Goal: Task Accomplishment & Management: Manage account settings

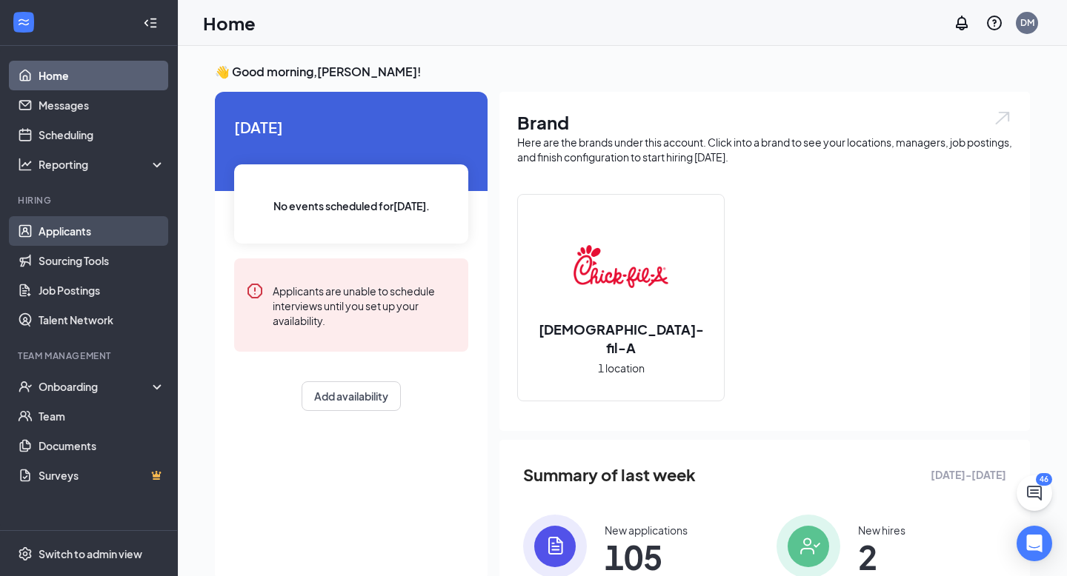
click at [100, 228] on link "Applicants" at bounding box center [102, 231] width 127 height 30
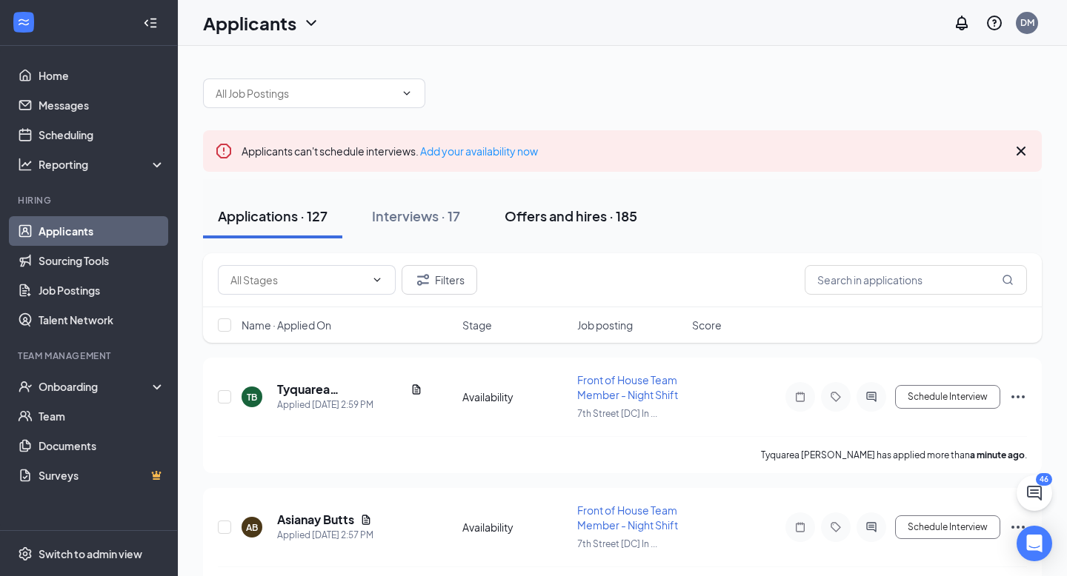
click at [542, 213] on div "Offers and hires · 185" at bounding box center [571, 216] width 133 height 19
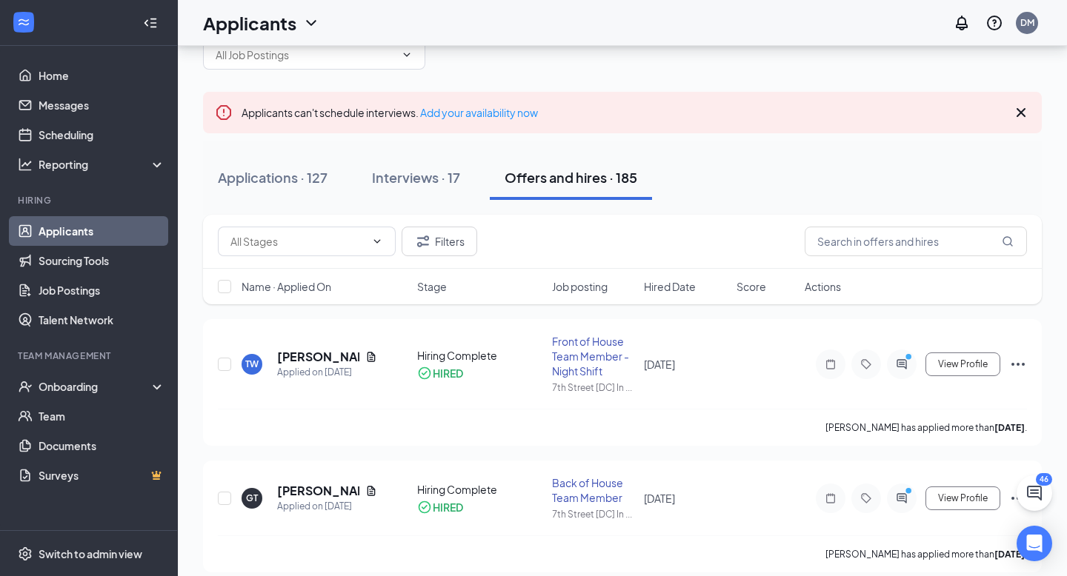
scroll to position [49, 0]
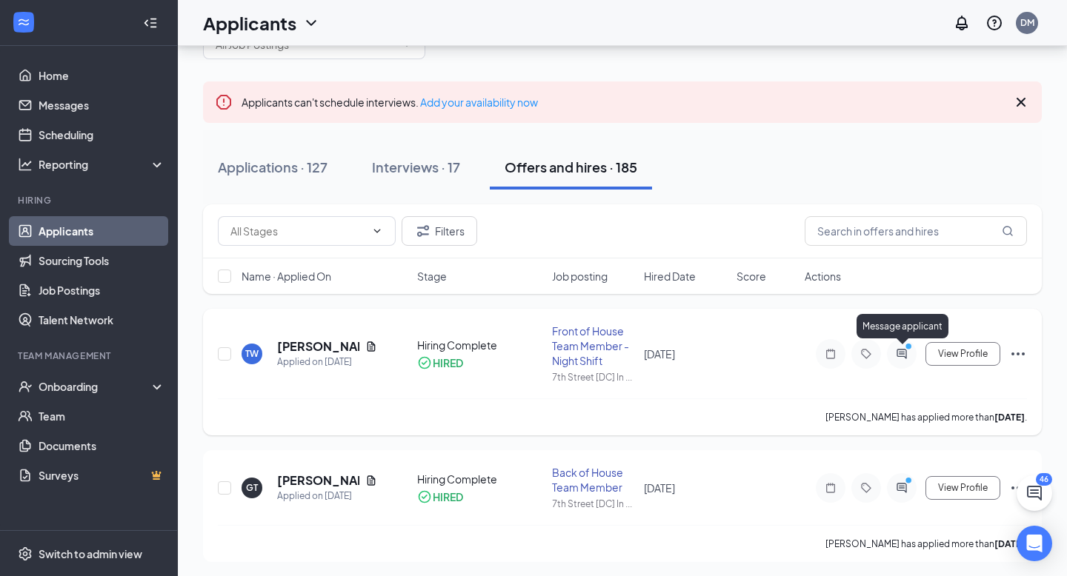
click at [910, 353] on icon "PrimaryDot" at bounding box center [911, 348] width 18 height 12
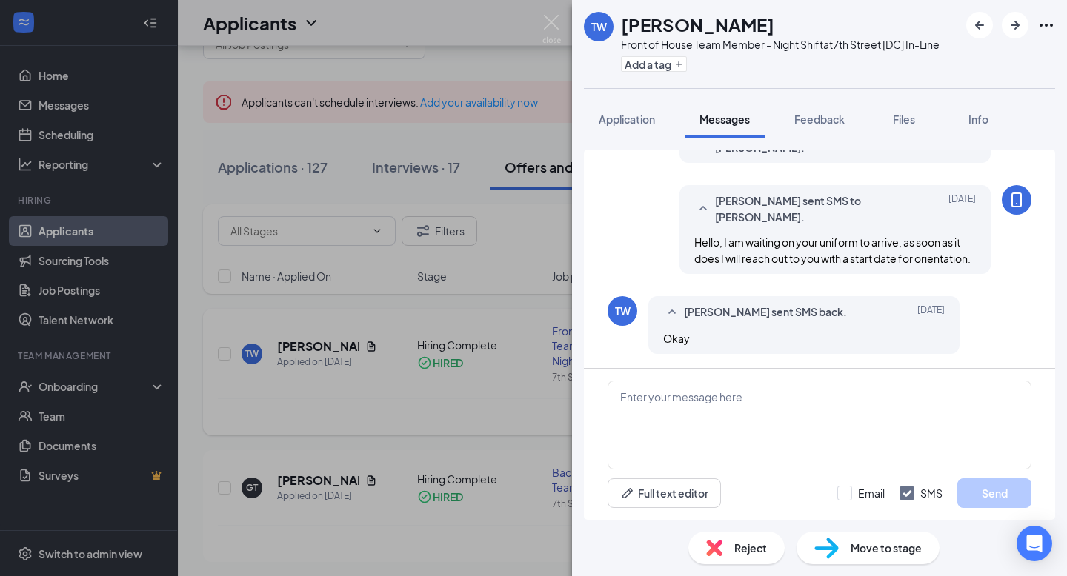
scroll to position [491, 0]
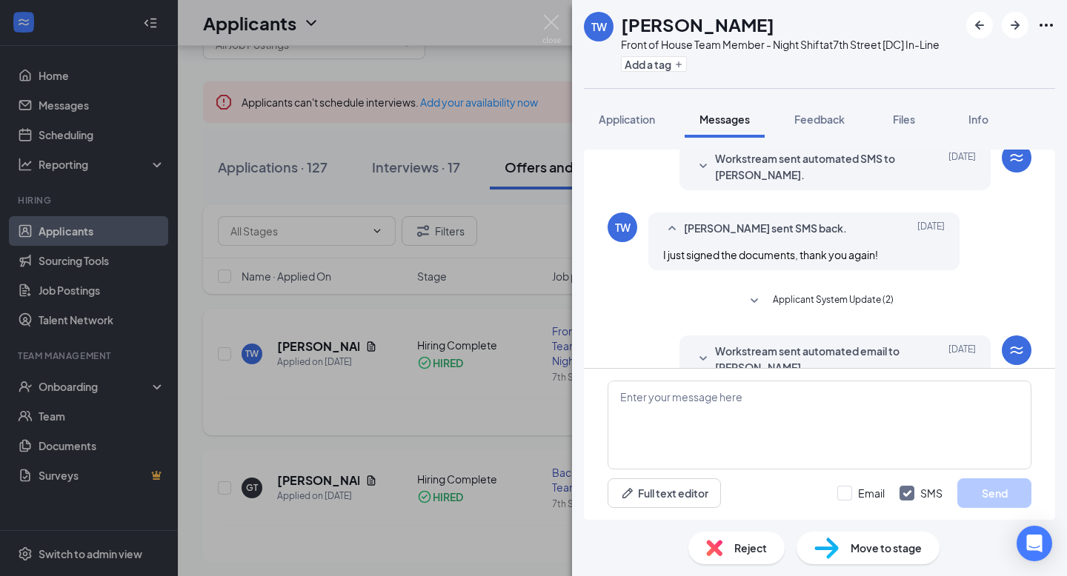
scroll to position [59, 0]
click at [554, 19] on img at bounding box center [551, 29] width 19 height 29
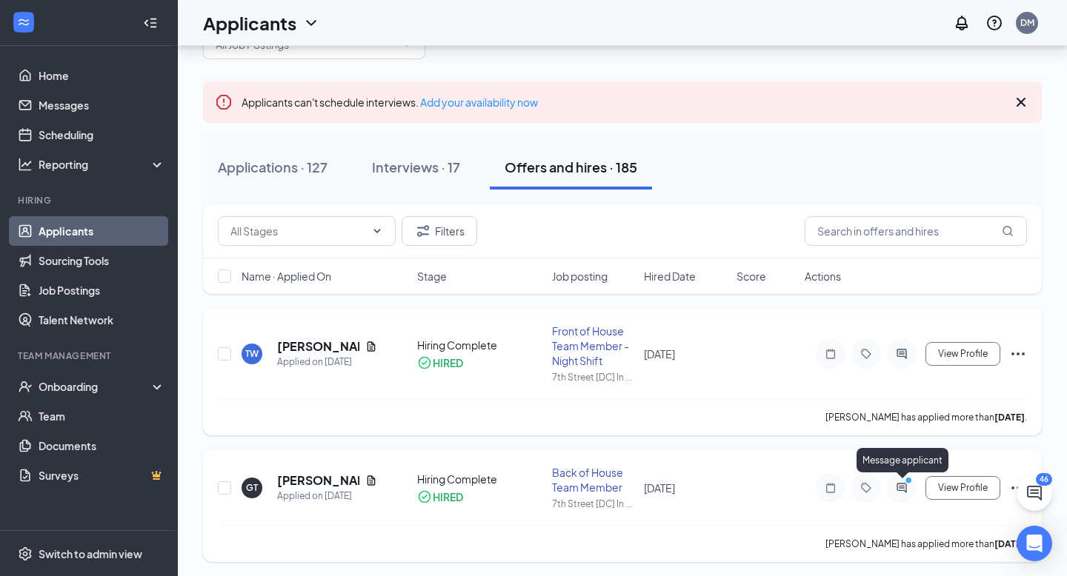
click at [905, 483] on icon "PrimaryDot" at bounding box center [911, 482] width 18 height 12
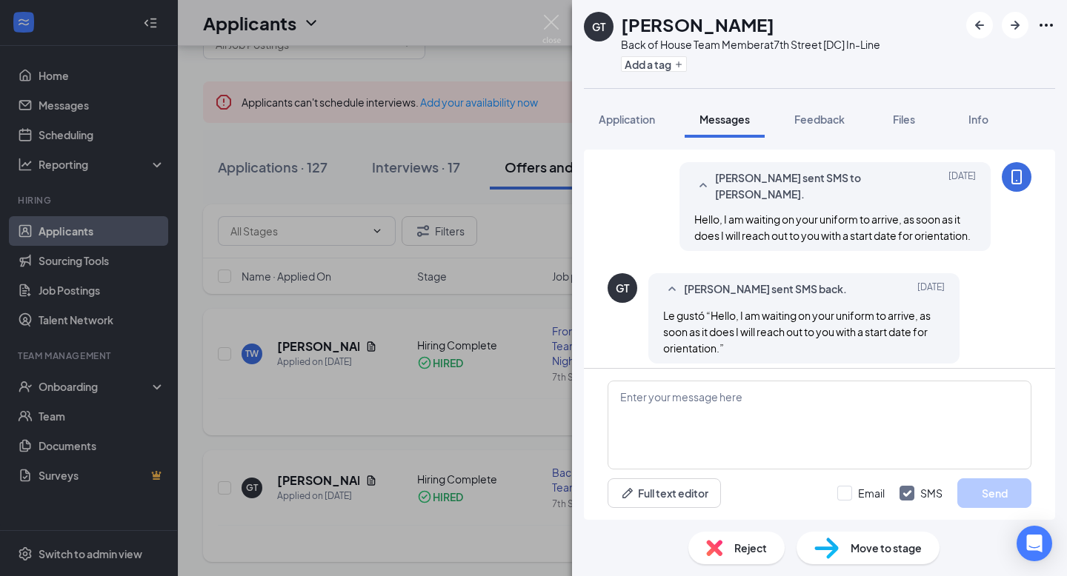
scroll to position [513, 0]
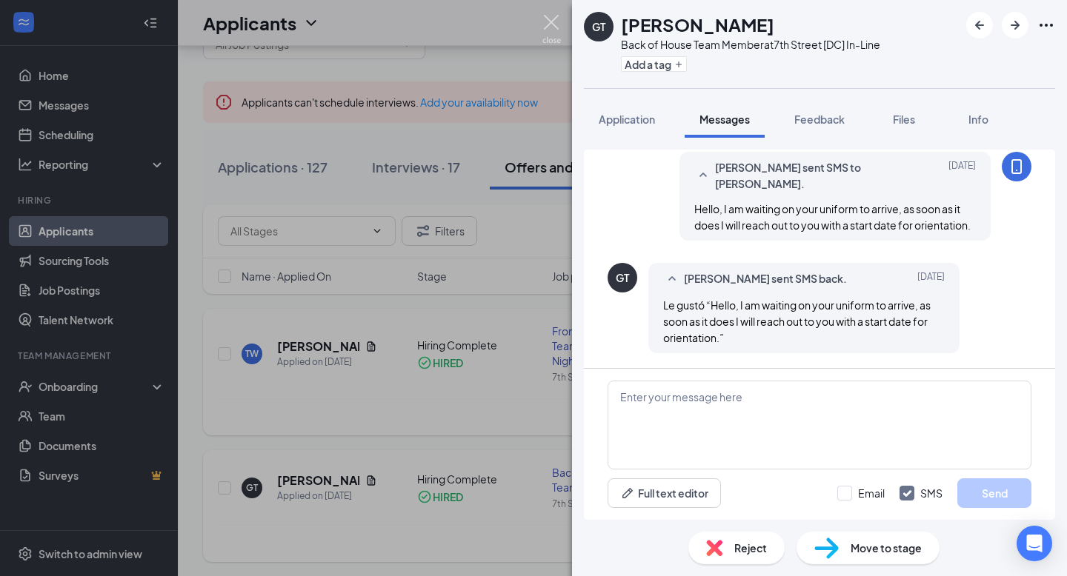
click at [553, 19] on img at bounding box center [551, 29] width 19 height 29
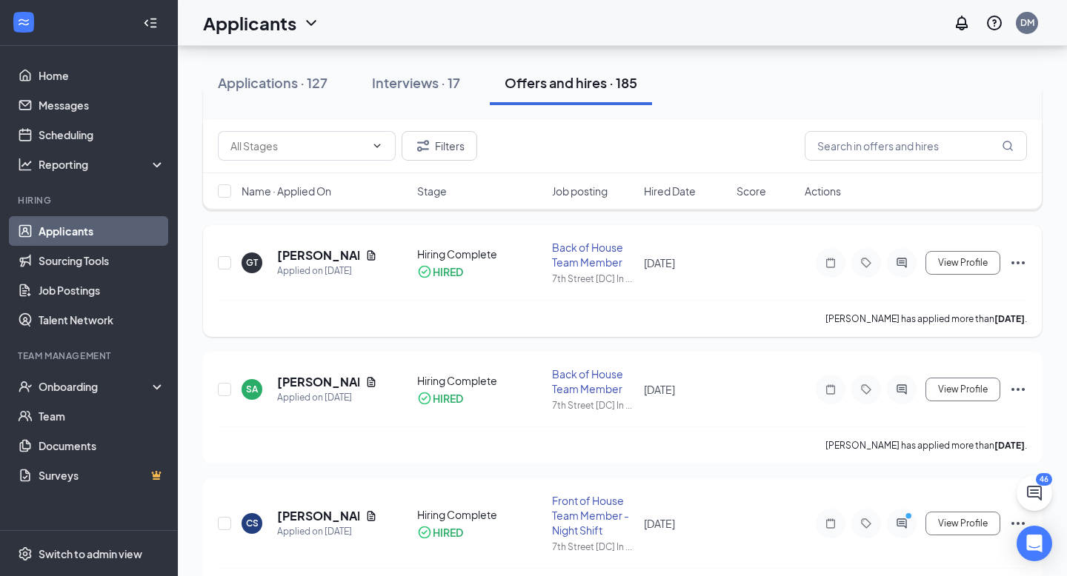
scroll to position [275, 0]
click at [898, 391] on icon "ActiveChat" at bounding box center [902, 389] width 18 height 12
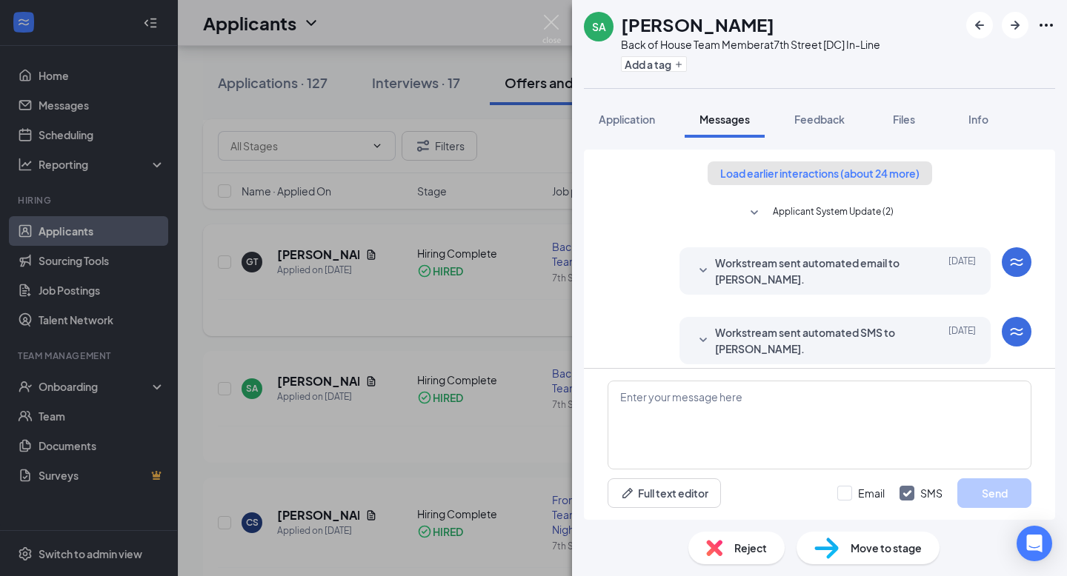
click at [815, 175] on button "Load earlier interactions (about 24 more)" at bounding box center [819, 174] width 224 height 24
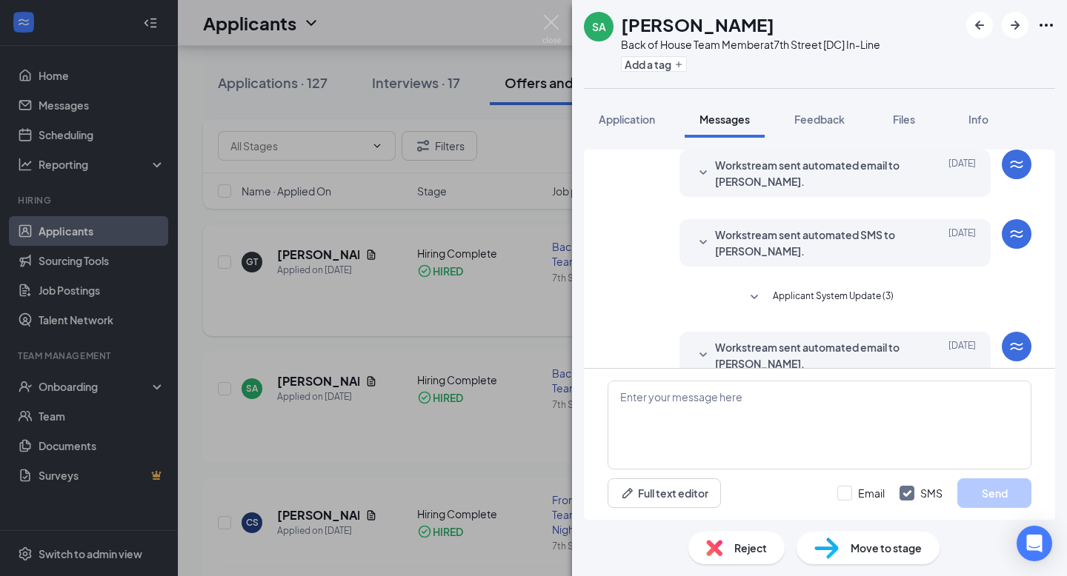
scroll to position [1405, 0]
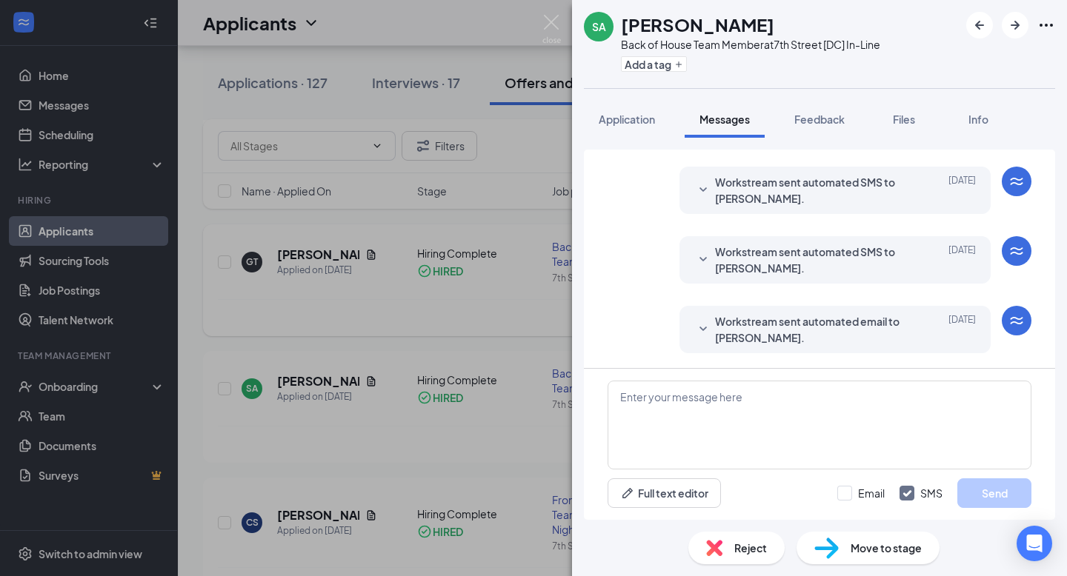
click at [324, 254] on div "SA Stefhany Araujo Back of House Team Member at 7th Street [DC] In-Line Add a t…" at bounding box center [533, 288] width 1067 height 576
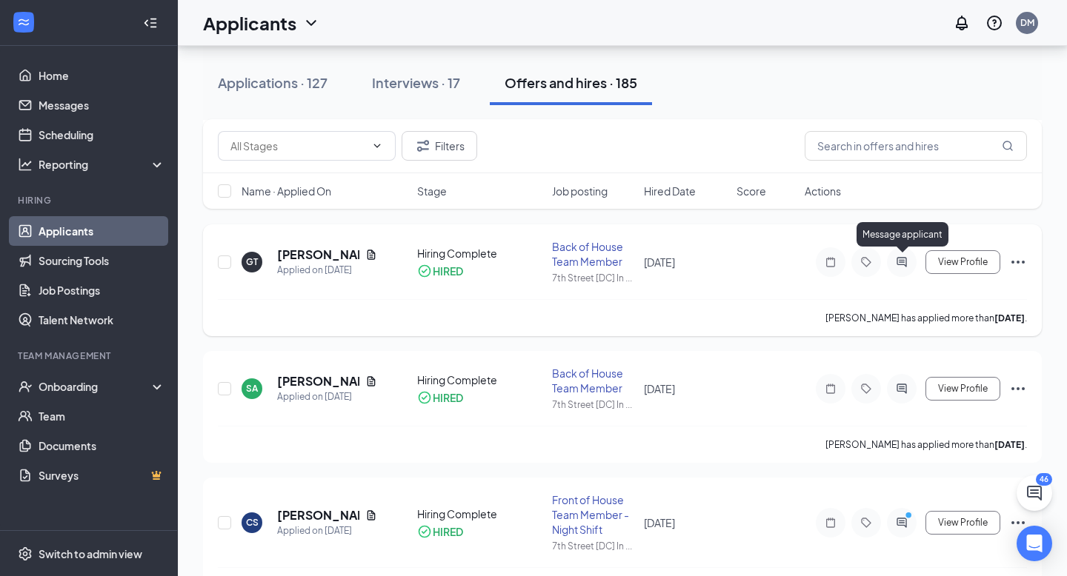
click at [900, 261] on icon "ActiveChat" at bounding box center [901, 262] width 10 height 10
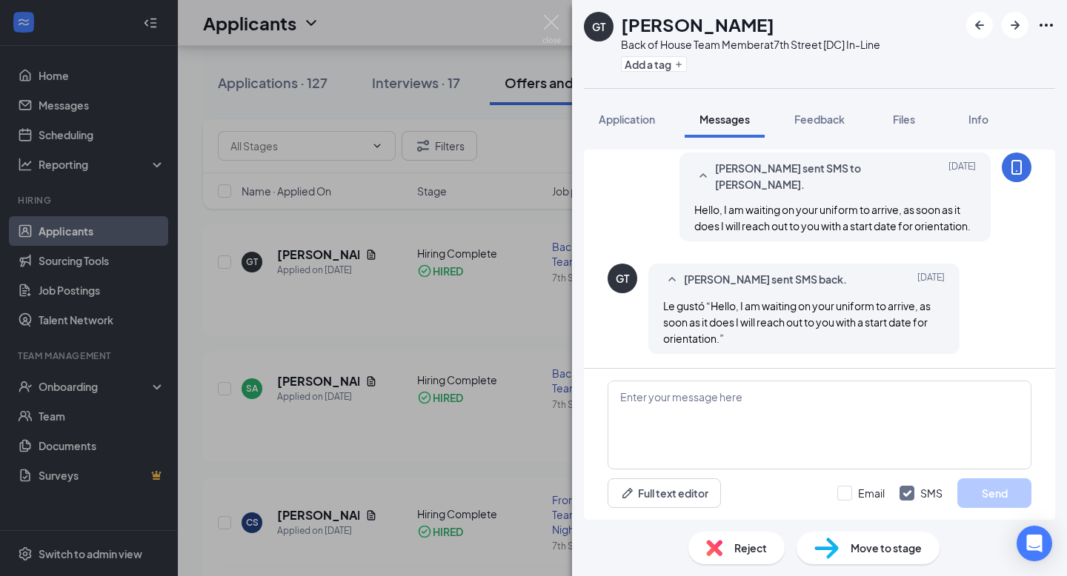
scroll to position [513, 0]
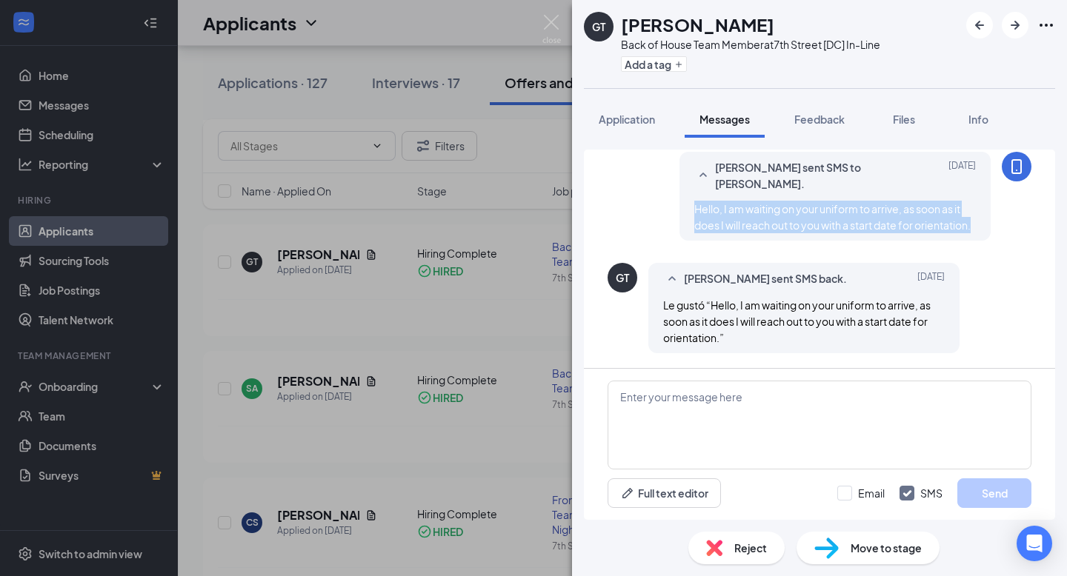
drag, startPoint x: 694, startPoint y: 207, endPoint x: 1007, endPoint y: 231, distance: 313.6
click at [1007, 231] on div "Danielle Martinez sent SMS to Gissel Torres. Sep 15 Hello, I am waiting on your…" at bounding box center [819, 200] width 424 height 96
copy span "Hello, I am waiting on your uniform to arrive, as soon as it does I will reach …"
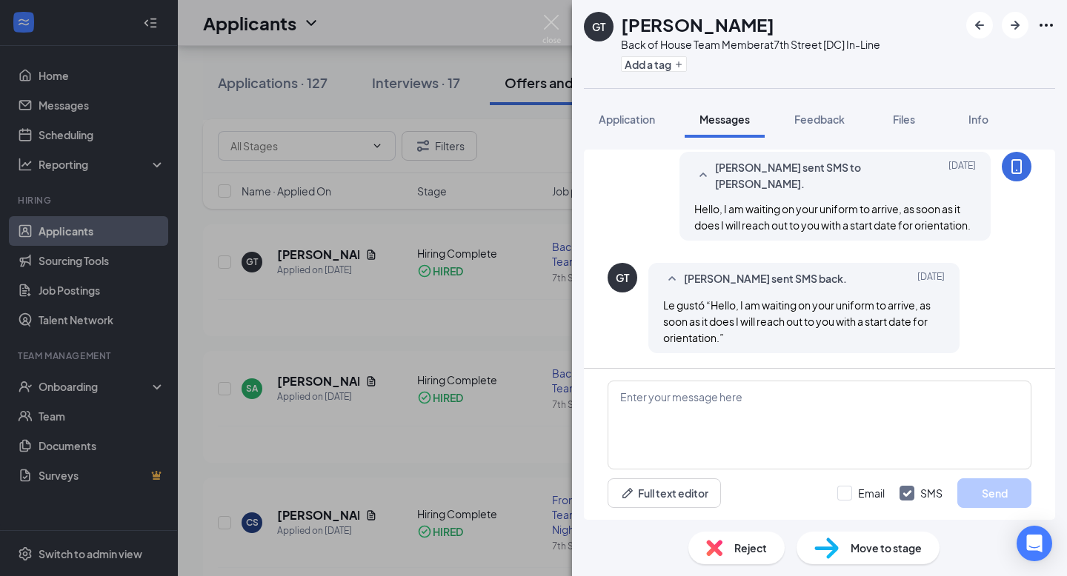
click at [298, 396] on div "GT Gissel Torres Back of House Team Member at 7th Street [DC] In-Line Add a tag…" at bounding box center [533, 288] width 1067 height 576
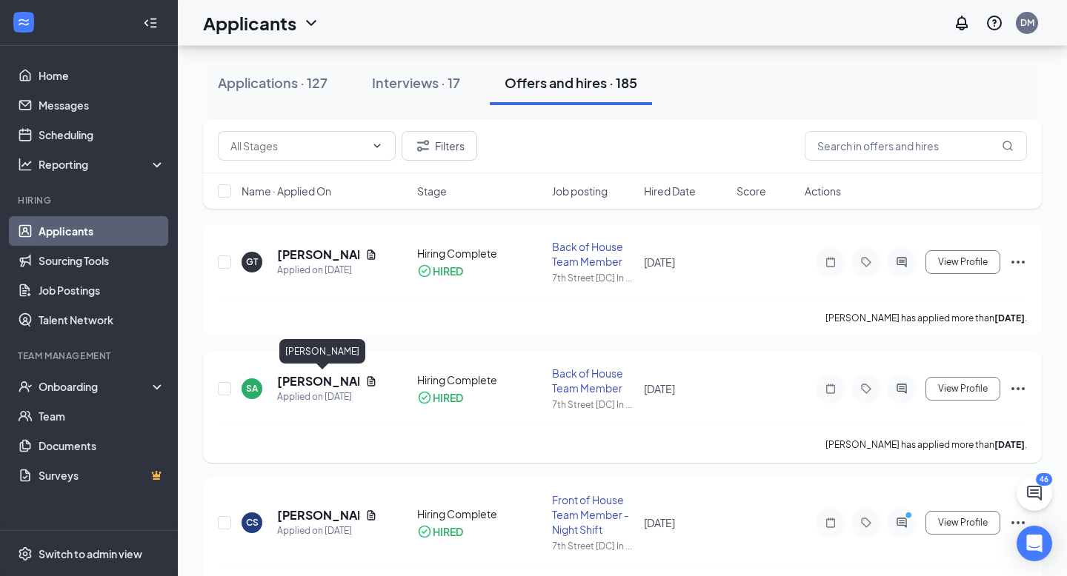
click at [313, 379] on h5 "[PERSON_NAME]" at bounding box center [318, 381] width 82 height 16
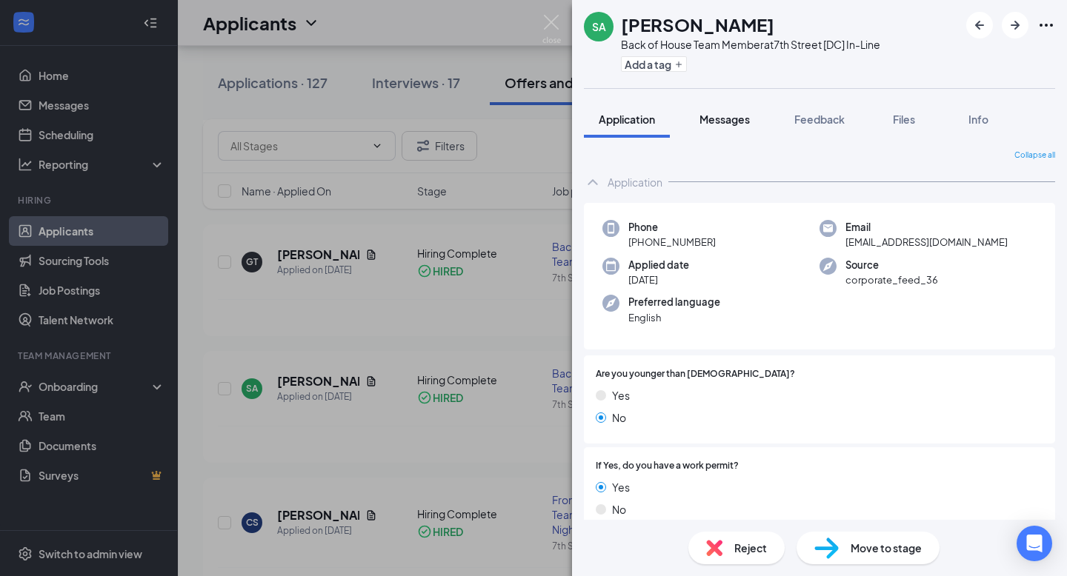
click at [723, 114] on span "Messages" at bounding box center [724, 119] width 50 height 13
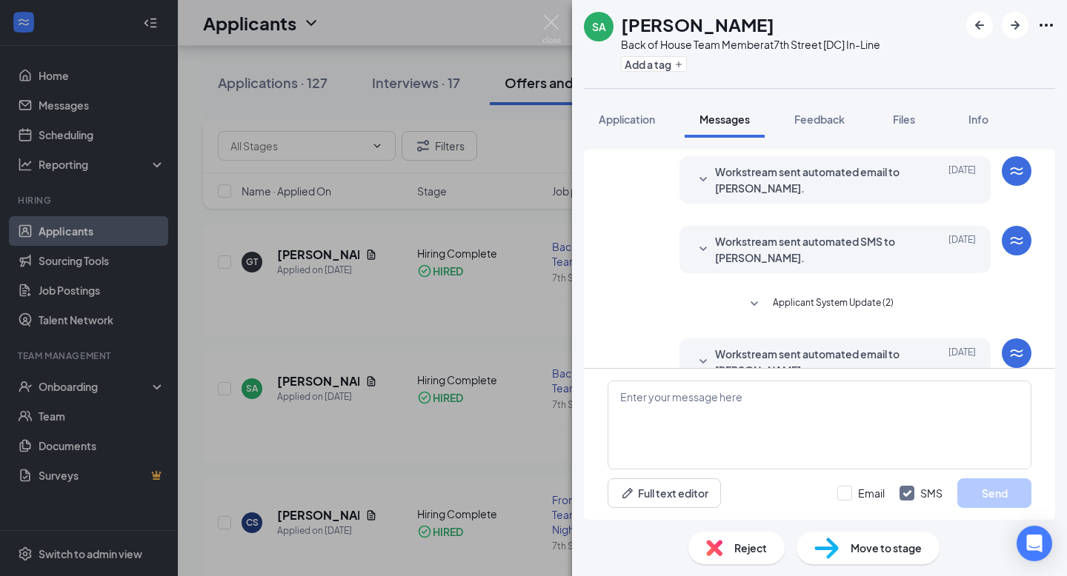
scroll to position [115, 0]
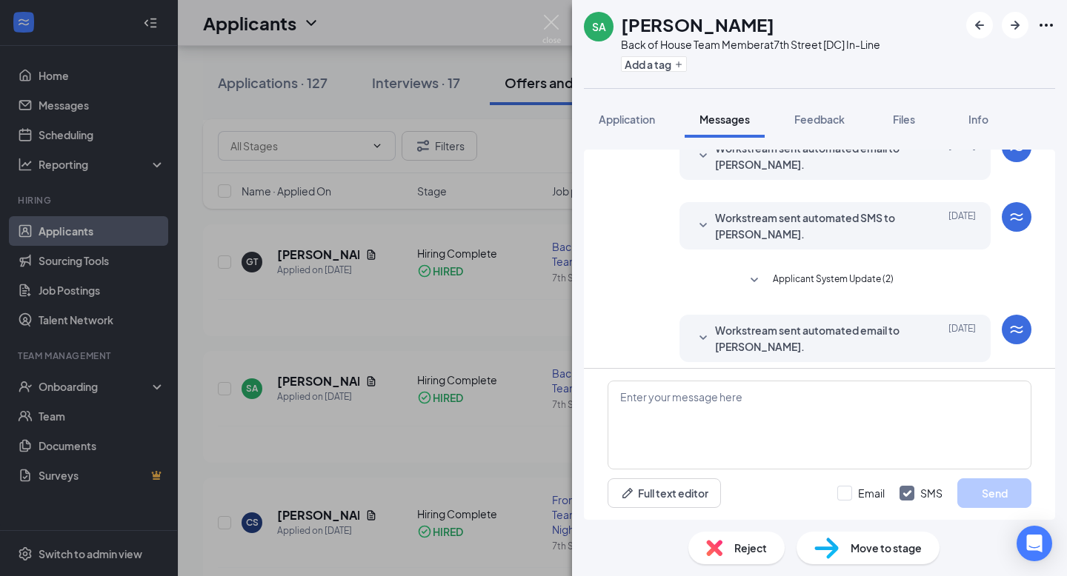
click at [799, 277] on span "Applicant System Update (2)" at bounding box center [833, 281] width 121 height 18
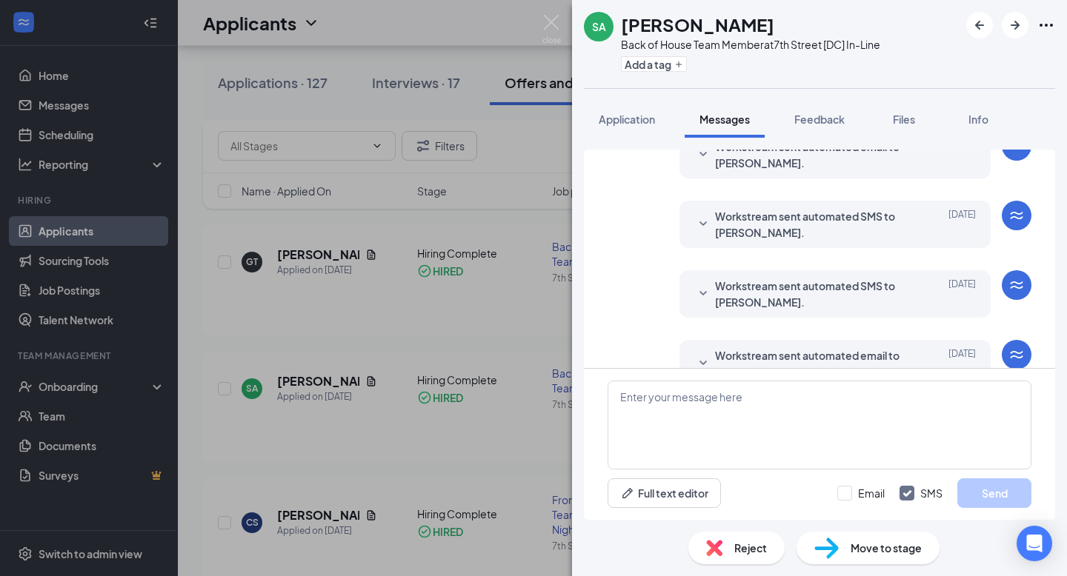
scroll to position [417, 0]
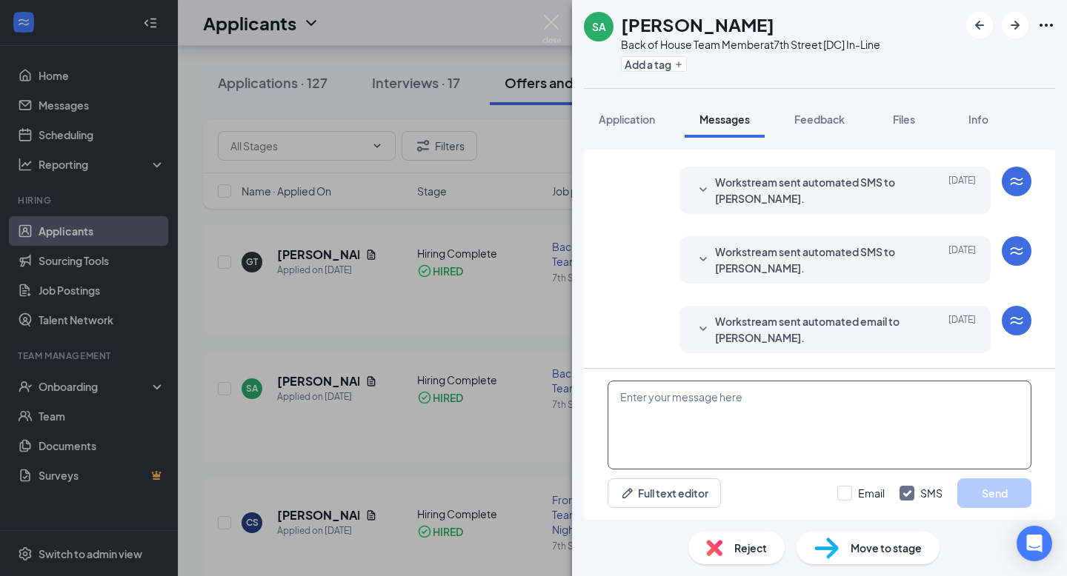
click at [736, 435] on textarea at bounding box center [819, 425] width 424 height 89
paste textarea "Hello, I am waiting on your uniform to arrive, as soon as it does I will reach …"
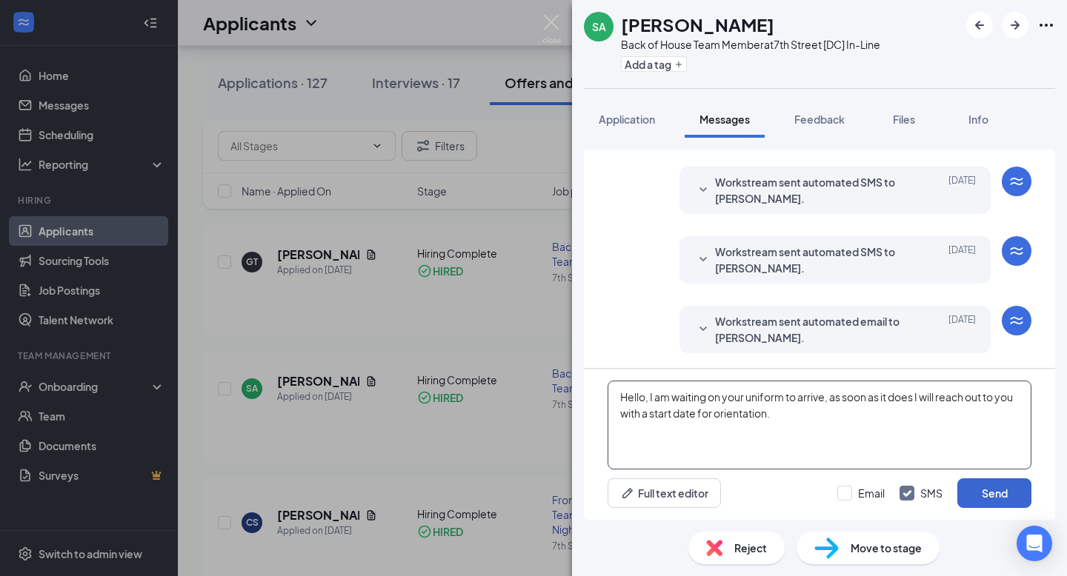
type textarea "Hello, I am waiting on your uniform to arrive, as soon as it does I will reach …"
click at [1005, 487] on button "Send" at bounding box center [994, 494] width 74 height 30
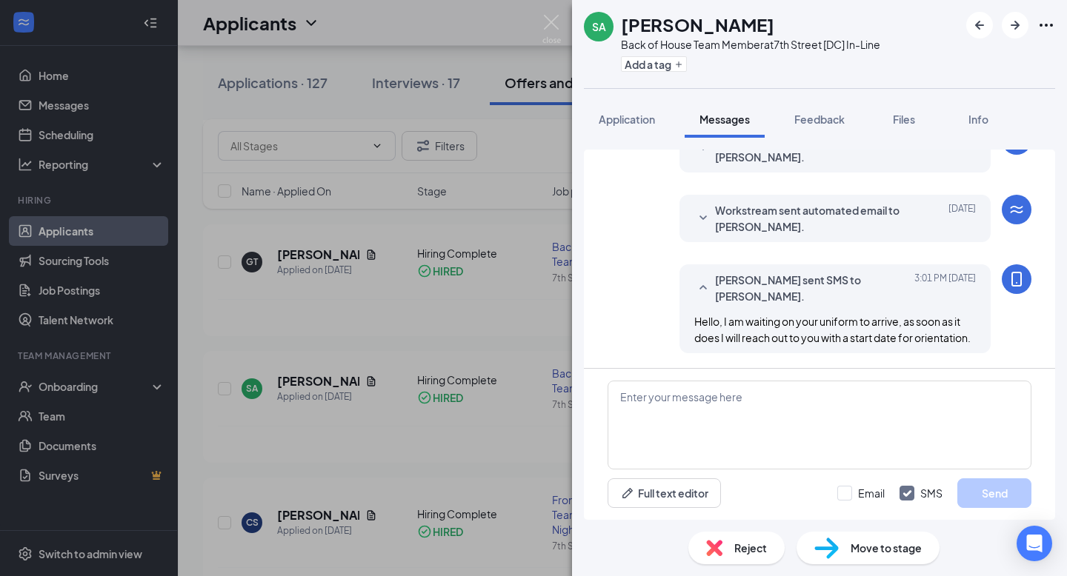
scroll to position [528, 0]
click at [554, 26] on img at bounding box center [551, 29] width 19 height 29
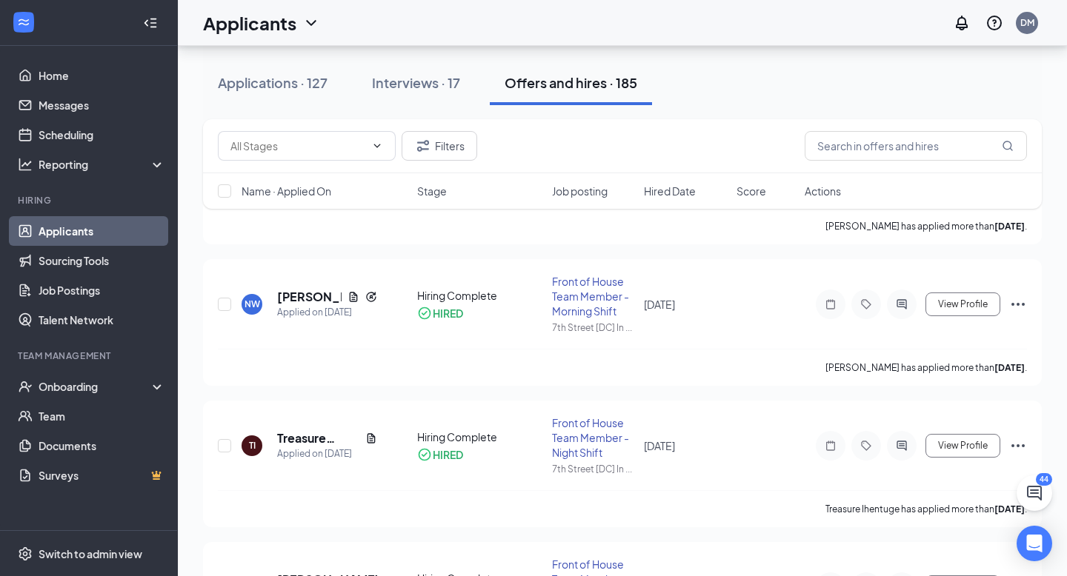
scroll to position [1436, 0]
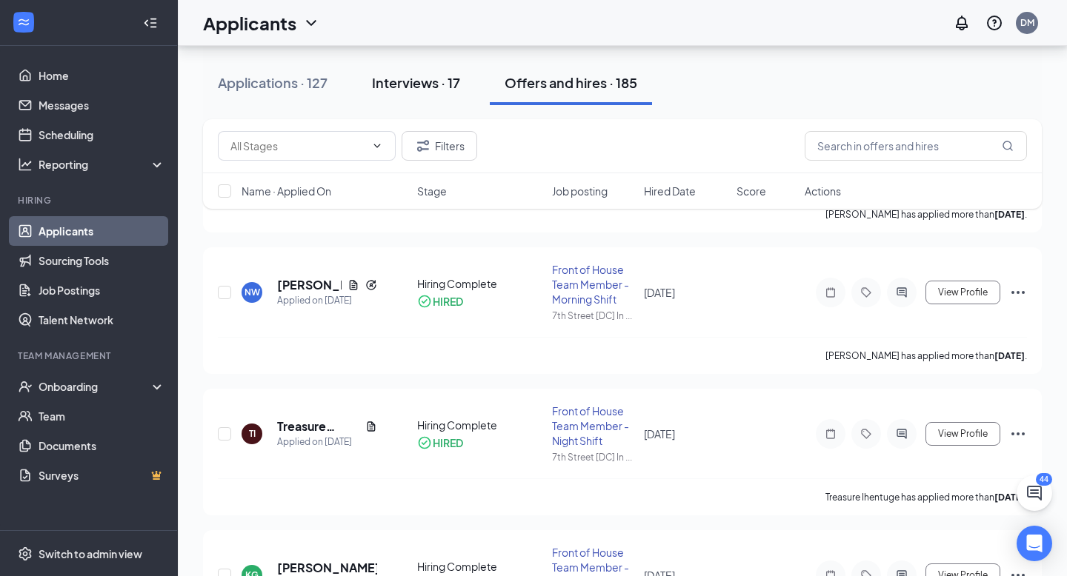
click at [427, 82] on div "Interviews · 17" at bounding box center [416, 82] width 88 height 19
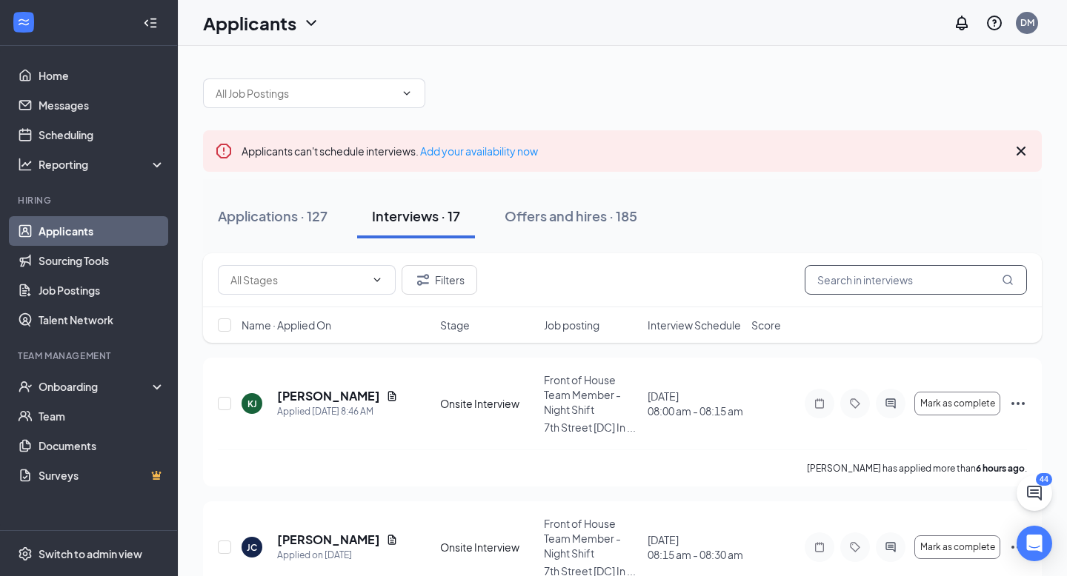
click at [848, 286] on input "text" at bounding box center [916, 280] width 222 height 30
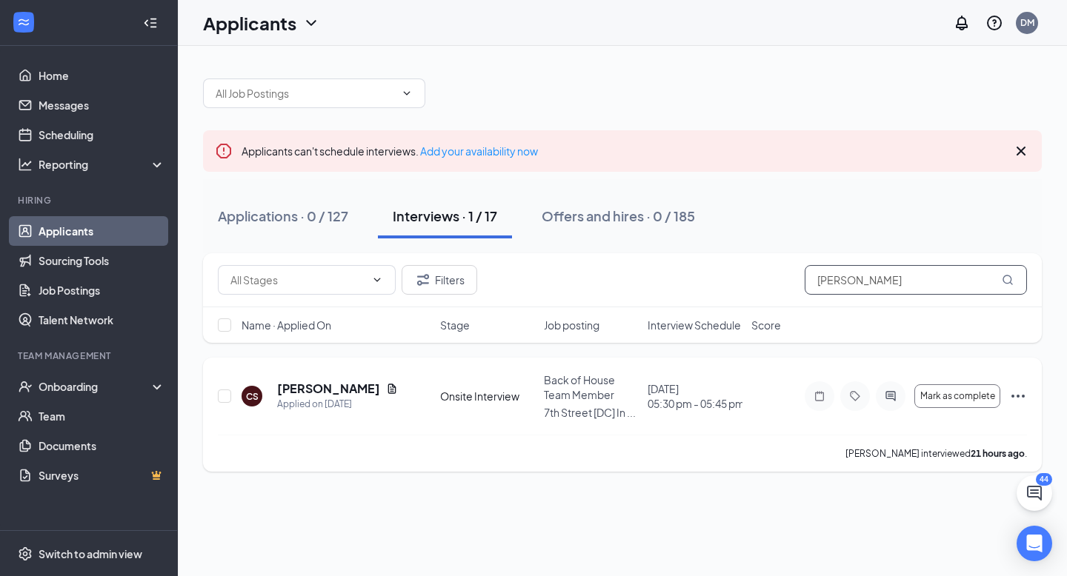
type input "curt"
click at [1023, 389] on icon "Ellipses" at bounding box center [1018, 396] width 18 height 18
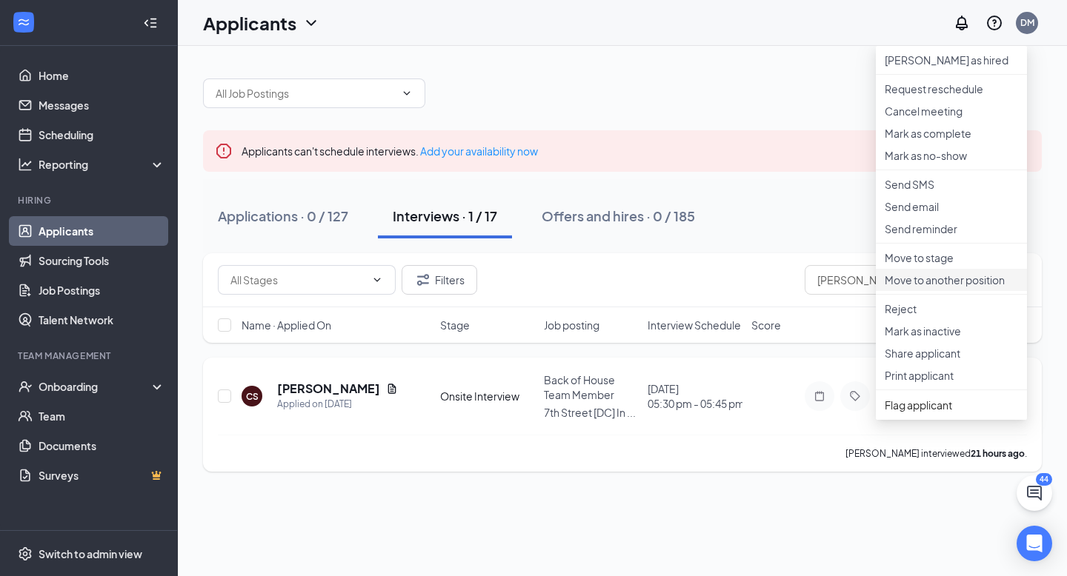
click at [948, 287] on p "Move to another position" at bounding box center [951, 280] width 133 height 15
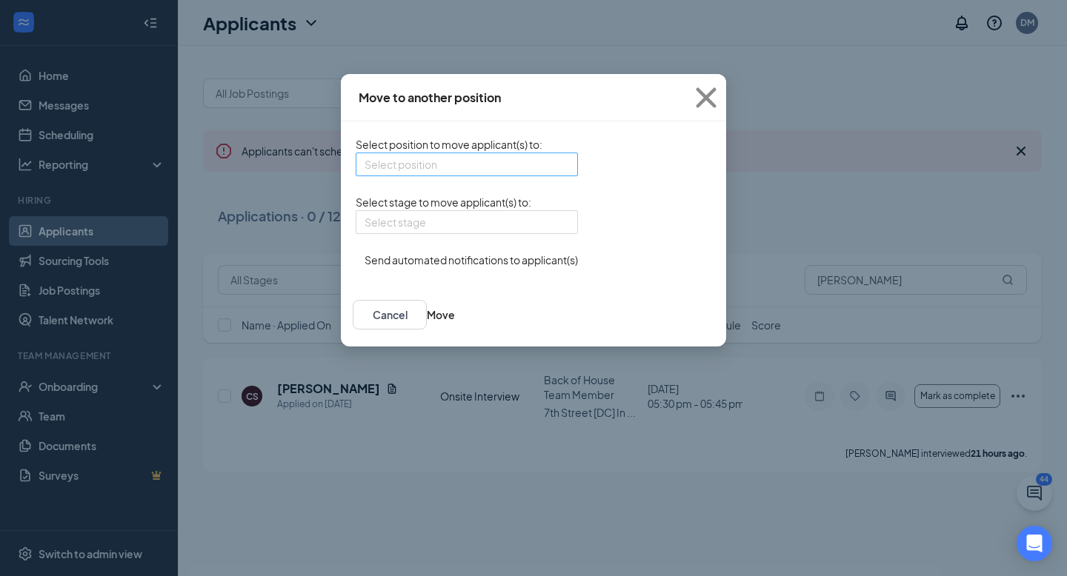
click at [473, 169] on div "Select position" at bounding box center [467, 165] width 222 height 24
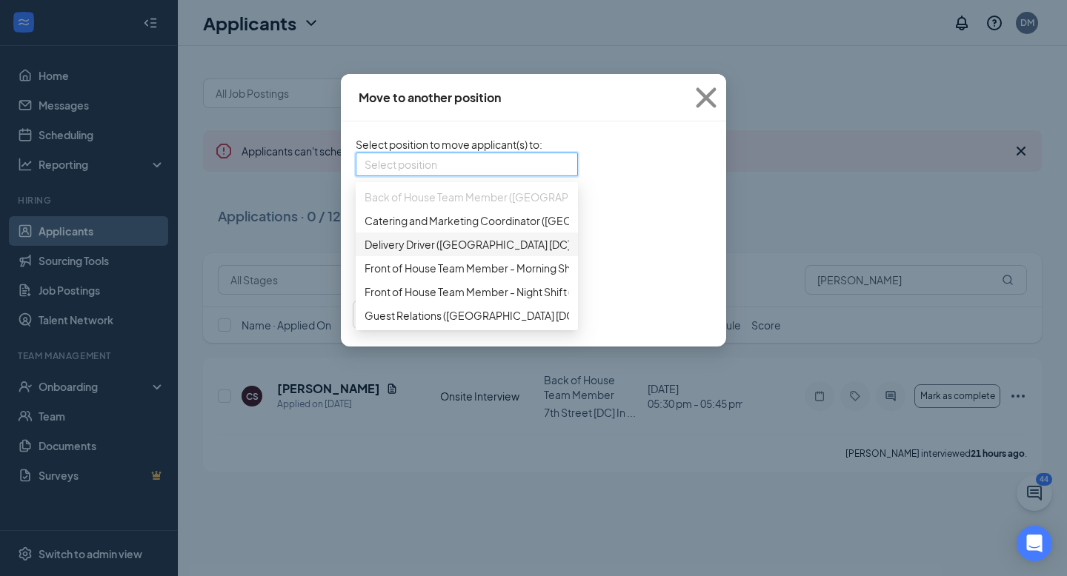
scroll to position [15, 0]
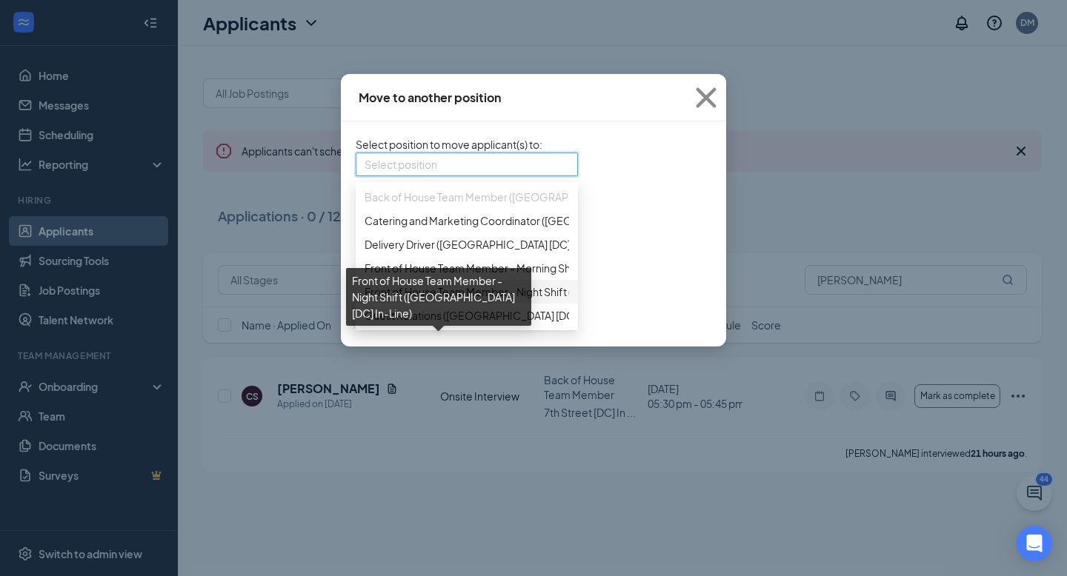
click at [444, 300] on span "Front of House Team Member - Night Shift (7th Street [DC] In-Line)" at bounding box center [552, 292] width 376 height 16
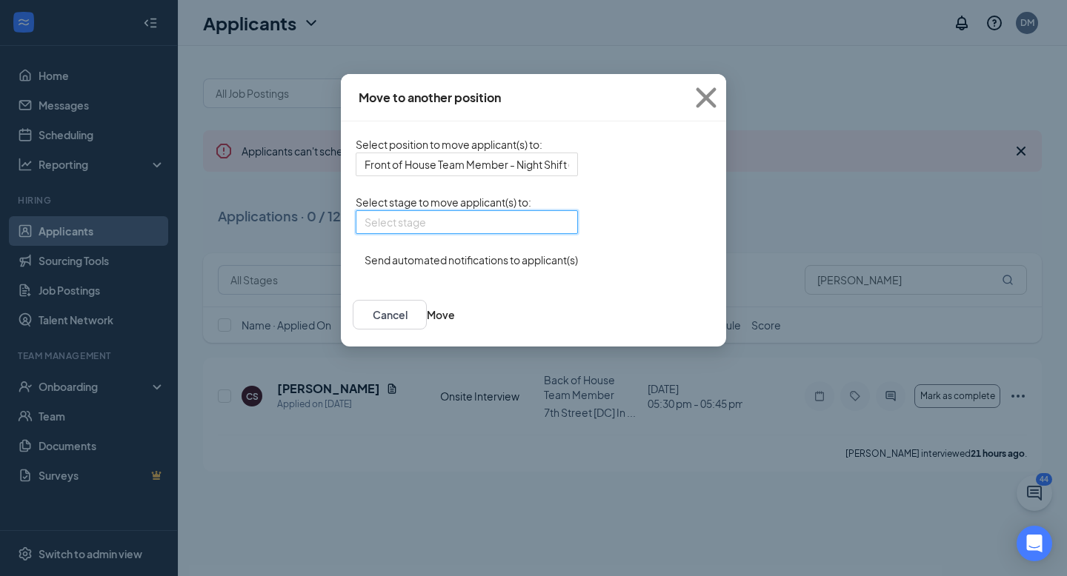
click at [459, 233] on input "search" at bounding box center [461, 222] width 194 height 22
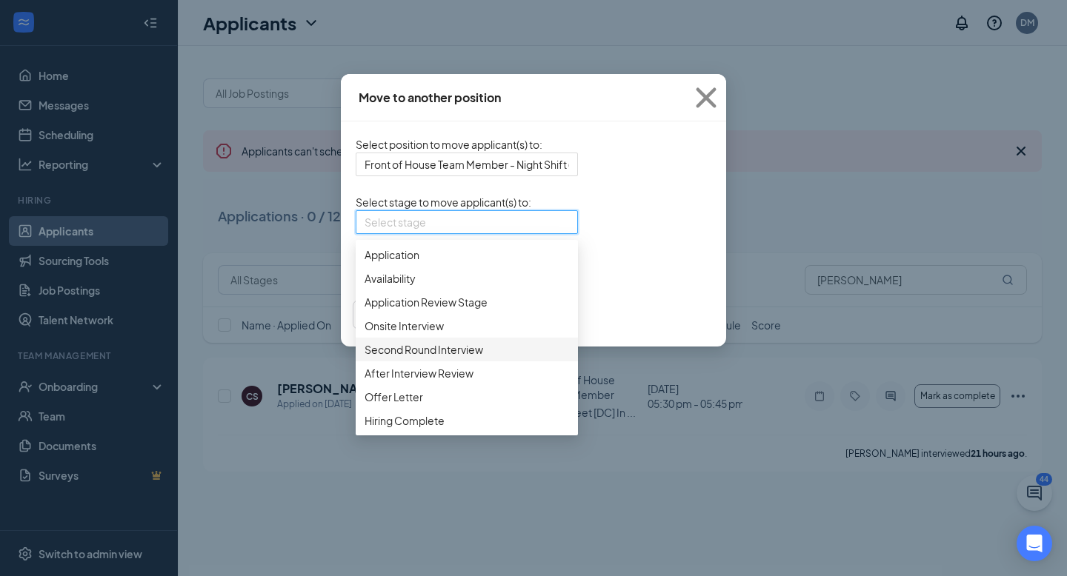
scroll to position [52, 0]
click at [415, 382] on span "After Interview Review" at bounding box center [466, 373] width 204 height 16
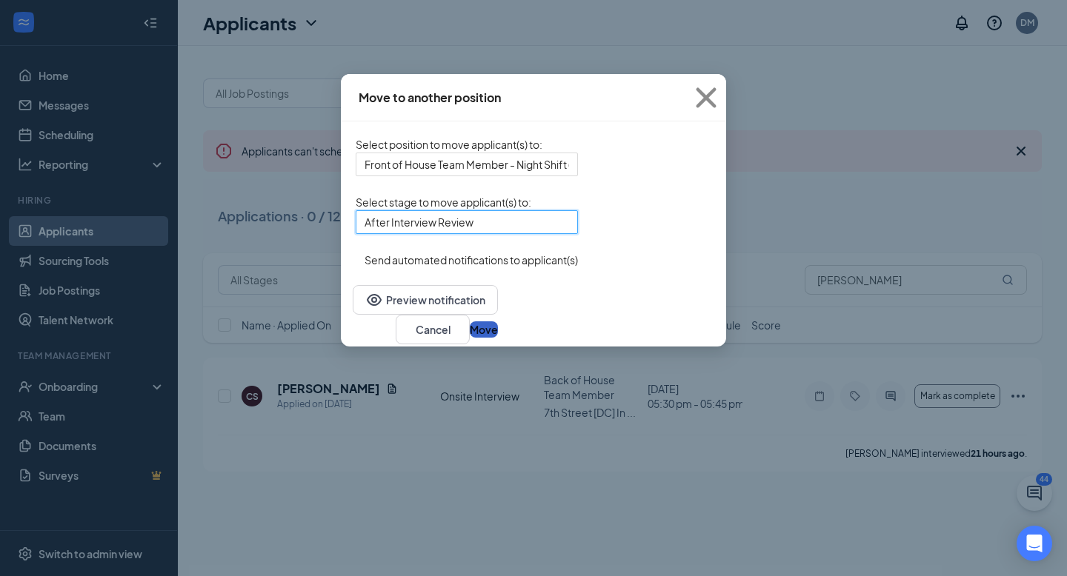
click at [498, 337] on button "Move" at bounding box center [484, 330] width 28 height 16
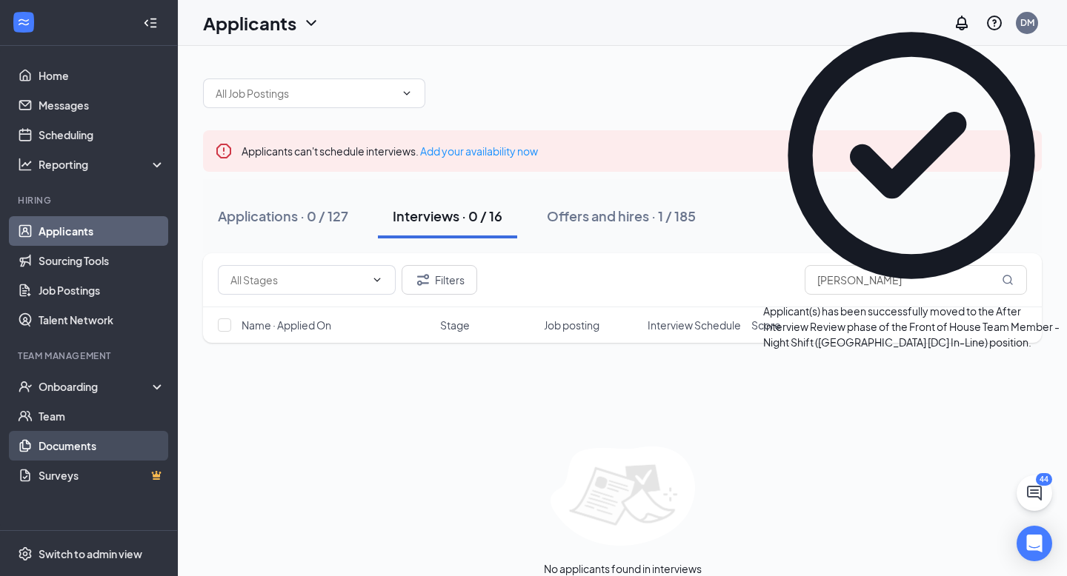
click at [94, 438] on link "Documents" at bounding box center [102, 446] width 127 height 30
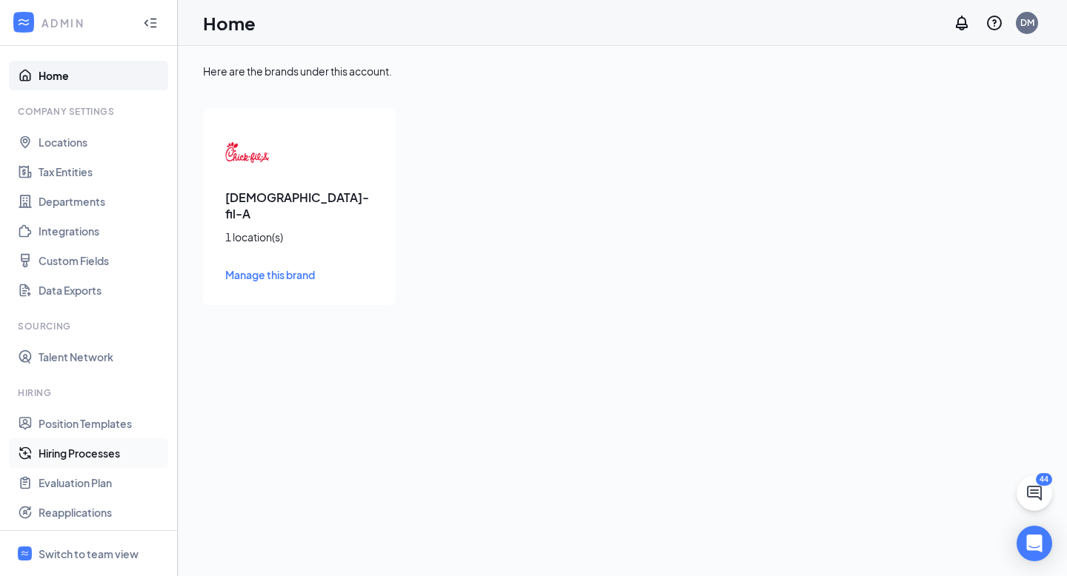
click at [102, 449] on link "Hiring Processes" at bounding box center [102, 454] width 127 height 30
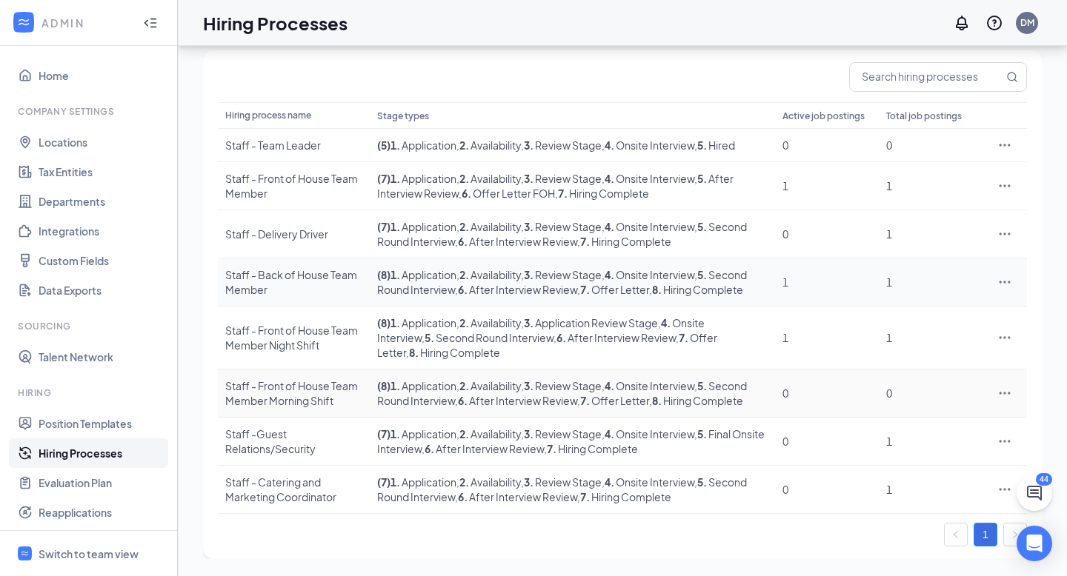
scroll to position [127, 0]
click at [324, 340] on div "Staff - Front of House Team Member Night Shift" at bounding box center [293, 338] width 137 height 30
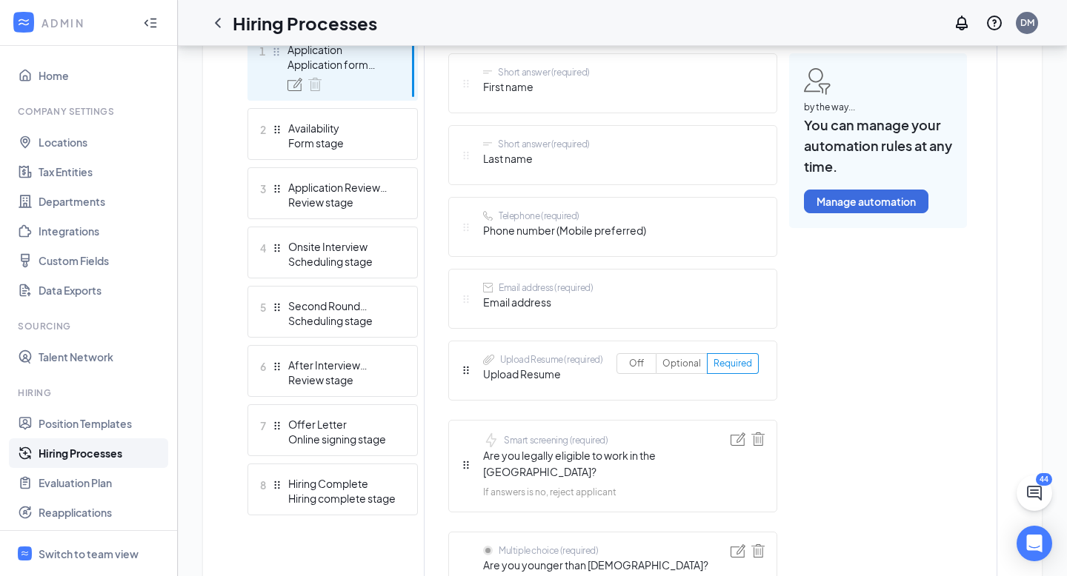
scroll to position [452, 0]
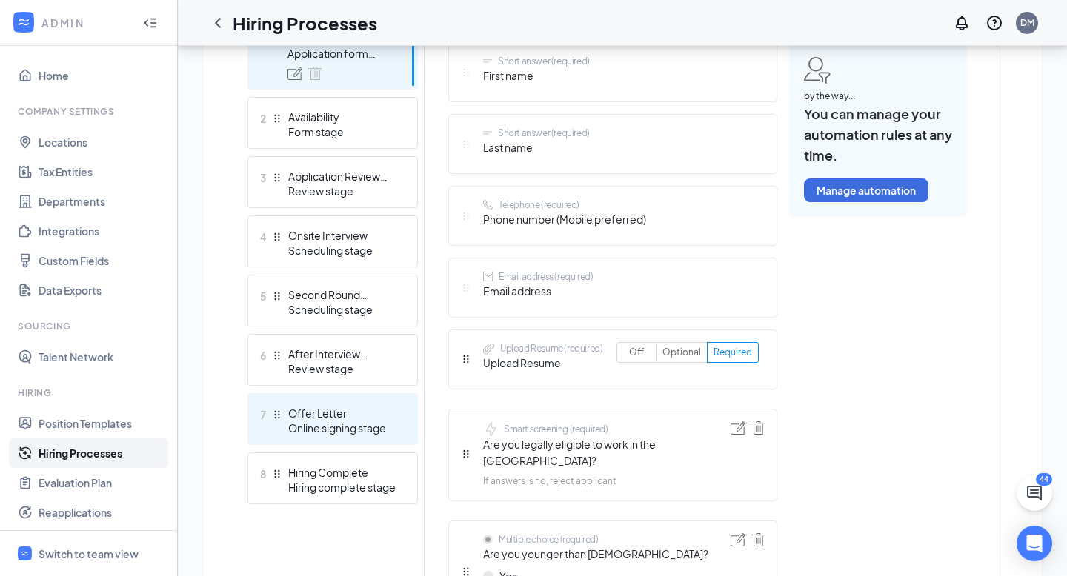
click at [373, 421] on div "Online signing stage" at bounding box center [342, 428] width 108 height 15
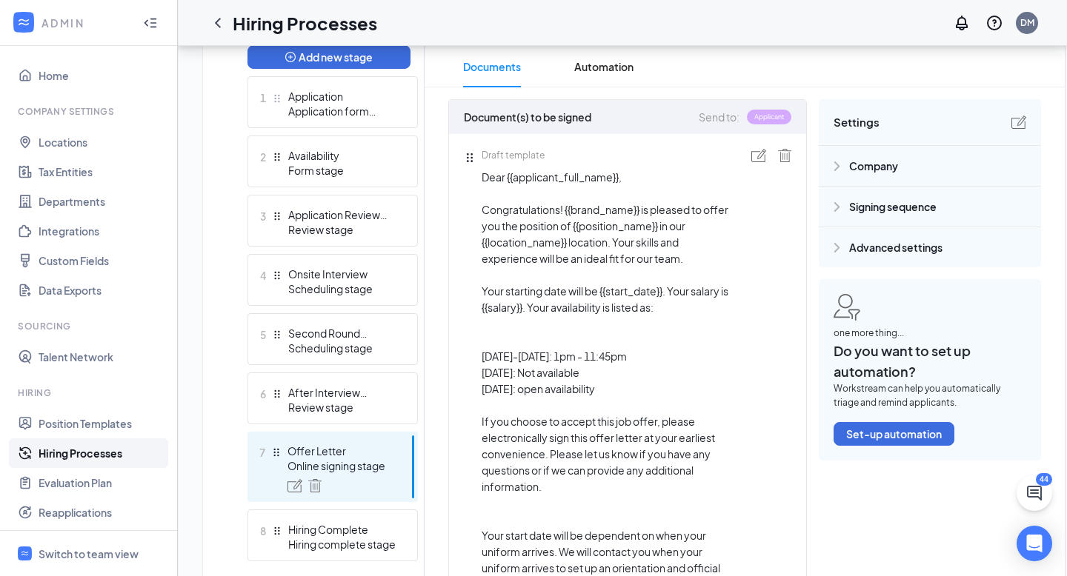
scroll to position [390, 0]
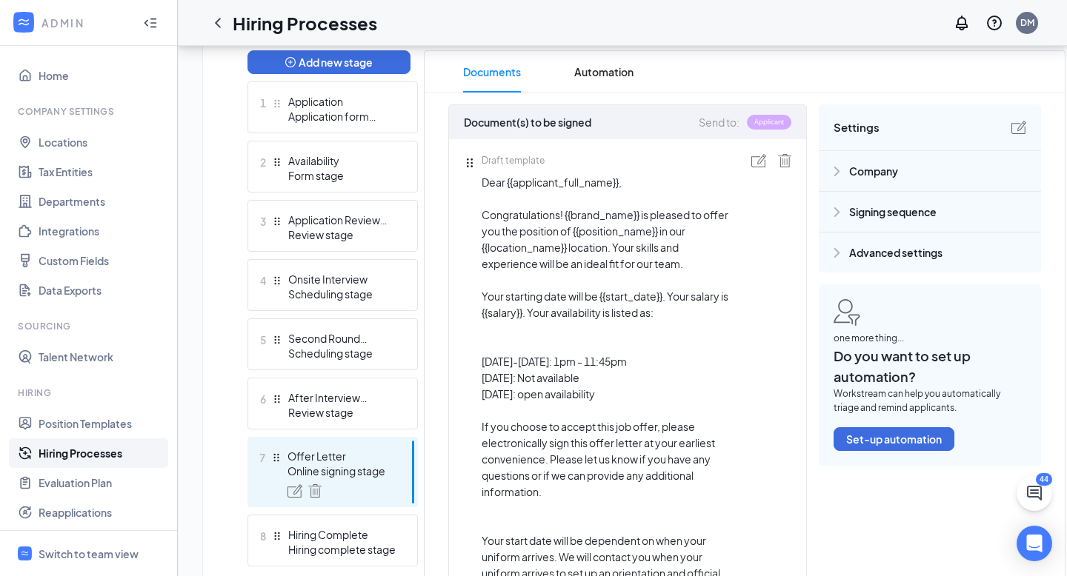
click at [760, 161] on img at bounding box center [758, 160] width 15 height 13
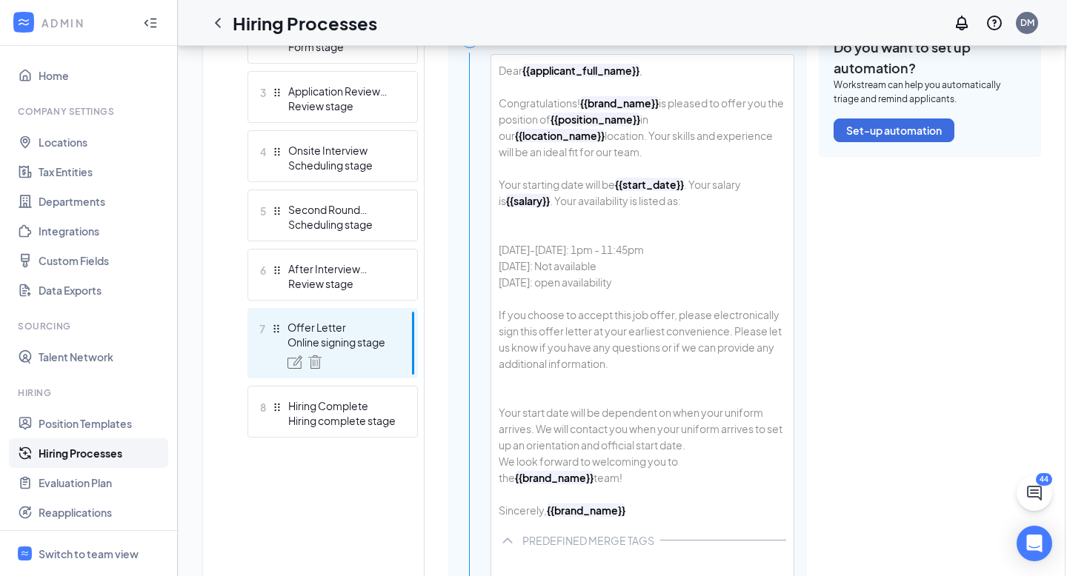
scroll to position [523, 0]
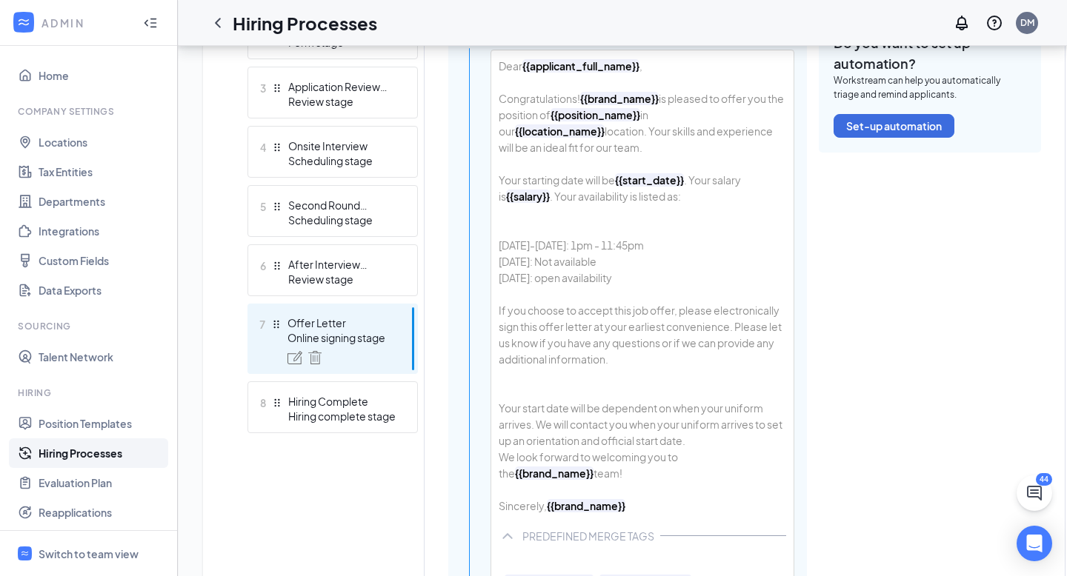
click at [657, 282] on div "Dear {{applicant_full_name}} , Congratulations! {{brand_name}} is pleased to of…" at bounding box center [642, 285] width 302 height 471
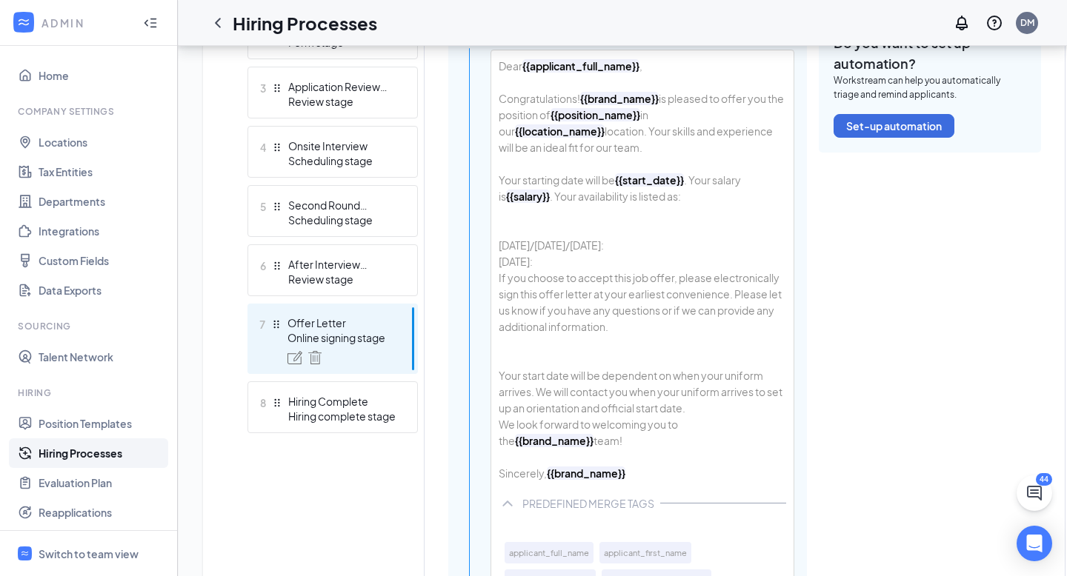
click at [605, 246] on div "Dear {{applicant_full_name}} , Congratulations! {{brand_name}} is pleased to of…" at bounding box center [642, 269] width 302 height 439
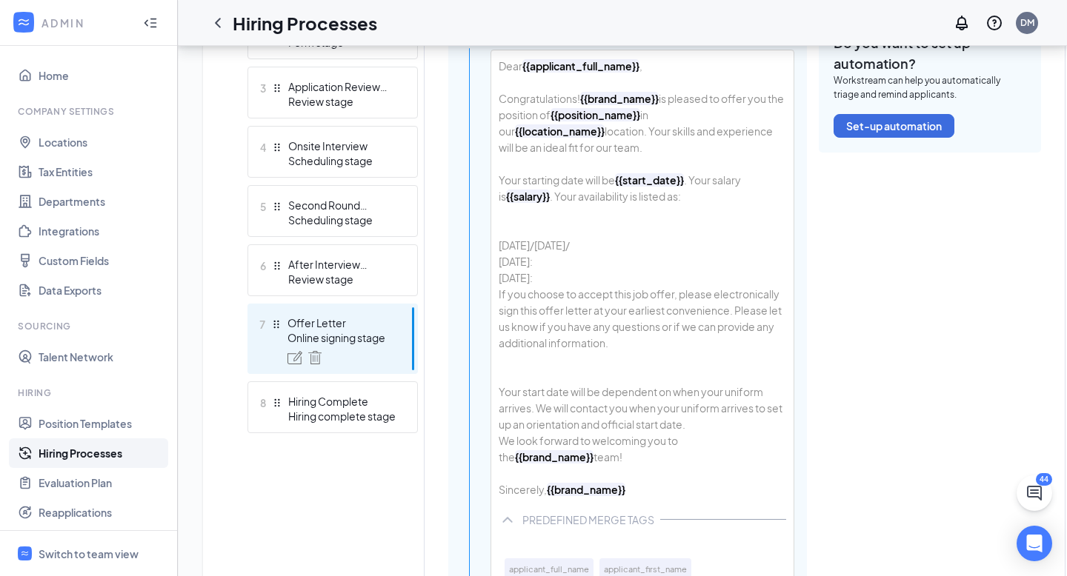
click at [645, 251] on div "Dear {{applicant_full_name}} , Congratulations! {{brand_name}} is pleased to of…" at bounding box center [642, 277] width 302 height 455
click at [602, 264] on div "[DATE]: [DATE]: If you choose to accept this job offer, please electronically s…" at bounding box center [642, 375] width 287 height 244
click at [695, 248] on div "Dear {{applicant_full_name}} , Congratulations! {{brand_name}} is pleased to of…" at bounding box center [642, 277] width 302 height 455
click at [577, 261] on div "[DATE]: [DATE]: If you choose to accept this job offer, please electronically s…" at bounding box center [642, 375] width 287 height 244
click at [517, 262] on div "[DATE]: If you choose to accept this job offer, please electronically sign this…" at bounding box center [642, 375] width 287 height 244
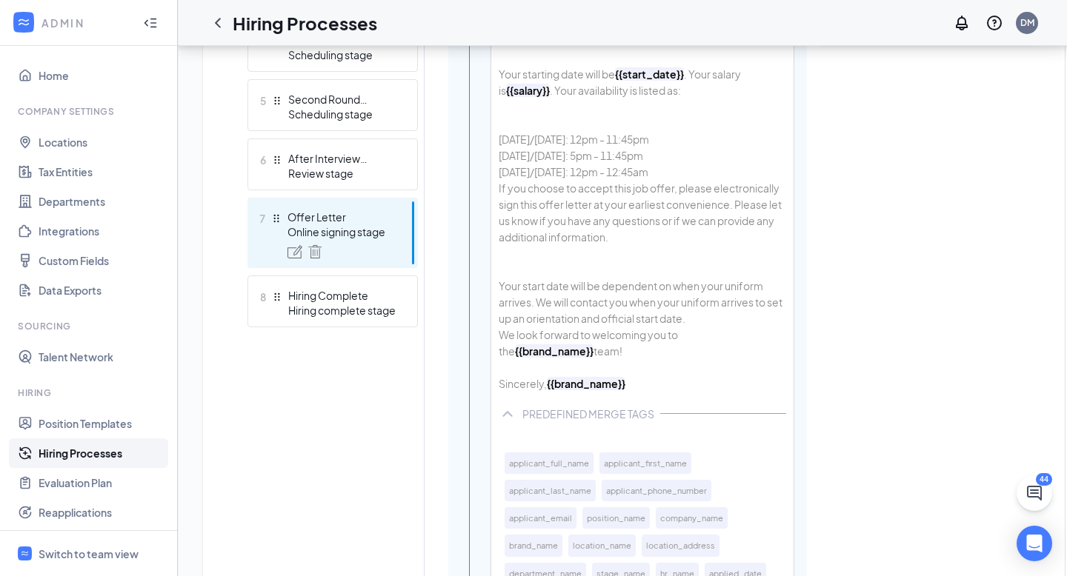
scroll to position [633, 0]
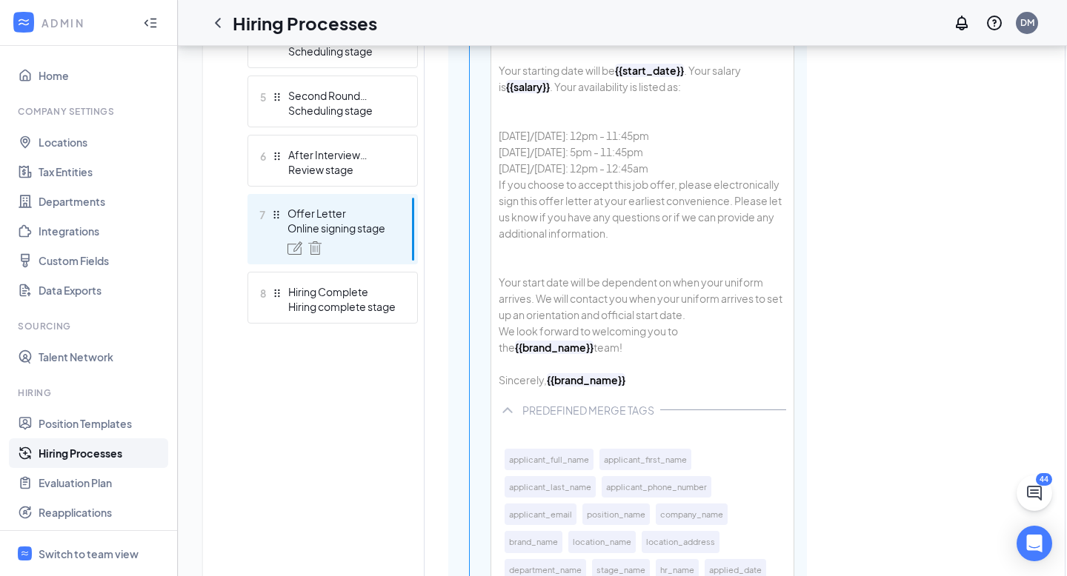
click at [537, 316] on div "If you choose to accept this job offer, please electronically sign this offer l…" at bounding box center [642, 282] width 287 height 212
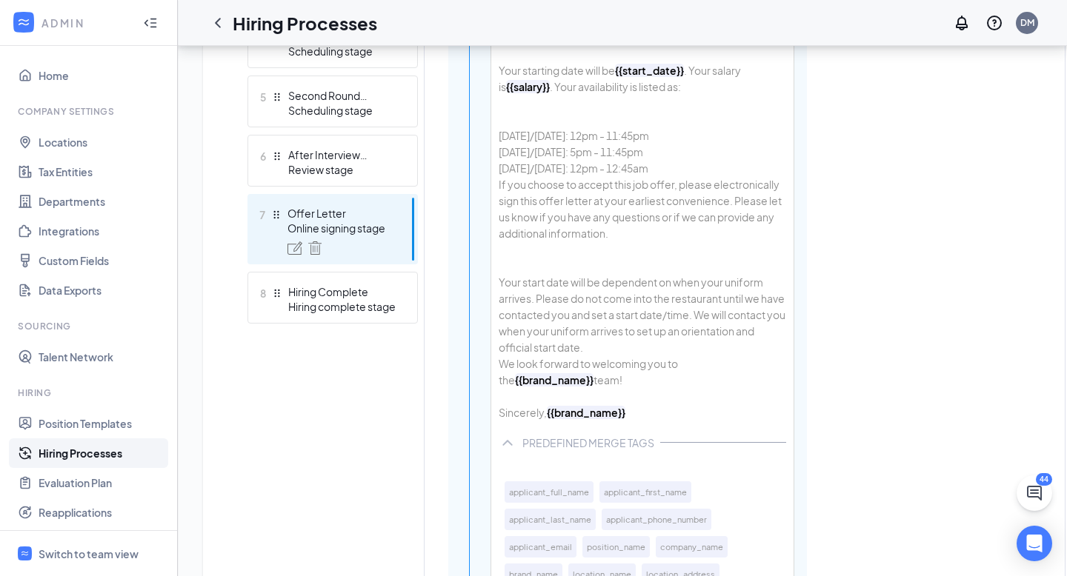
click at [690, 359] on div "If you choose to accept this job offer, please electronically sign this offer l…" at bounding box center [642, 298] width 287 height 244
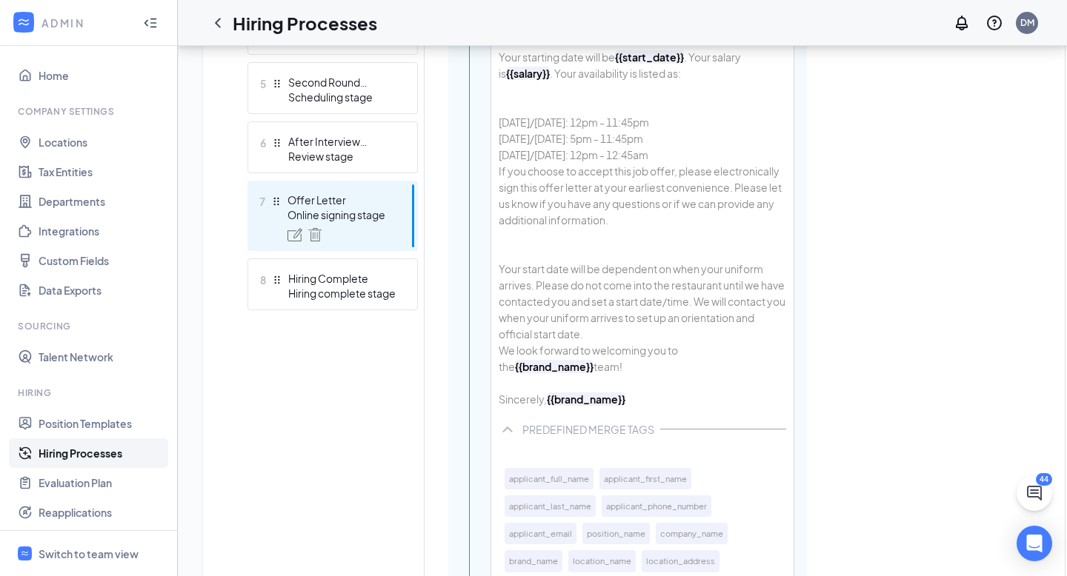
scroll to position [653, 0]
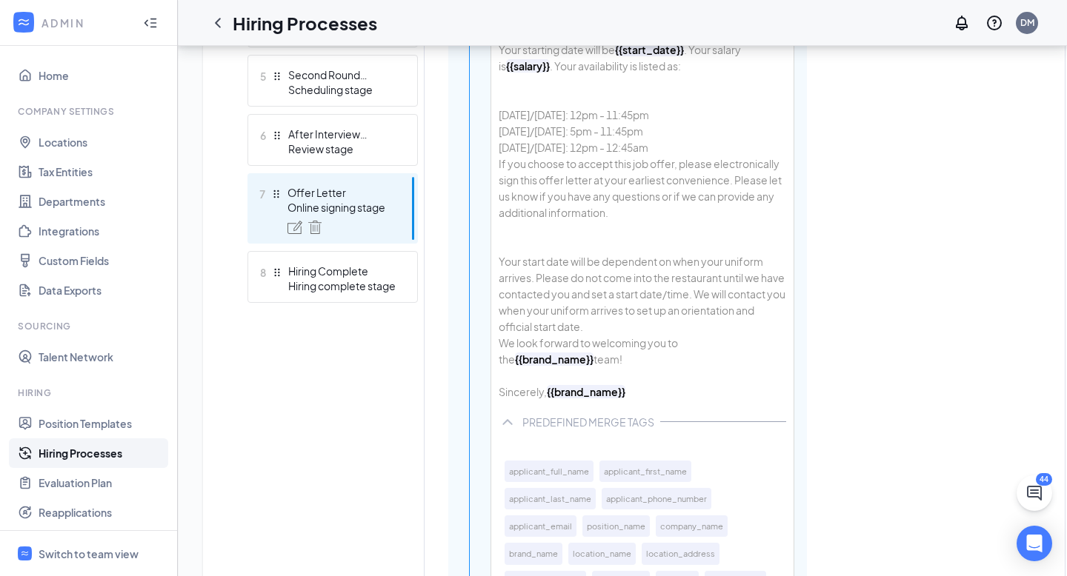
click at [500, 359] on div "If you choose to accept this job offer, please electronically sign this offer l…" at bounding box center [642, 278] width 287 height 244
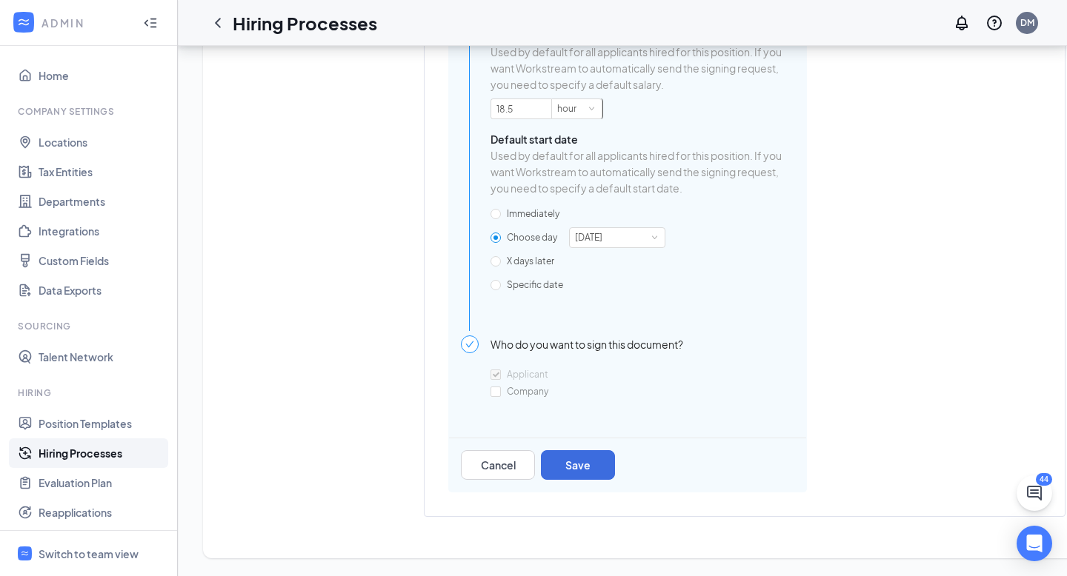
scroll to position [1545, 0]
click at [590, 459] on button "Save" at bounding box center [578, 465] width 74 height 30
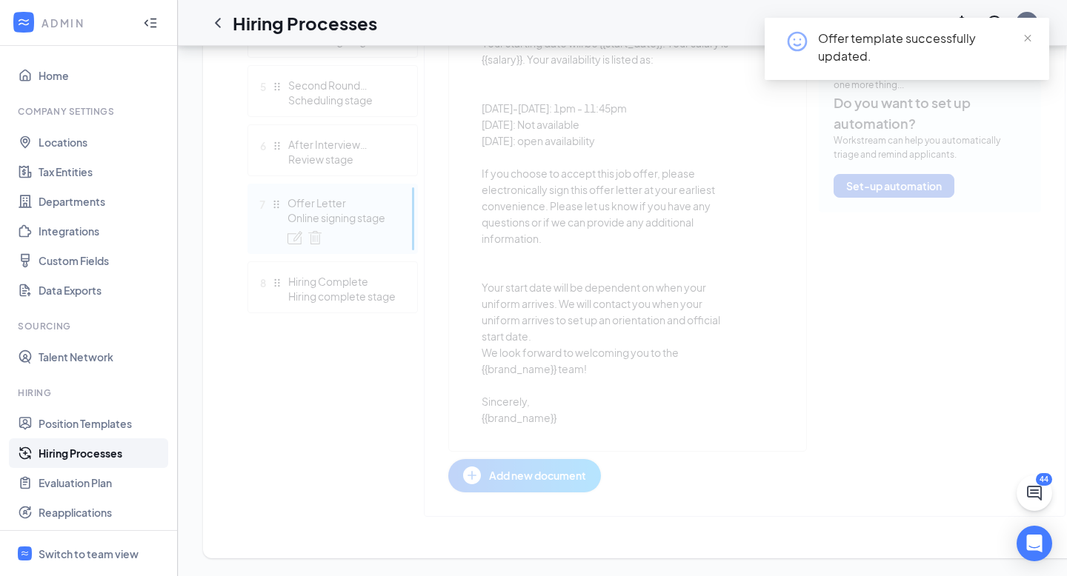
scroll to position [708, 0]
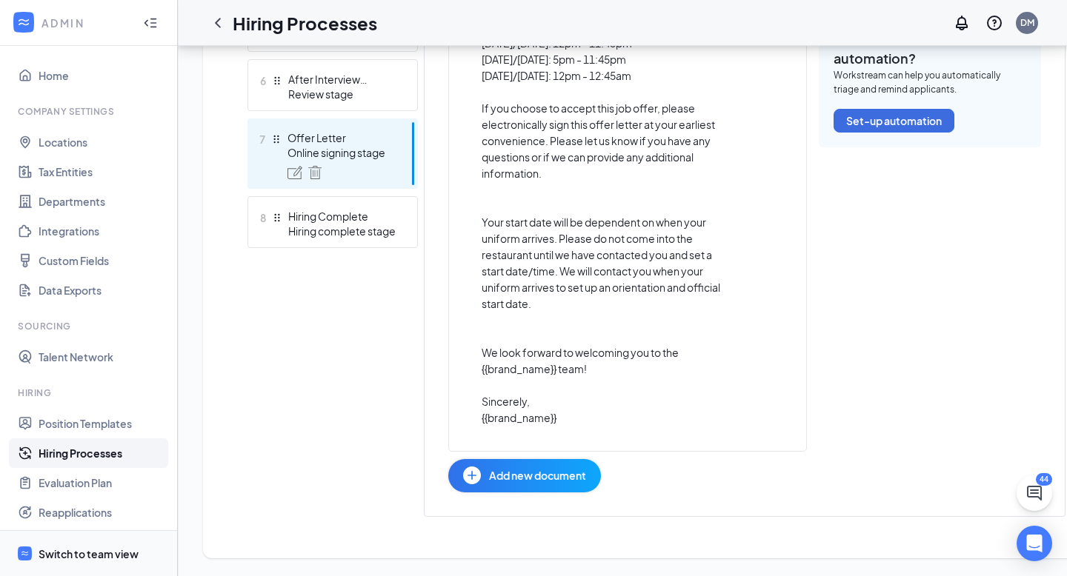
click at [110, 540] on span "Switch to team view" at bounding box center [102, 553] width 127 height 45
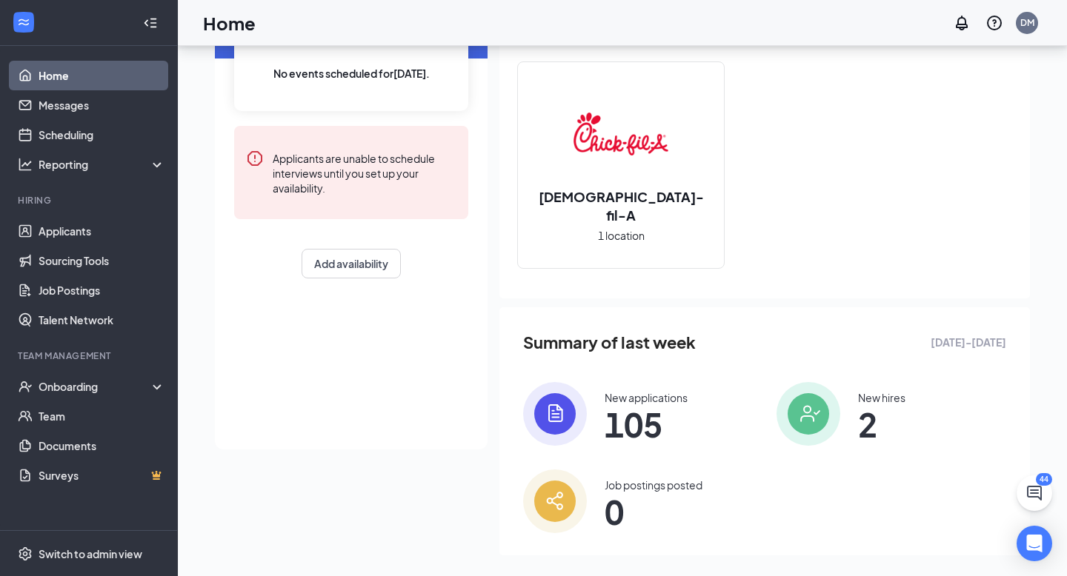
scroll to position [133, 0]
click at [88, 221] on link "Applicants" at bounding box center [102, 231] width 127 height 30
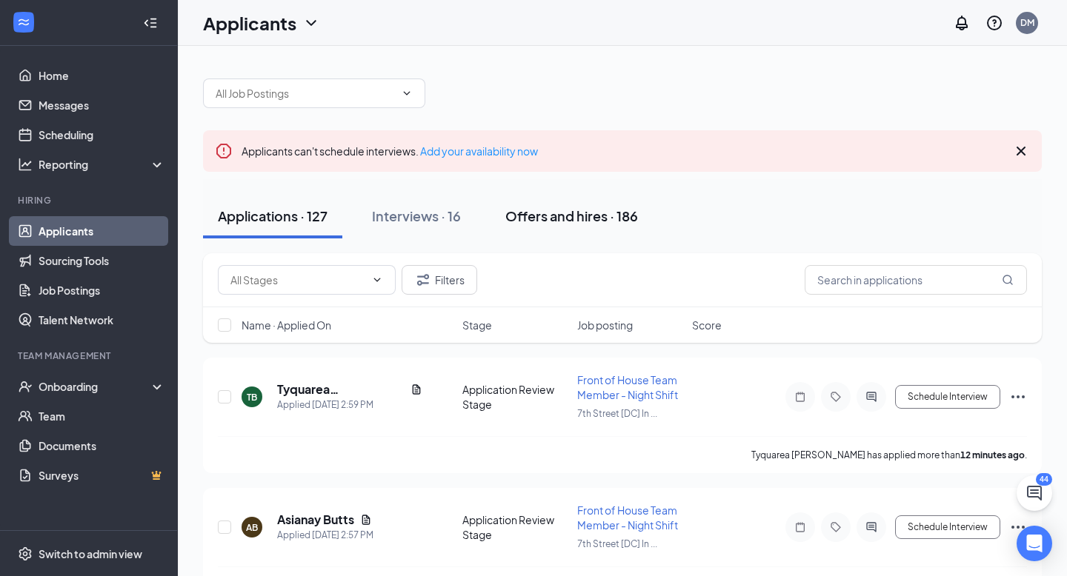
click at [573, 213] on div "Offers and hires · 186" at bounding box center [571, 216] width 133 height 19
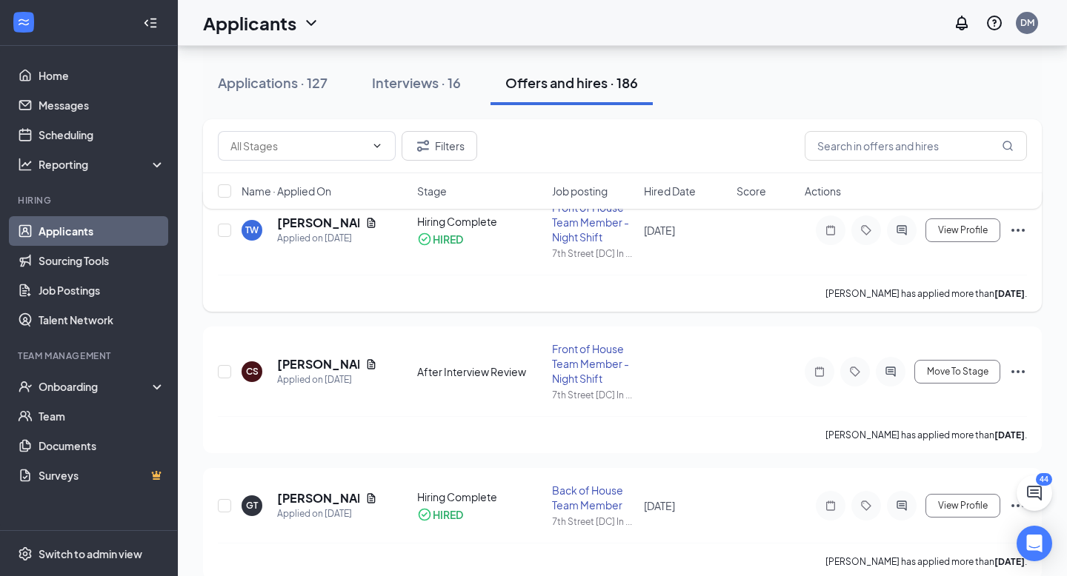
scroll to position [173, 0]
click at [942, 373] on span "Move To Stage" at bounding box center [957, 371] width 61 height 10
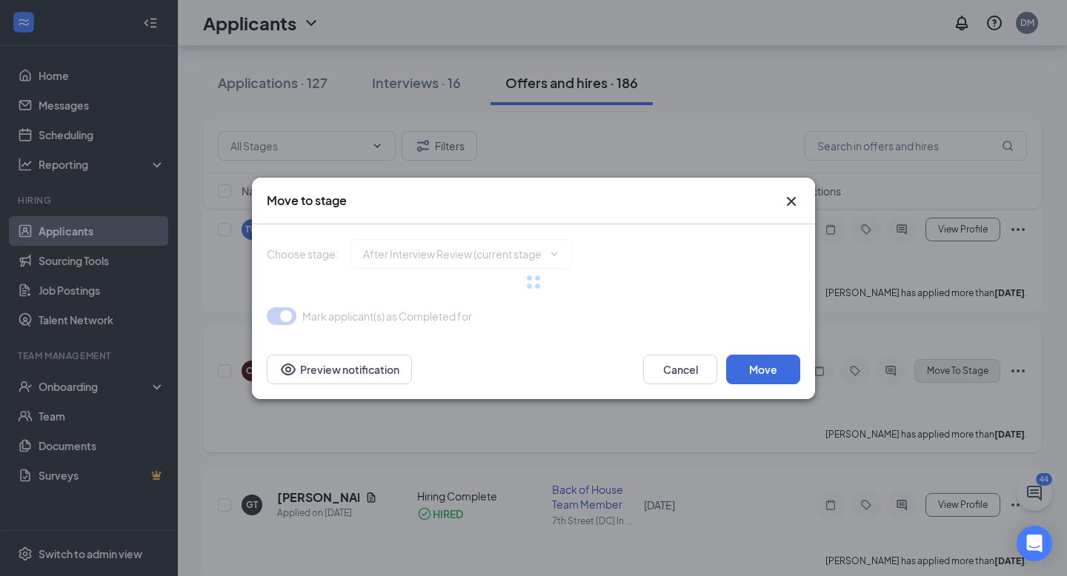
type input "Offer Letter (next stage)"
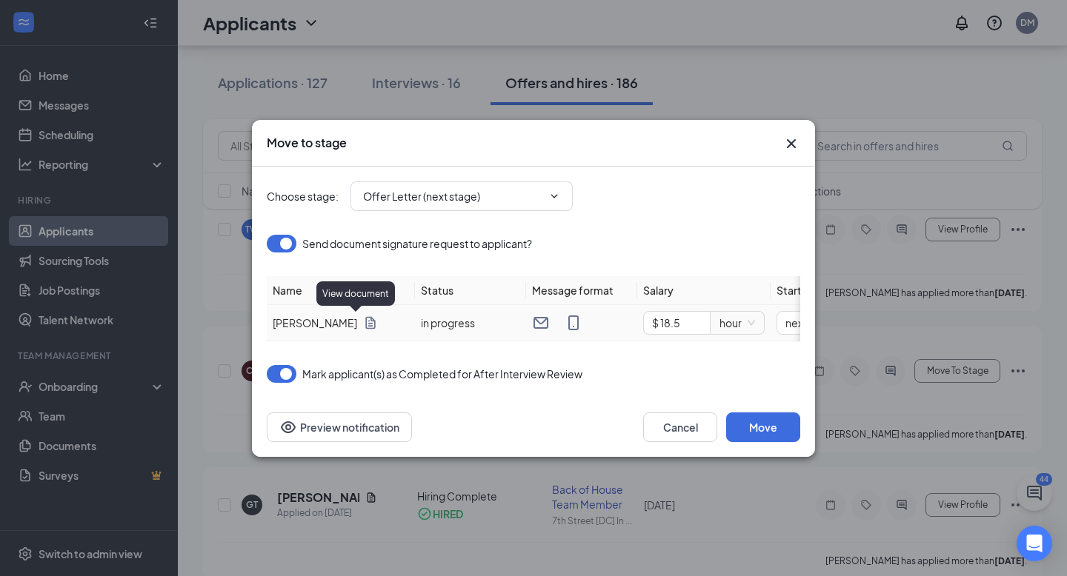
click at [363, 321] on icon "Document" at bounding box center [370, 323] width 15 height 15
click at [770, 430] on button "Move" at bounding box center [763, 428] width 74 height 30
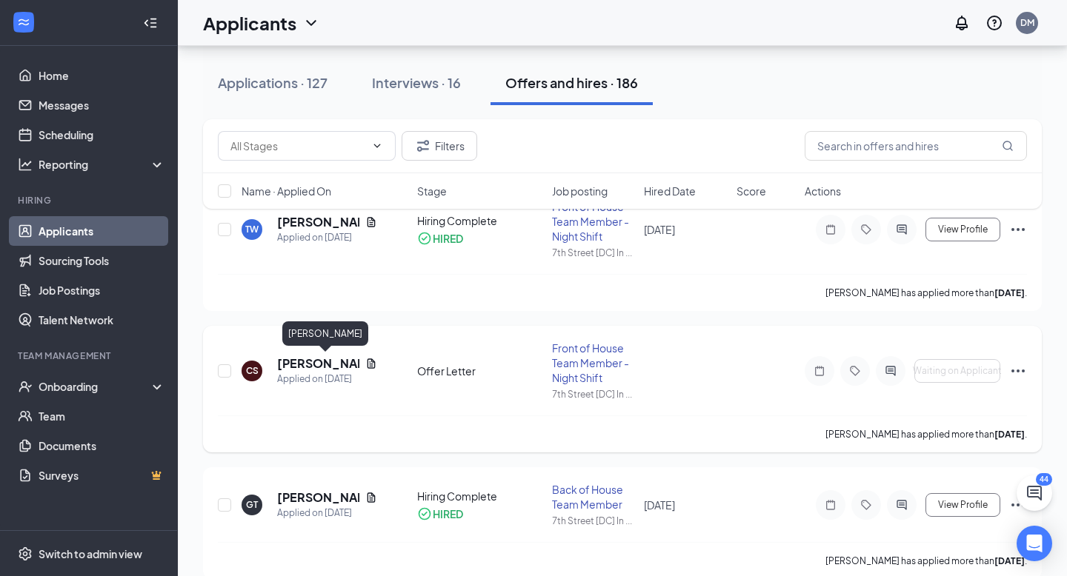
click at [330, 363] on h5 "[PERSON_NAME]" at bounding box center [318, 364] width 82 height 16
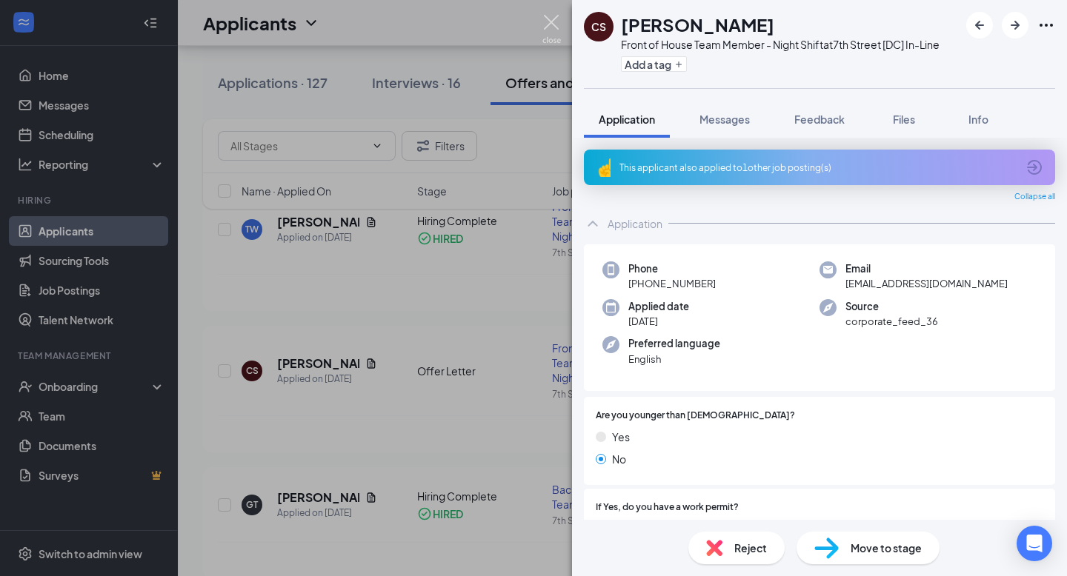
click at [545, 21] on img at bounding box center [551, 29] width 19 height 29
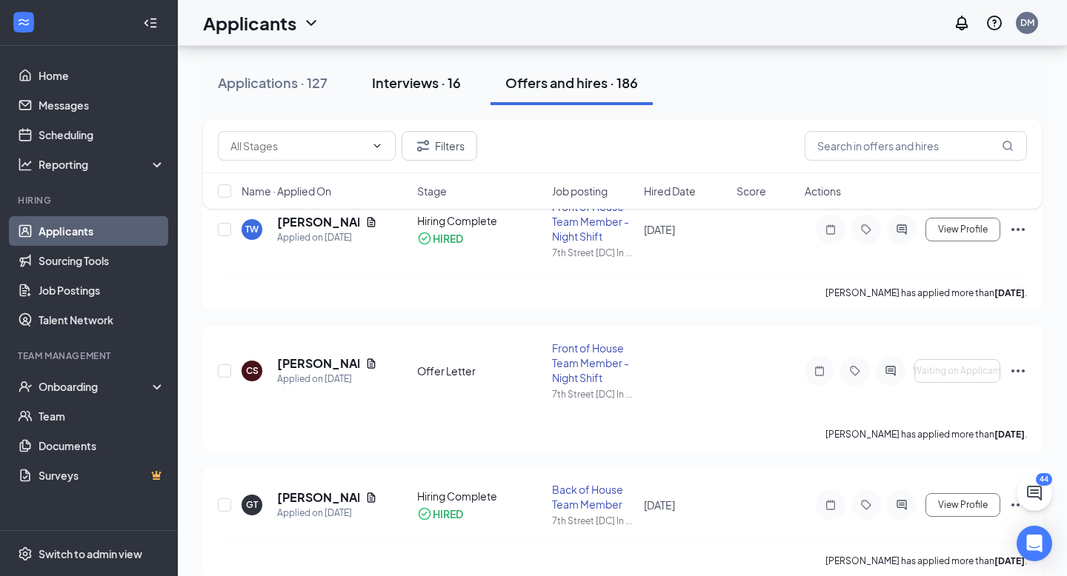
click at [417, 86] on div "Interviews · 16" at bounding box center [416, 82] width 89 height 19
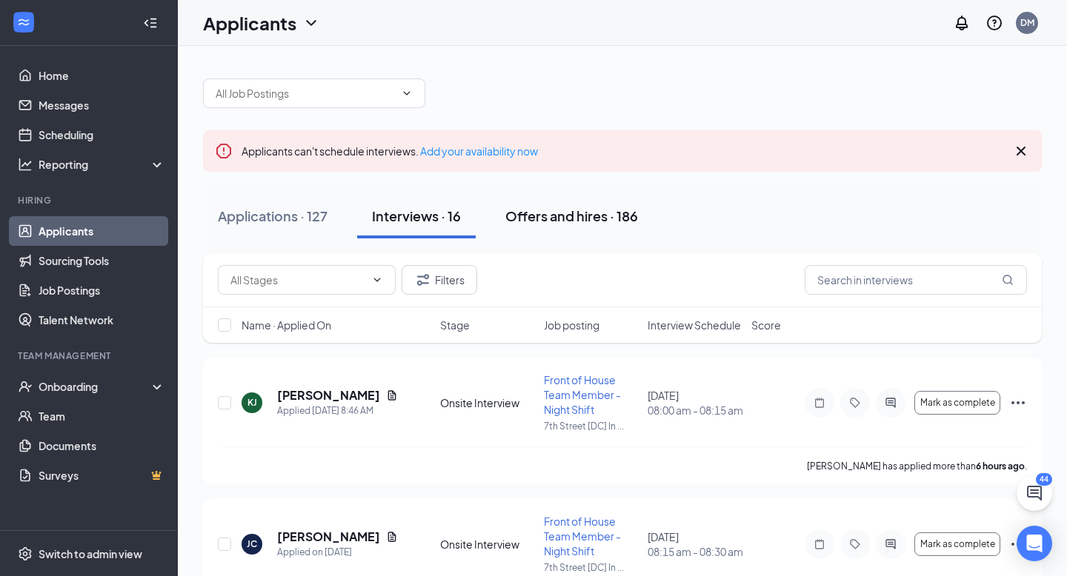
click at [569, 210] on div "Offers and hires · 186" at bounding box center [571, 216] width 133 height 19
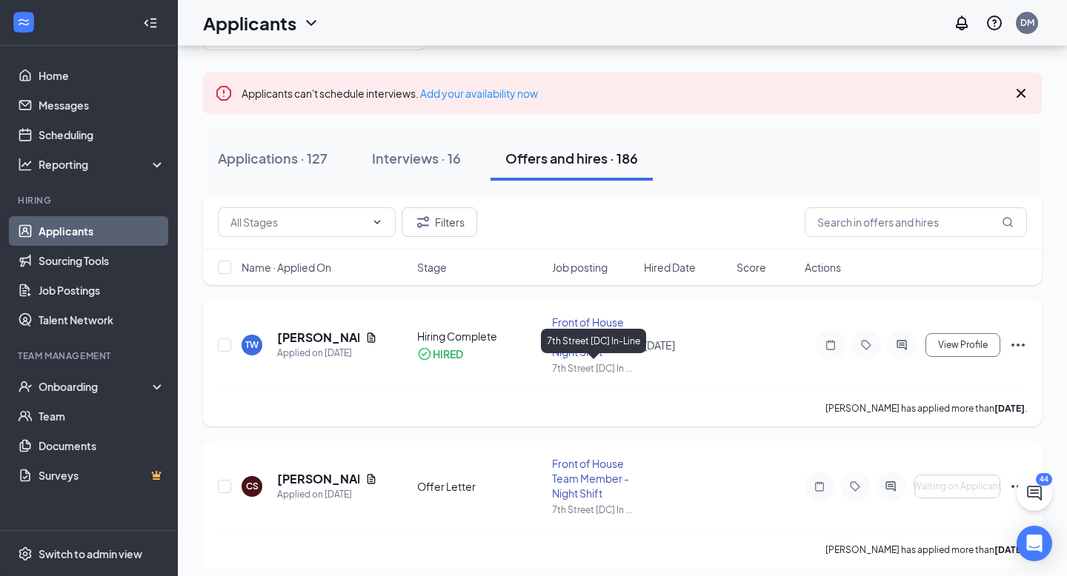
scroll to position [65, 0]
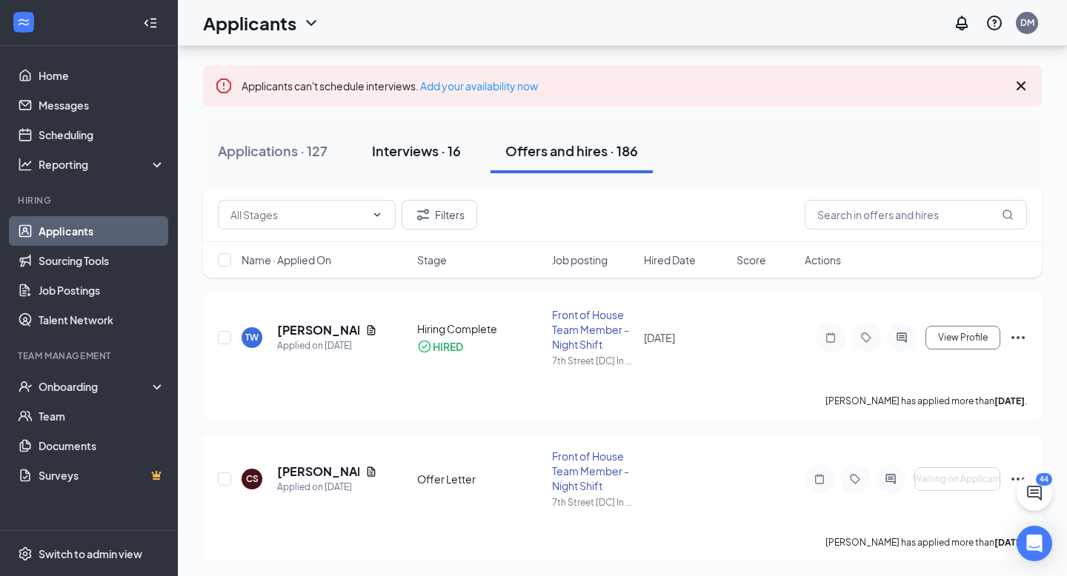
click at [442, 151] on div "Interviews · 16" at bounding box center [416, 150] width 89 height 19
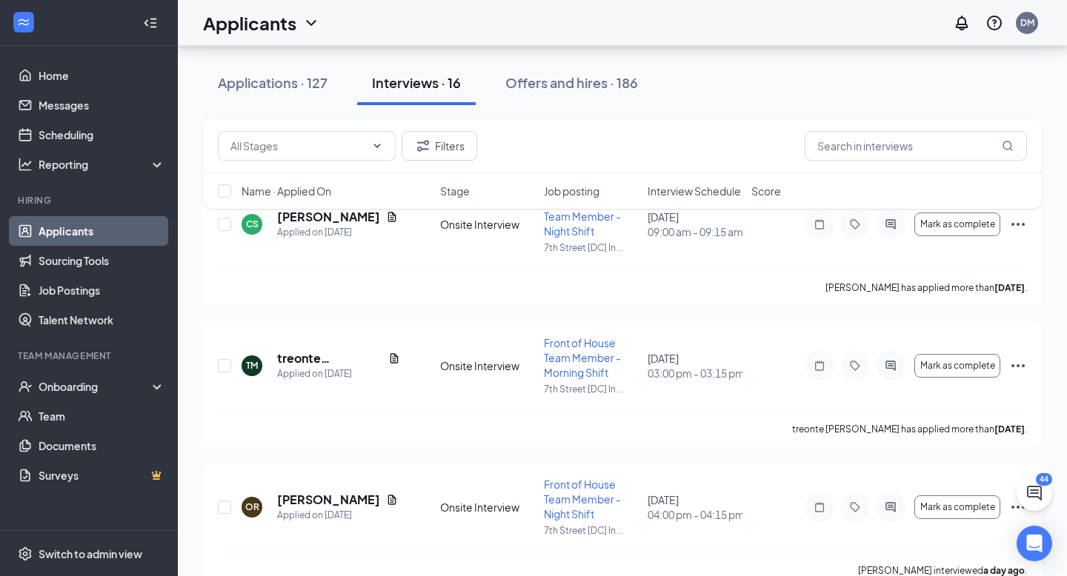
scroll to position [2048, 0]
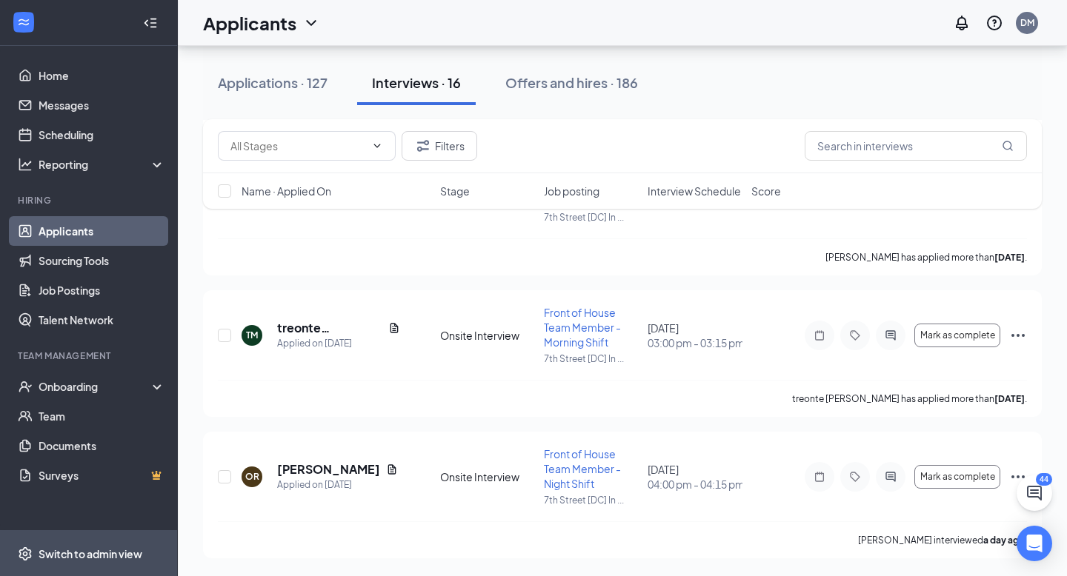
click at [76, 547] on div "Switch to admin view" at bounding box center [91, 554] width 104 height 15
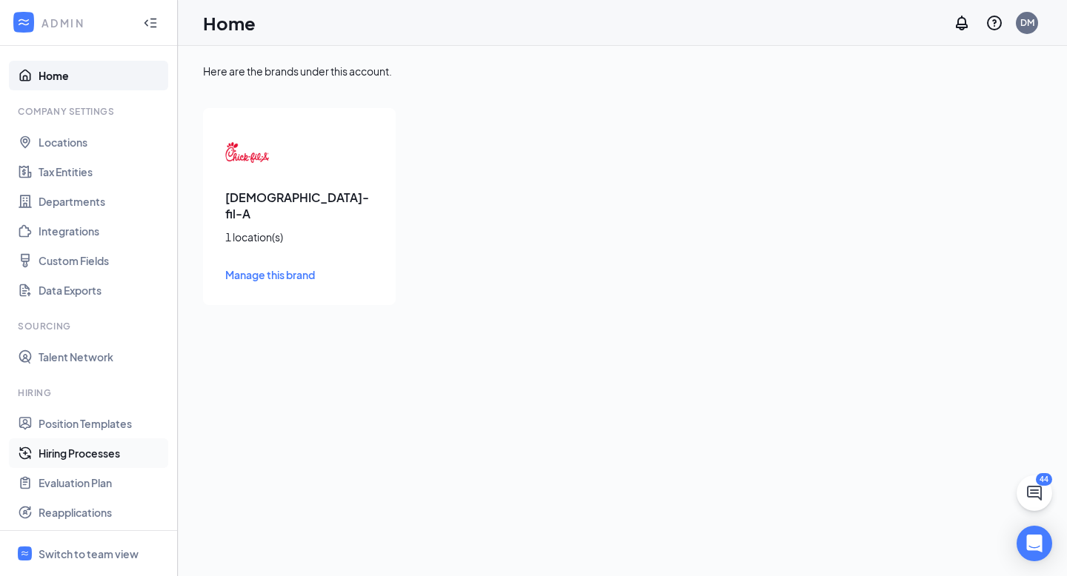
click at [96, 456] on link "Hiring Processes" at bounding box center [102, 454] width 127 height 30
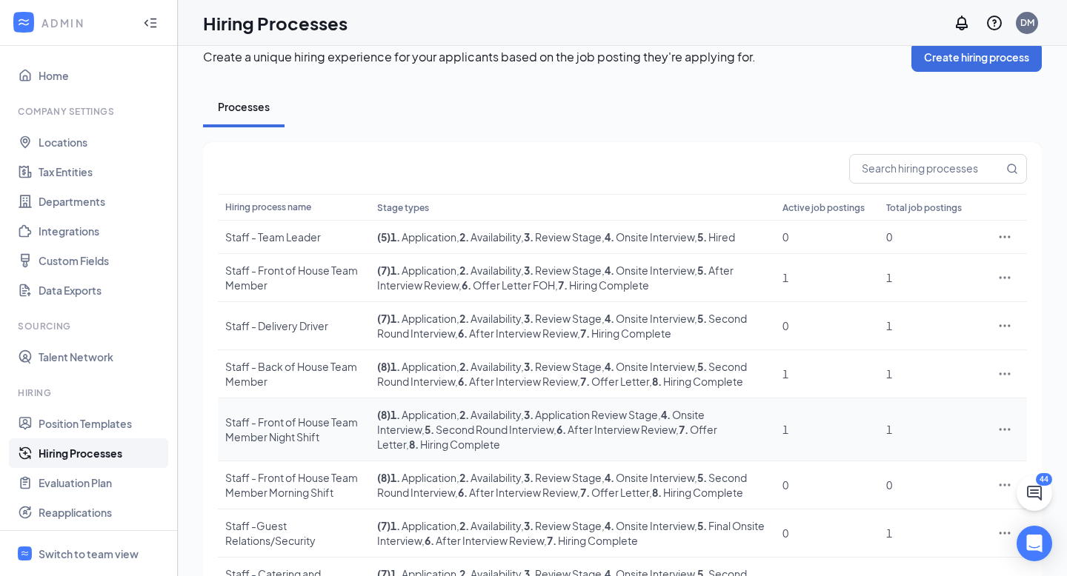
scroll to position [39, 0]
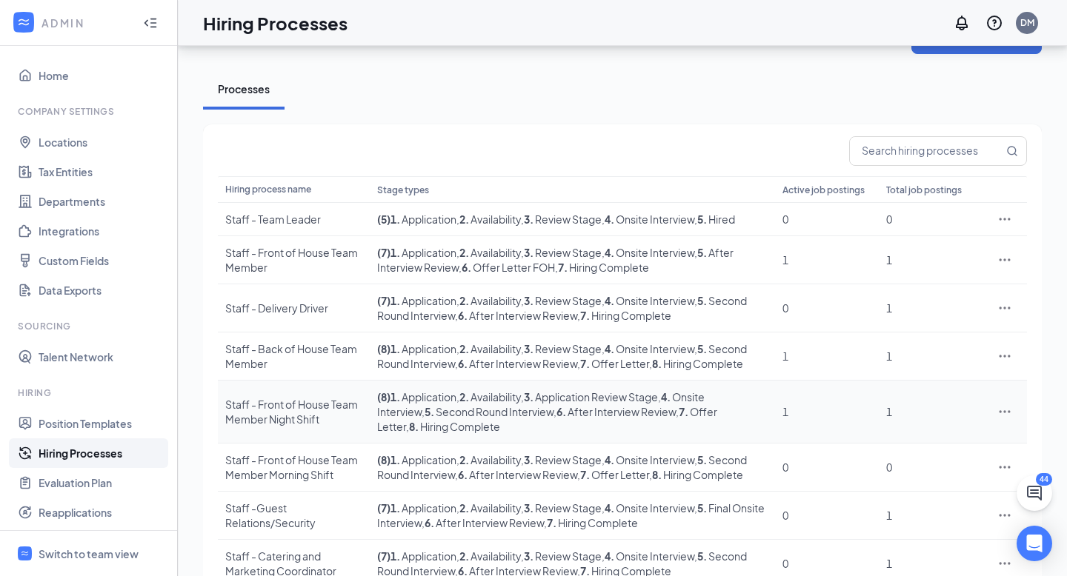
click at [316, 416] on div "Staff - Front of House Team Member Night Shift" at bounding box center [293, 412] width 137 height 30
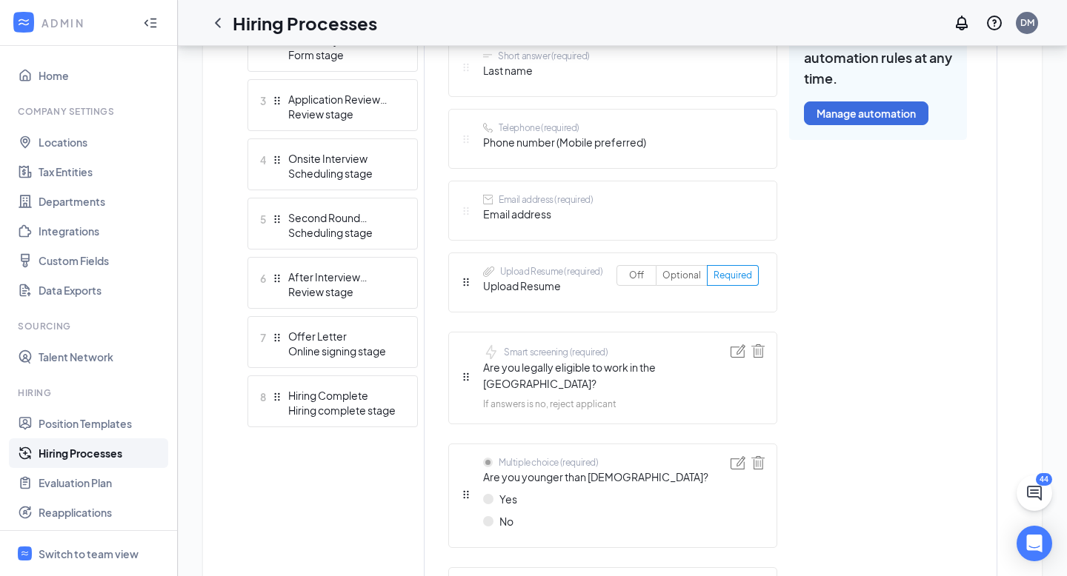
scroll to position [536, 0]
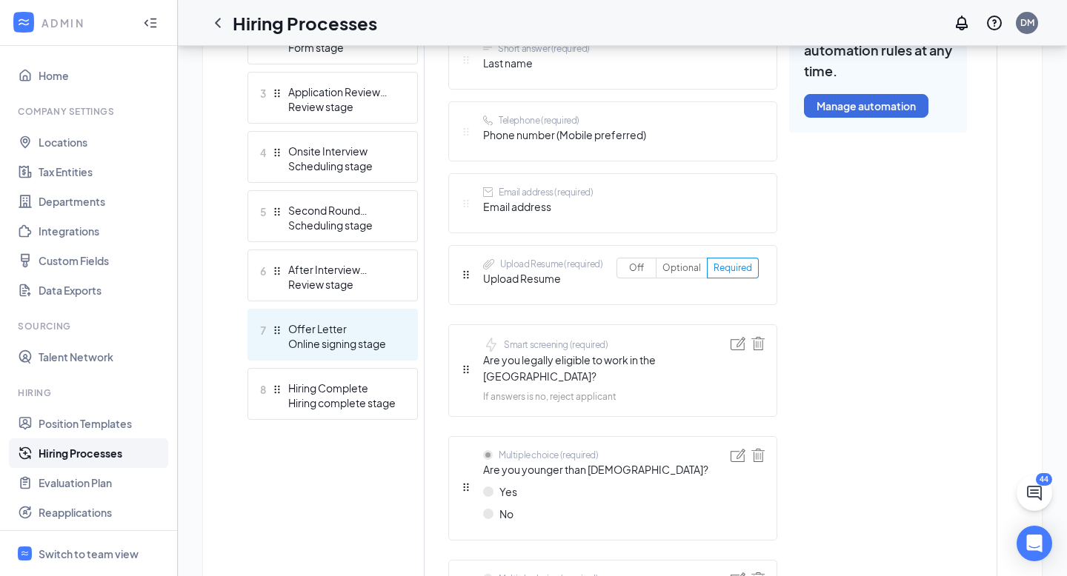
click at [342, 336] on div "Online signing stage" at bounding box center [342, 343] width 108 height 15
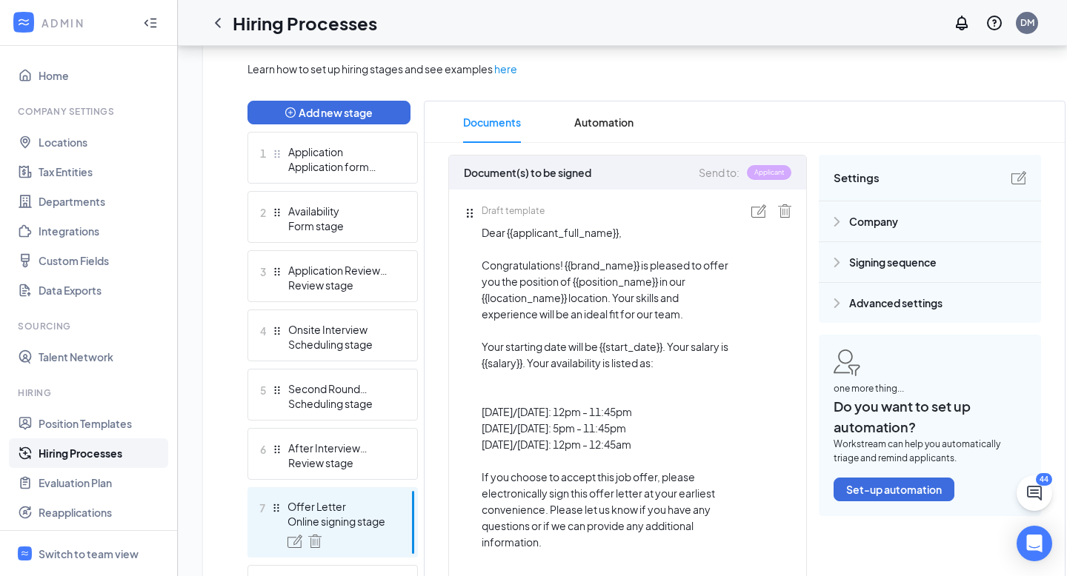
scroll to position [328, 0]
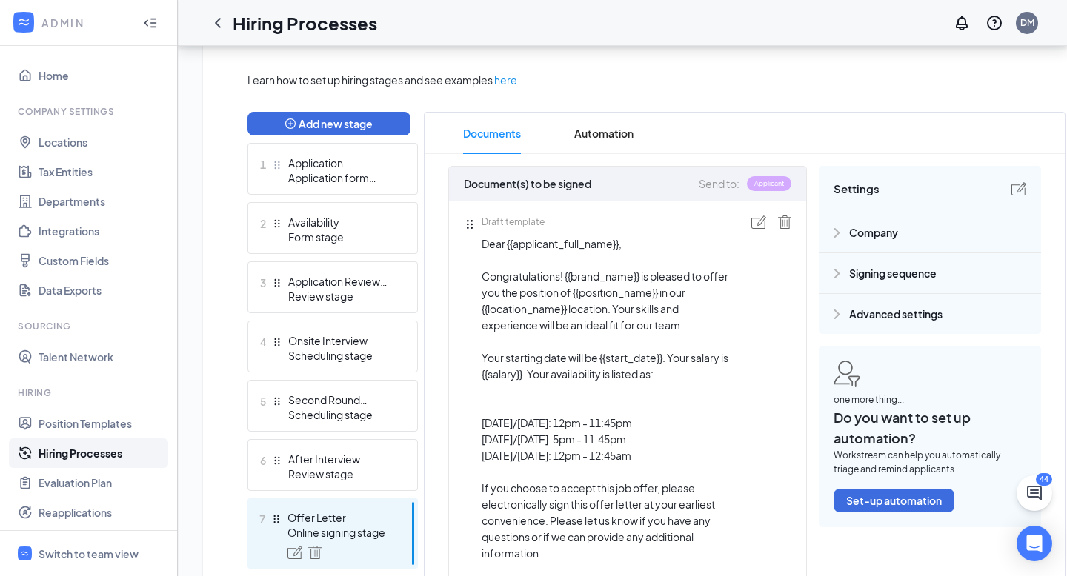
click at [759, 227] on img at bounding box center [758, 222] width 15 height 13
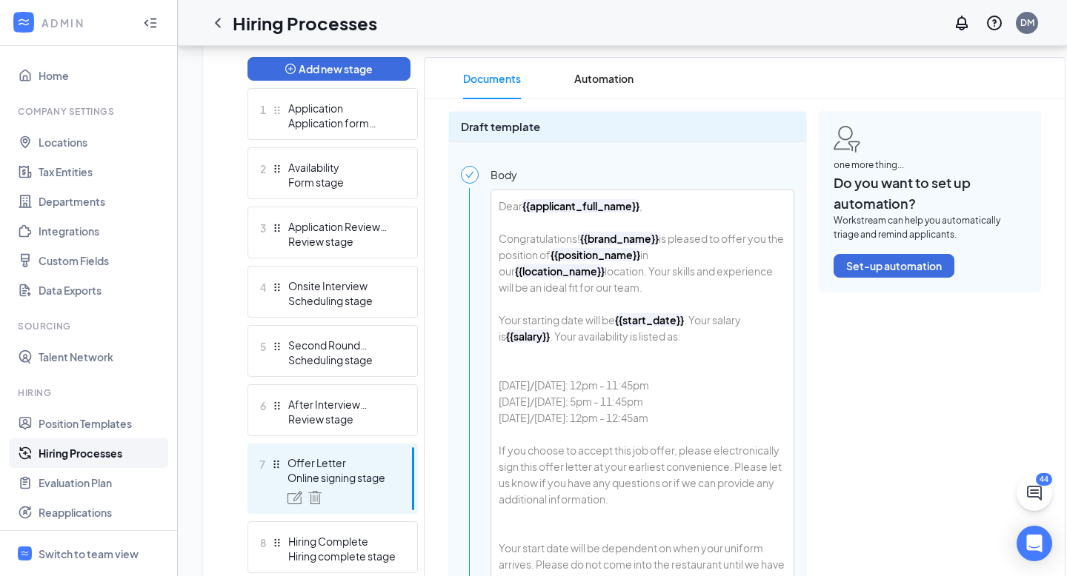
scroll to position [387, 0]
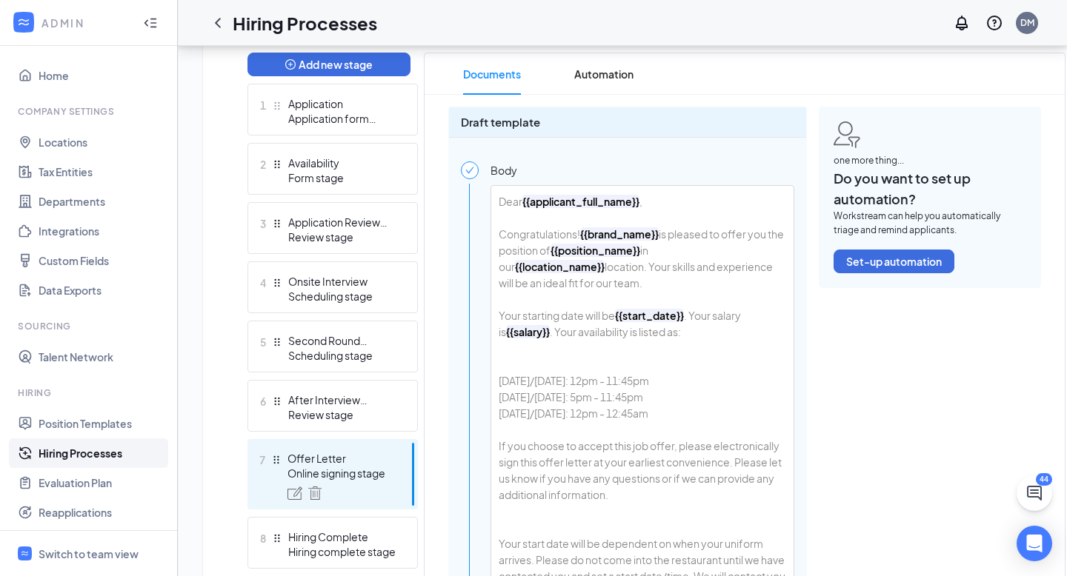
click at [696, 381] on div "Dear {{applicant_full_name}} , Congratulations! {{brand_name}} is pleased to of…" at bounding box center [642, 454] width 302 height 536
click at [601, 395] on div "Dear {{applicant_full_name}} , Congratulations! {{brand_name}} is pleased to of…" at bounding box center [642, 454] width 302 height 536
click at [675, 416] on div "Dear {{applicant_full_name}} , Congratulations! {{brand_name}} is pleased to of…" at bounding box center [642, 454] width 302 height 536
click at [575, 409] on div "Dear {{applicant_full_name}} , Congratulations! {{brand_name}} is pleased to of…" at bounding box center [642, 454] width 302 height 536
click at [627, 417] on div "Dear {{applicant_full_name}} , Congratulations! {{brand_name}} is pleased to of…" at bounding box center [642, 454] width 302 height 536
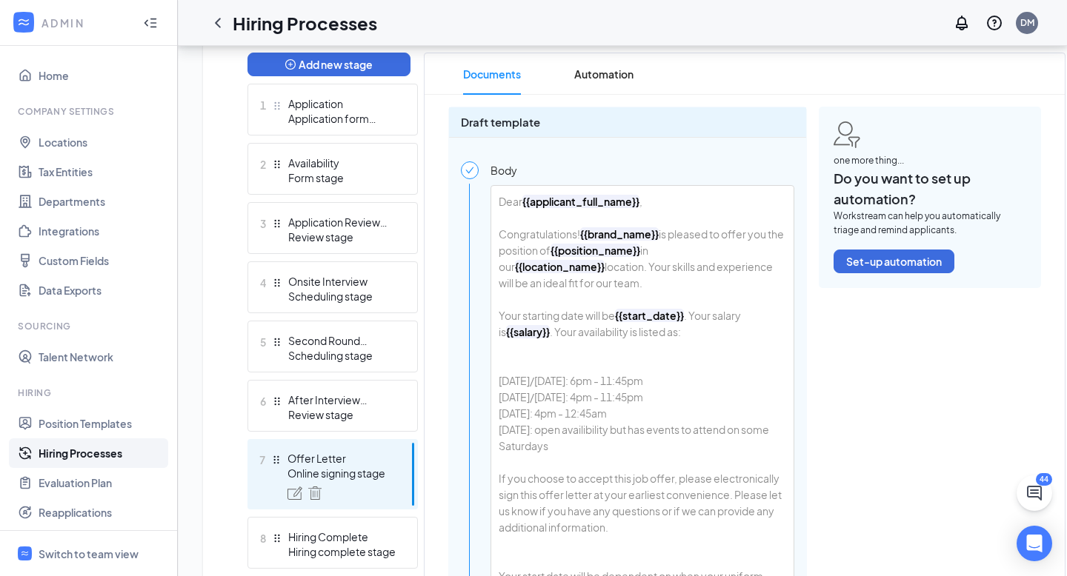
click at [644, 430] on div "[DATE]: open availibility but has events to attend on some Saturdays If you cho…" at bounding box center [642, 585] width 287 height 326
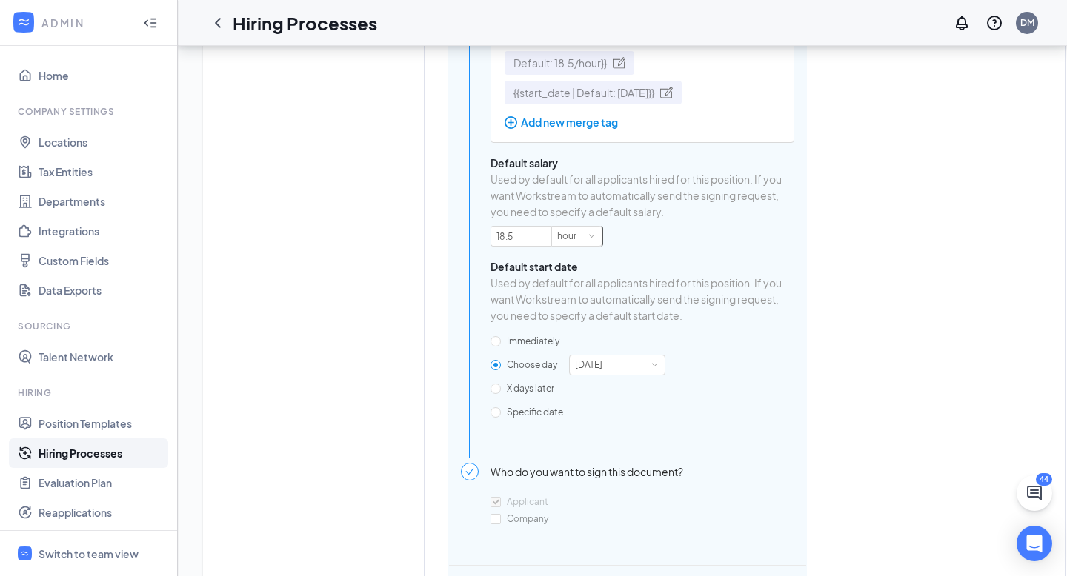
scroll to position [1594, 0]
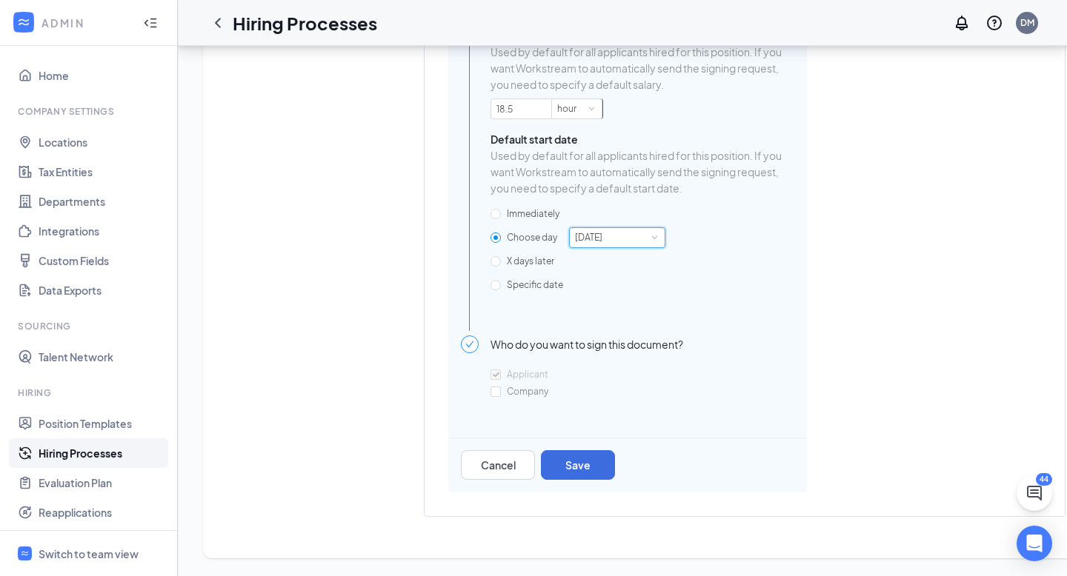
click at [641, 234] on div "[DATE]" at bounding box center [617, 237] width 84 height 19
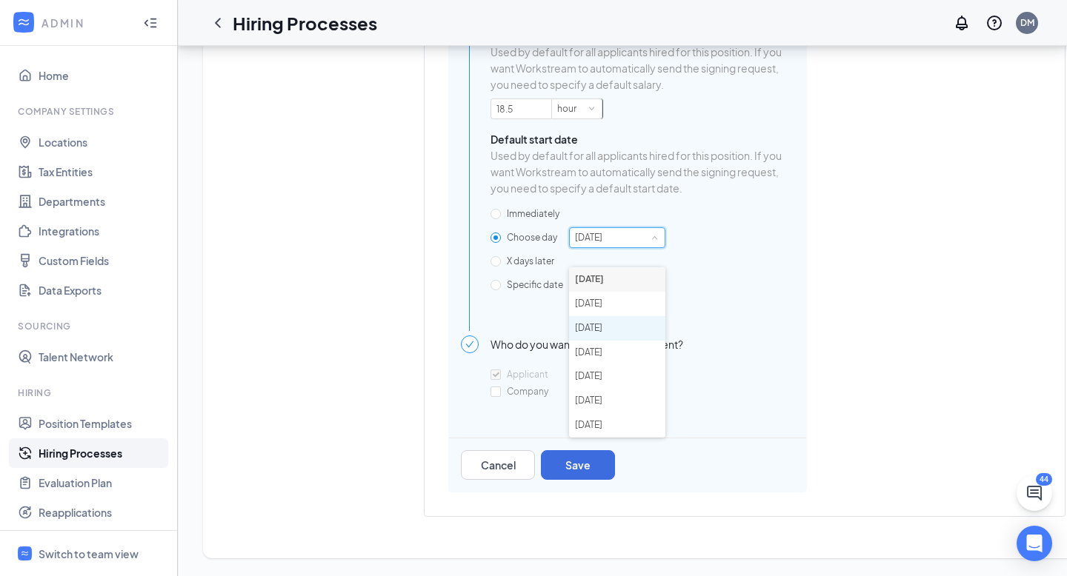
click at [632, 316] on li "[DATE]" at bounding box center [617, 328] width 96 height 24
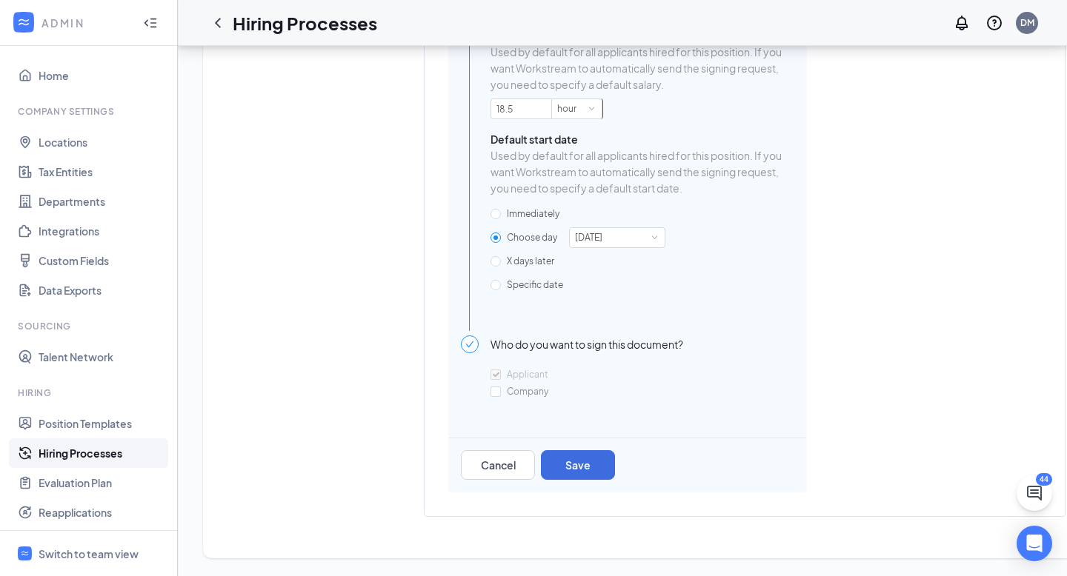
click at [765, 291] on div "Immediately Choose day [DATE] X days later Specific date" at bounding box center [642, 249] width 304 height 95
click at [592, 455] on button "Save" at bounding box center [578, 465] width 74 height 30
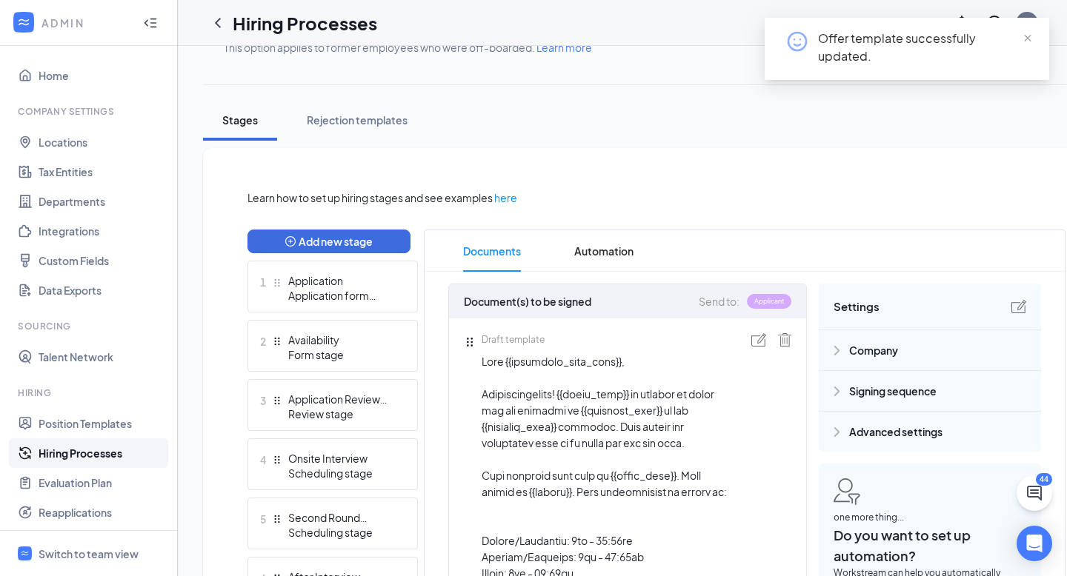
scroll to position [0, 0]
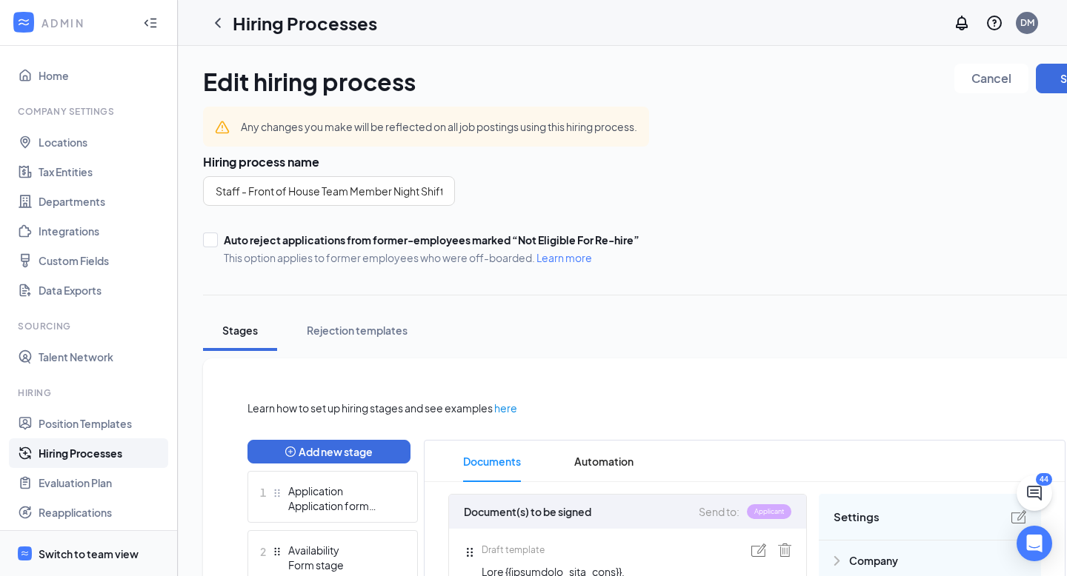
click at [92, 556] on div "Switch to team view" at bounding box center [89, 554] width 100 height 15
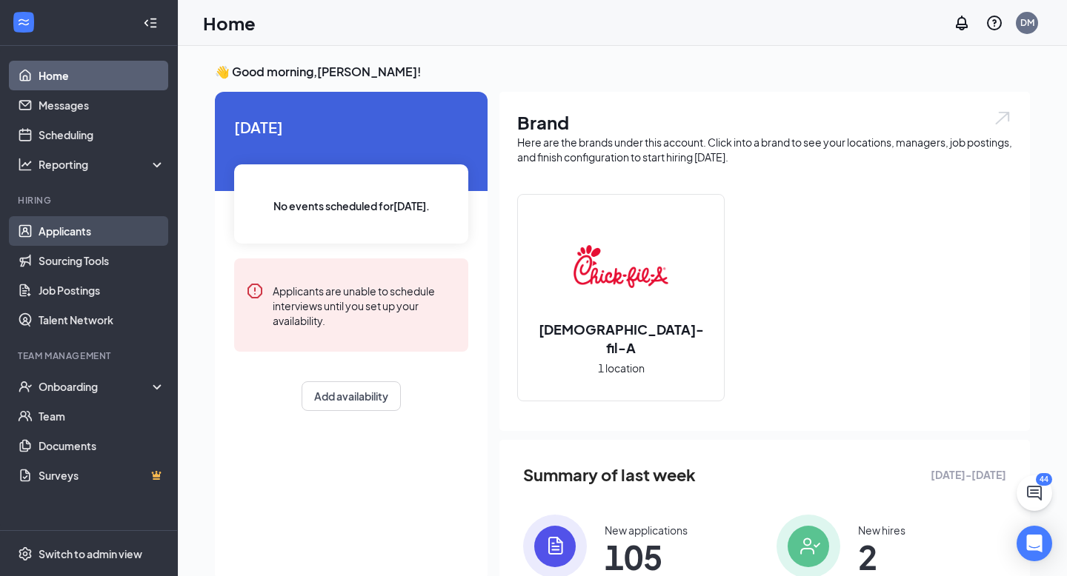
click at [90, 222] on link "Applicants" at bounding box center [102, 231] width 127 height 30
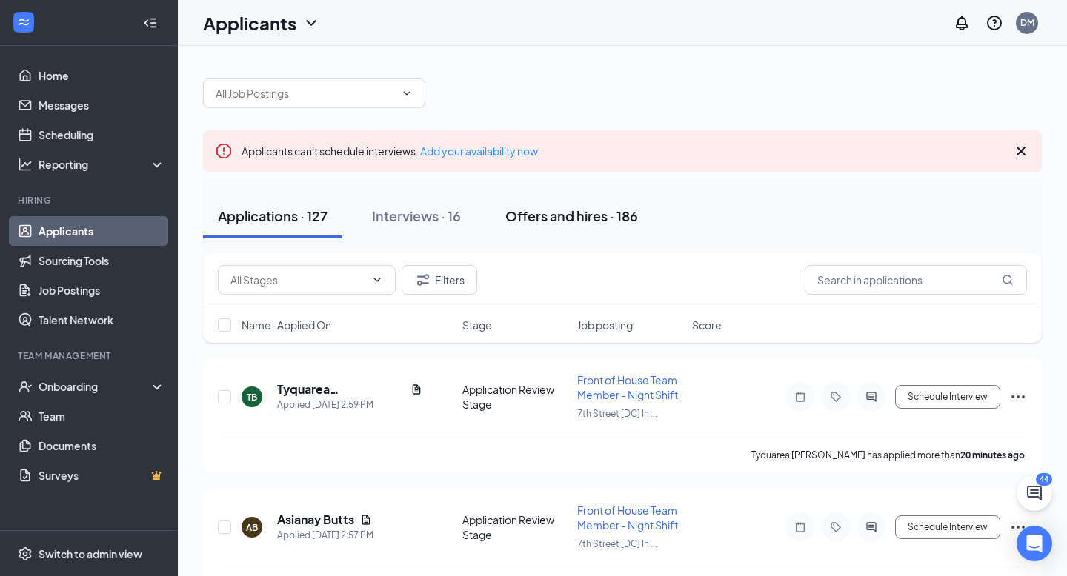
click at [545, 219] on div "Offers and hires · 186" at bounding box center [571, 216] width 133 height 19
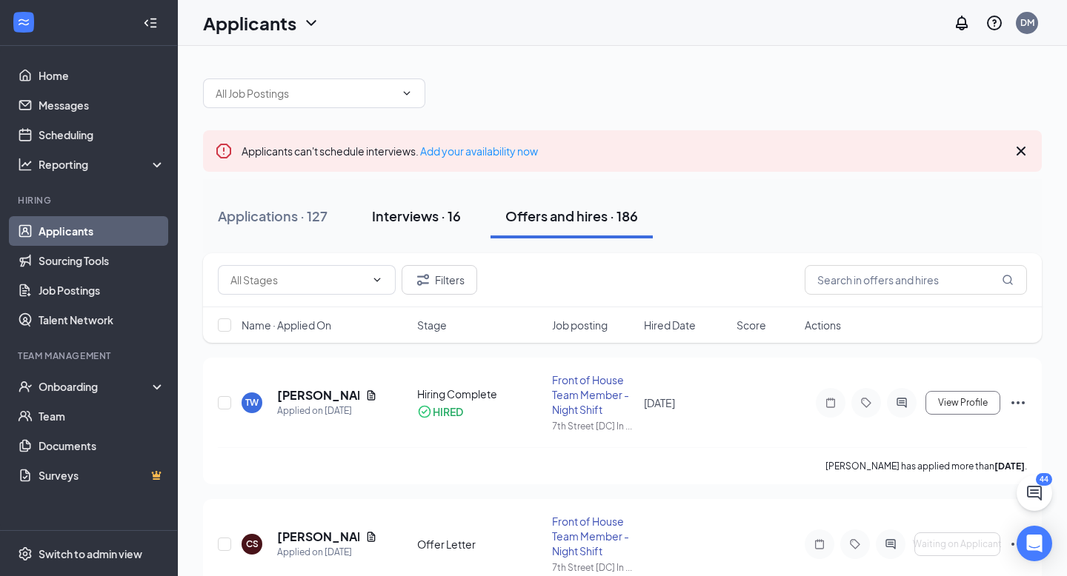
click at [444, 219] on div "Interviews · 16" at bounding box center [416, 216] width 89 height 19
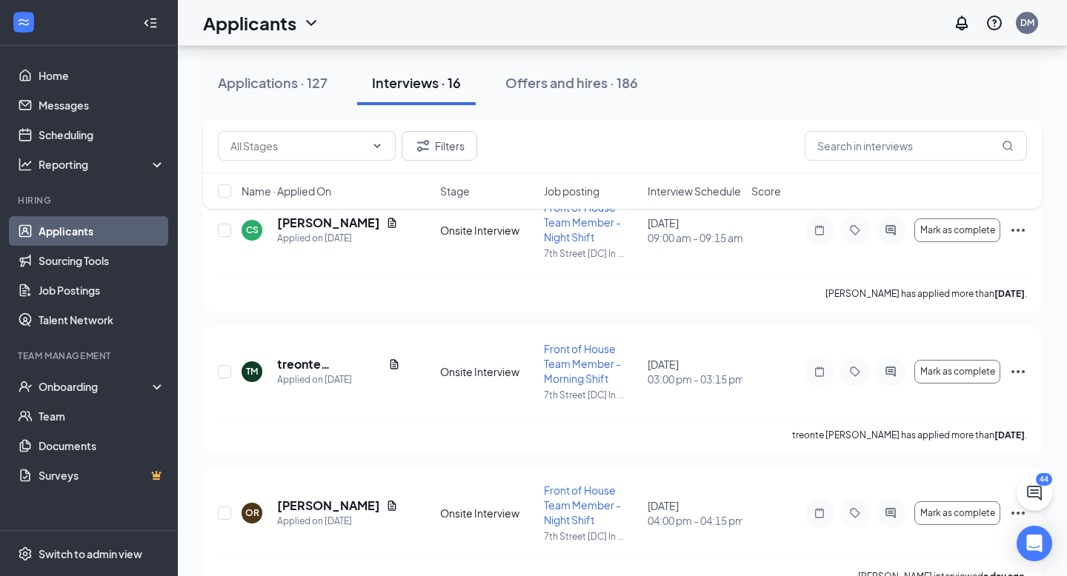
scroll to position [2048, 0]
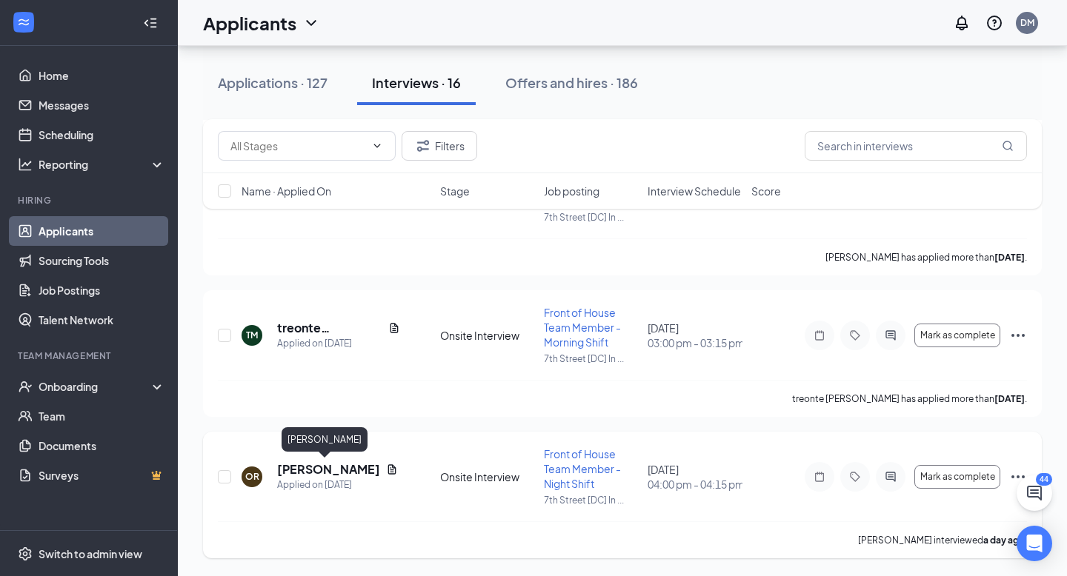
click at [335, 470] on h5 "[PERSON_NAME]" at bounding box center [328, 470] width 103 height 16
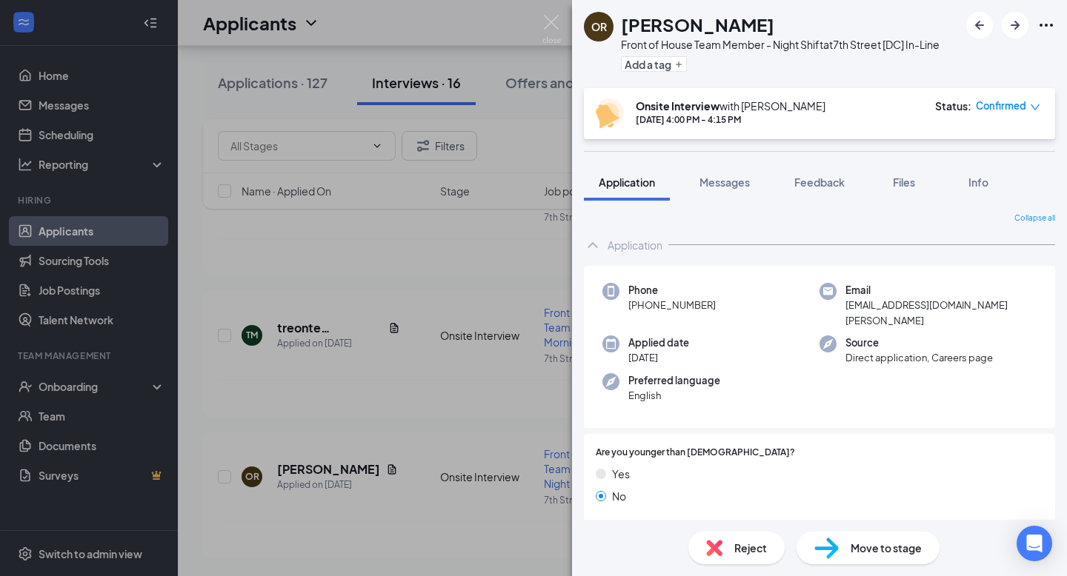
click at [859, 553] on span "Move to stage" at bounding box center [885, 548] width 71 height 16
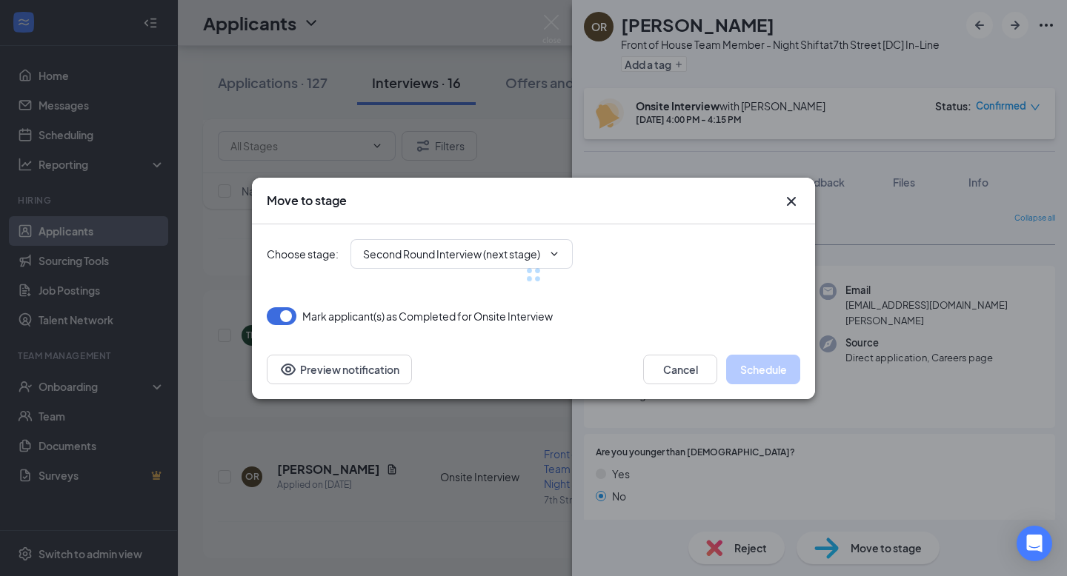
click at [488, 260] on div at bounding box center [533, 274] width 533 height 101
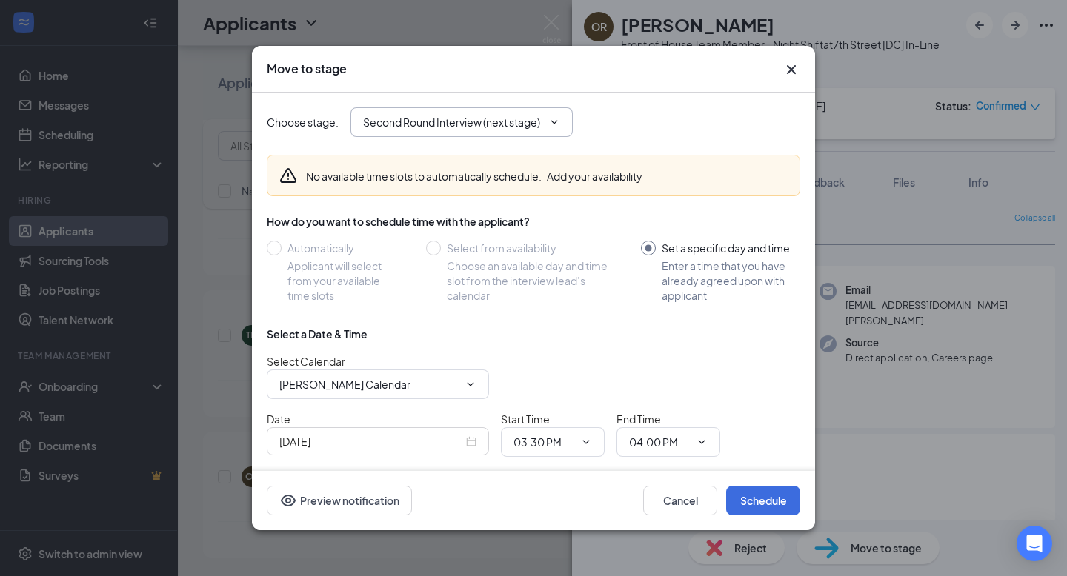
click at [473, 116] on input "Second Round Interview (next stage)" at bounding box center [452, 122] width 179 height 16
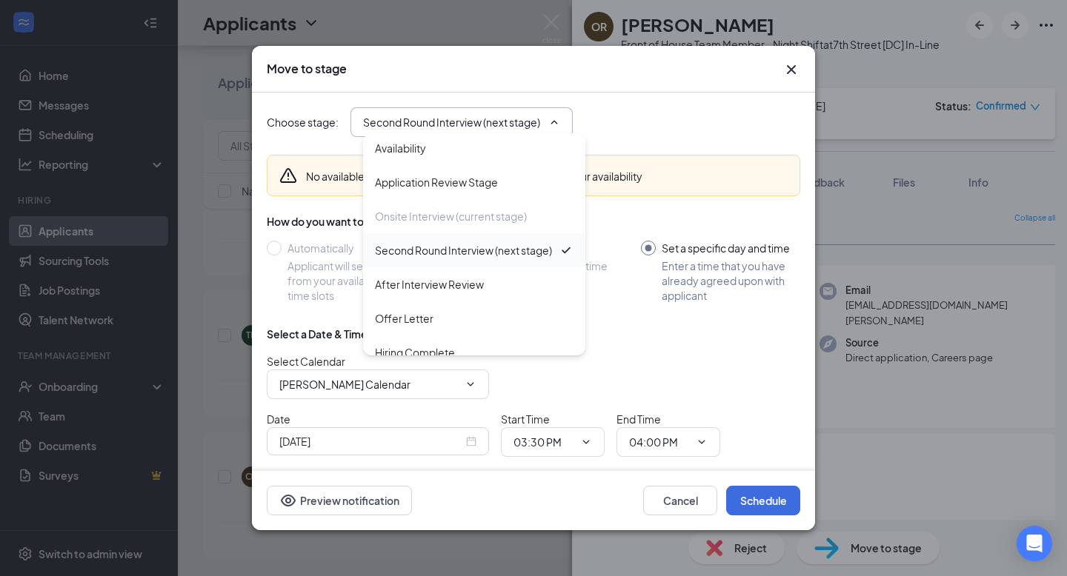
scroll to position [50, 0]
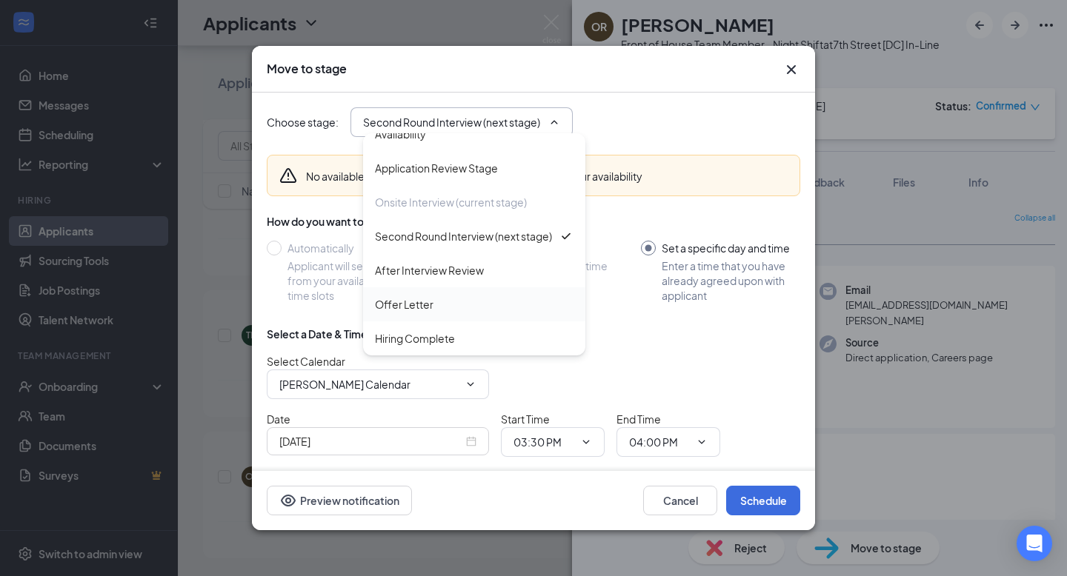
click at [458, 297] on div "Offer Letter" at bounding box center [474, 304] width 199 height 16
type input "Offer Letter"
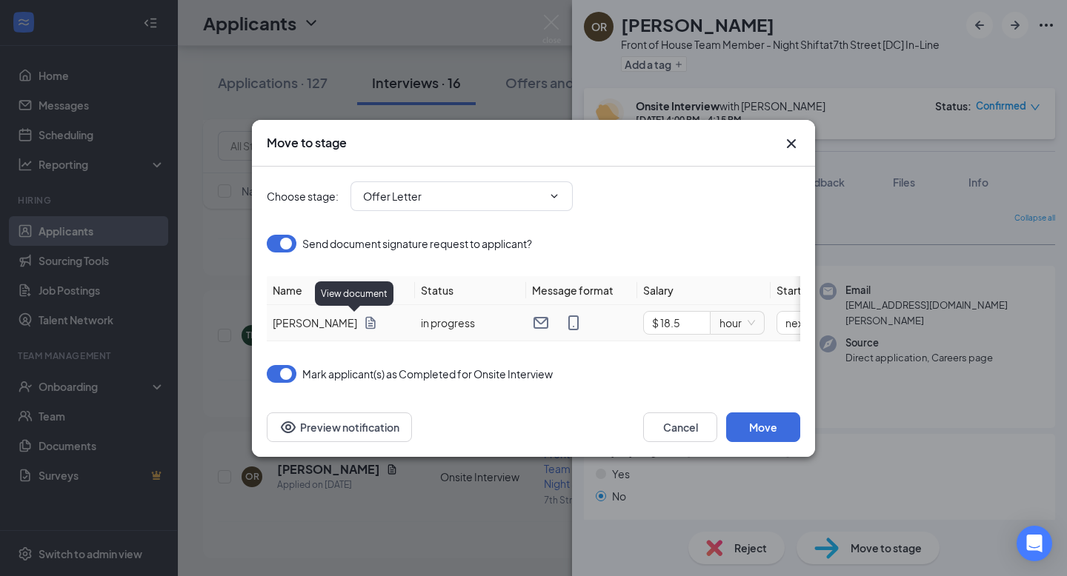
click at [365, 322] on icon "Document" at bounding box center [370, 322] width 10 height 13
click at [757, 422] on button "Move" at bounding box center [763, 428] width 74 height 30
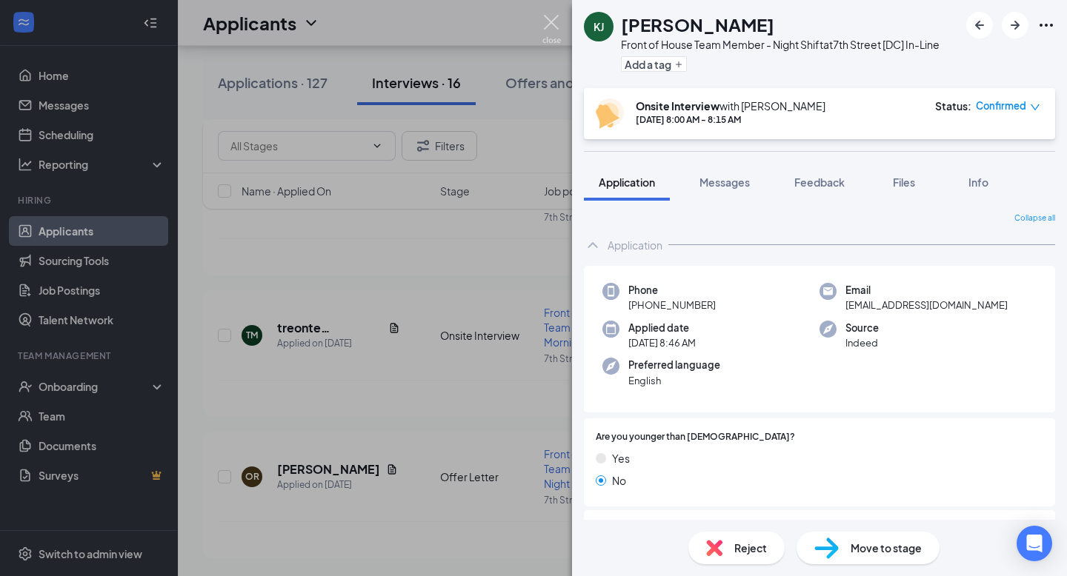
click at [554, 17] on img at bounding box center [551, 29] width 19 height 29
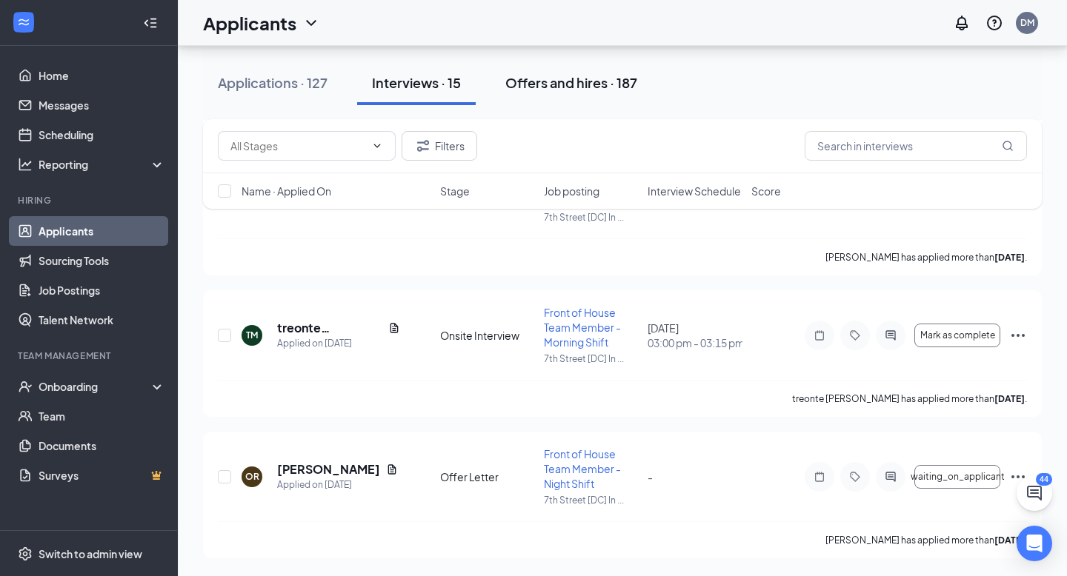
click at [558, 81] on div "Offers and hires · 187" at bounding box center [571, 82] width 132 height 19
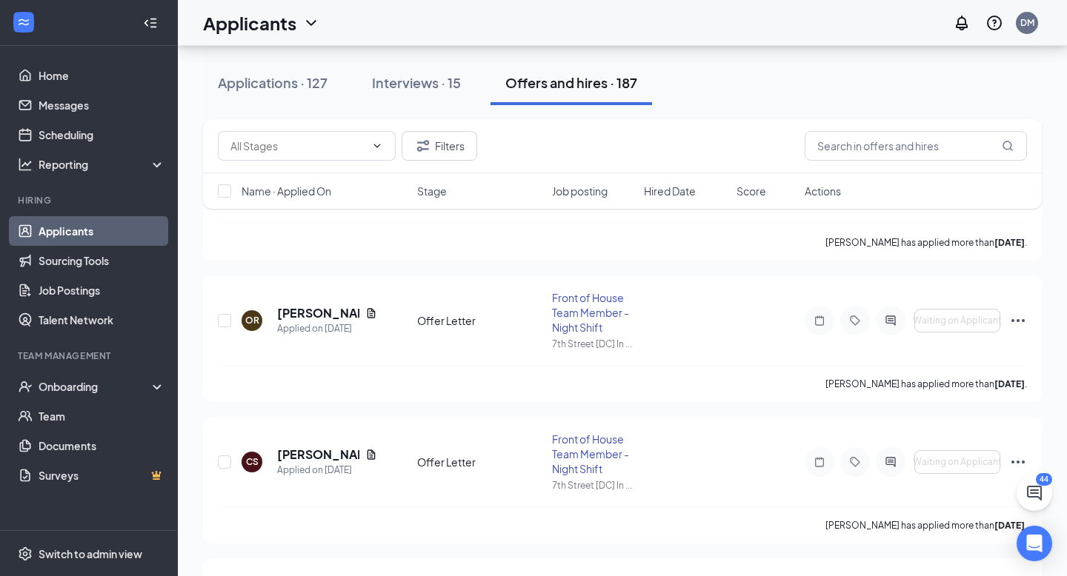
scroll to position [227, 0]
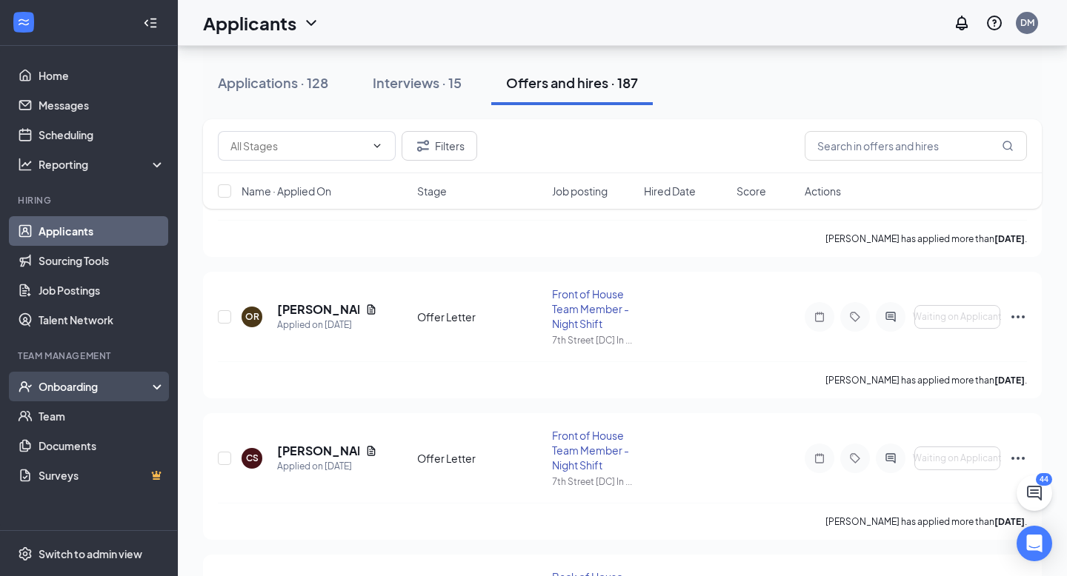
click at [81, 387] on div "Onboarding" at bounding box center [96, 386] width 114 height 15
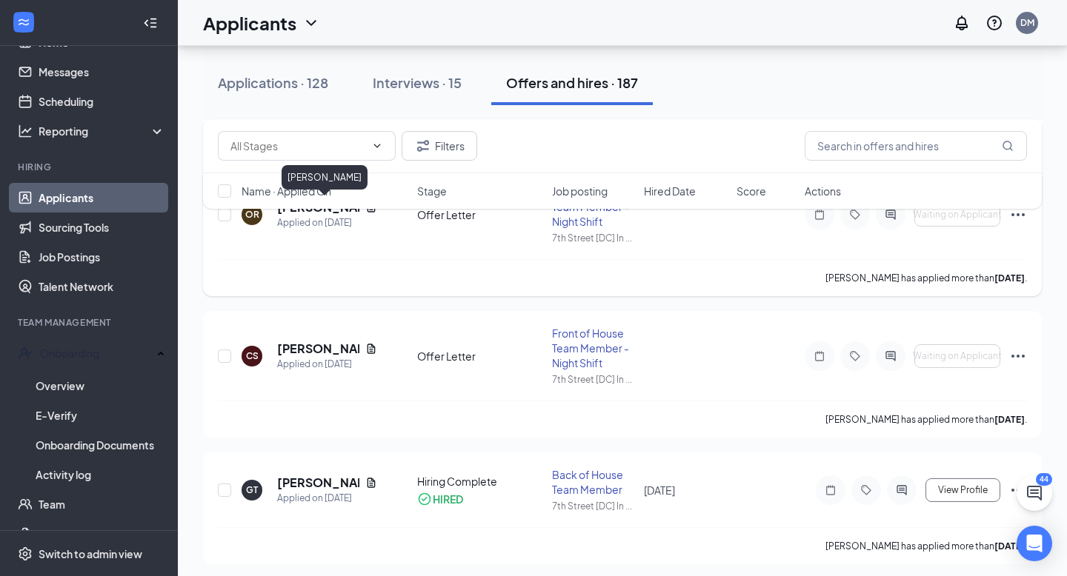
scroll to position [339, 0]
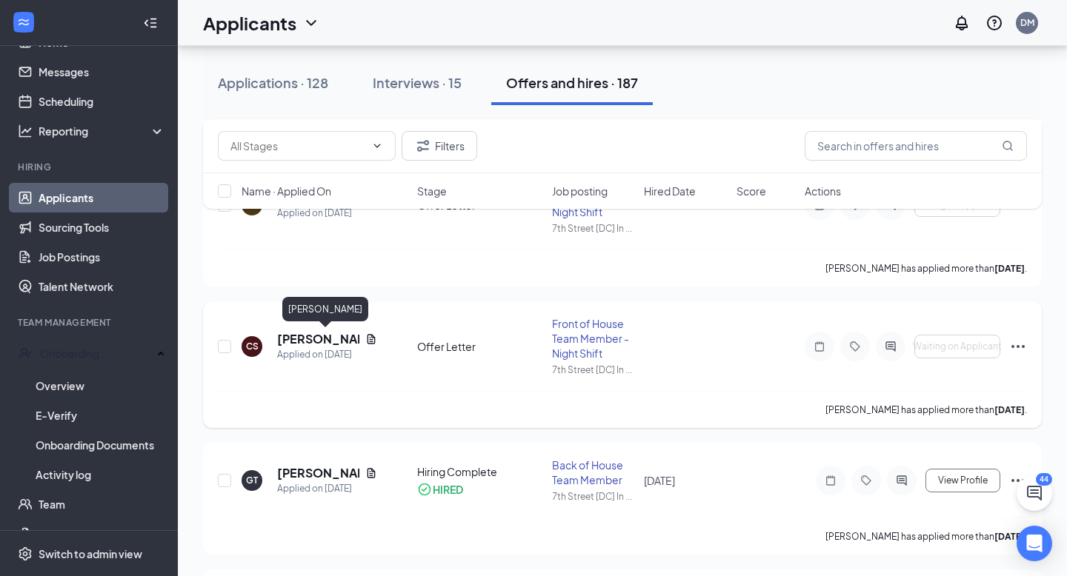
click at [330, 342] on h5 "[PERSON_NAME]" at bounding box center [318, 339] width 82 height 16
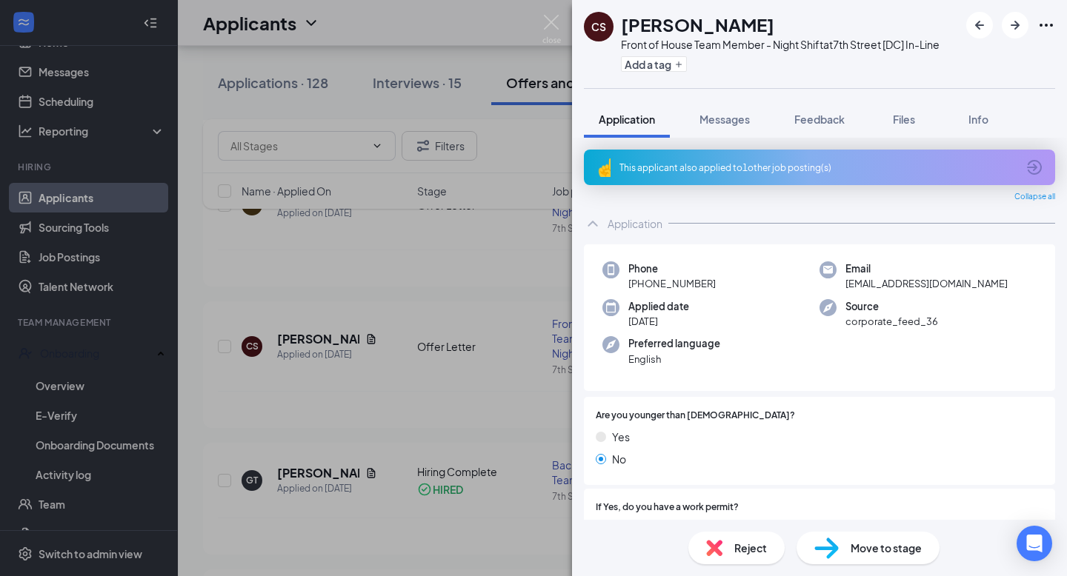
click at [845, 547] on div "Move to stage" at bounding box center [867, 548] width 143 height 33
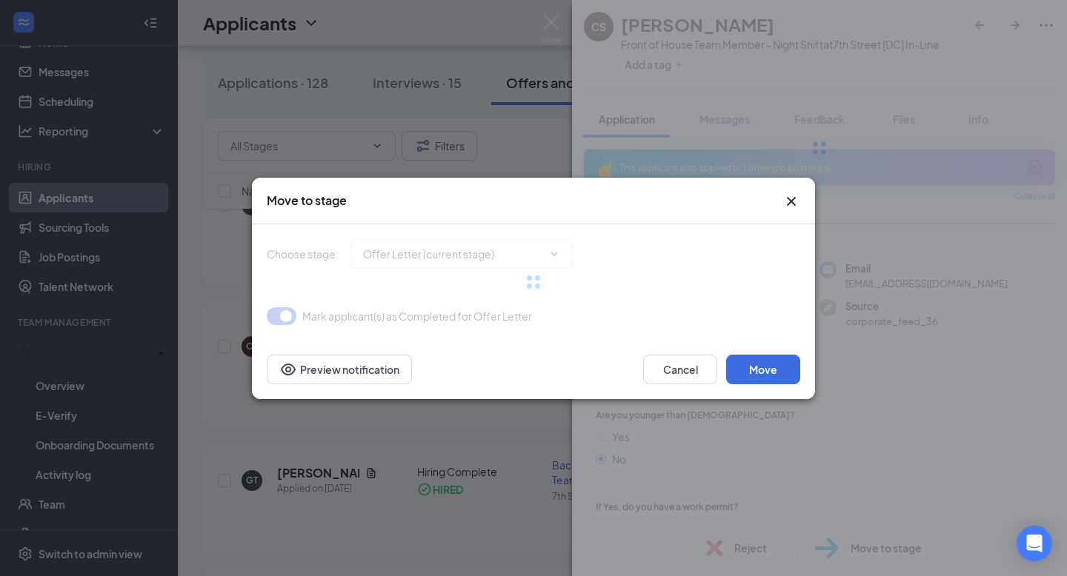
type input "Hiring Complete (final stage)"
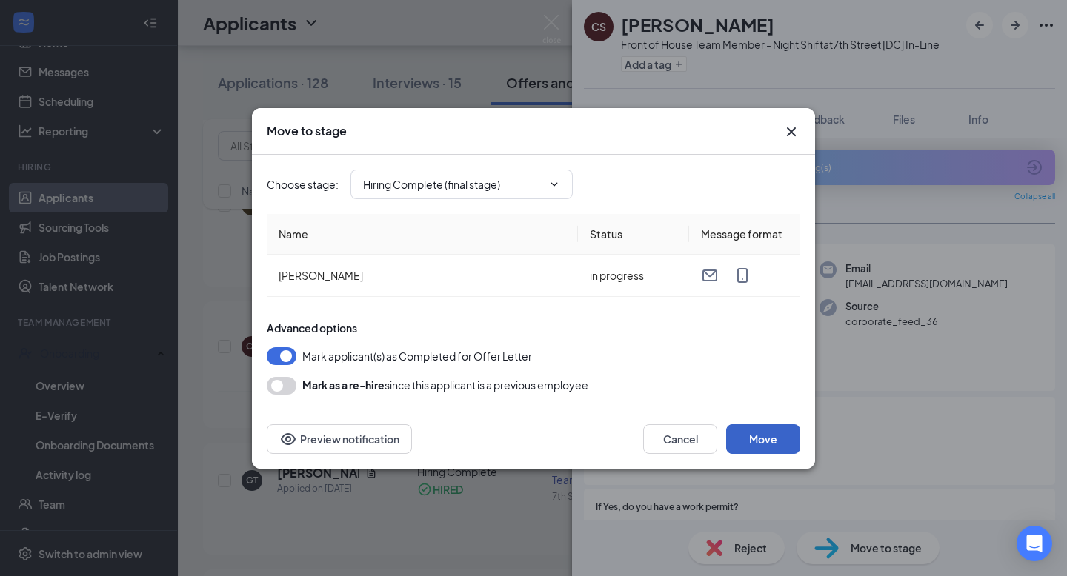
click at [771, 436] on button "Move" at bounding box center [763, 439] width 74 height 30
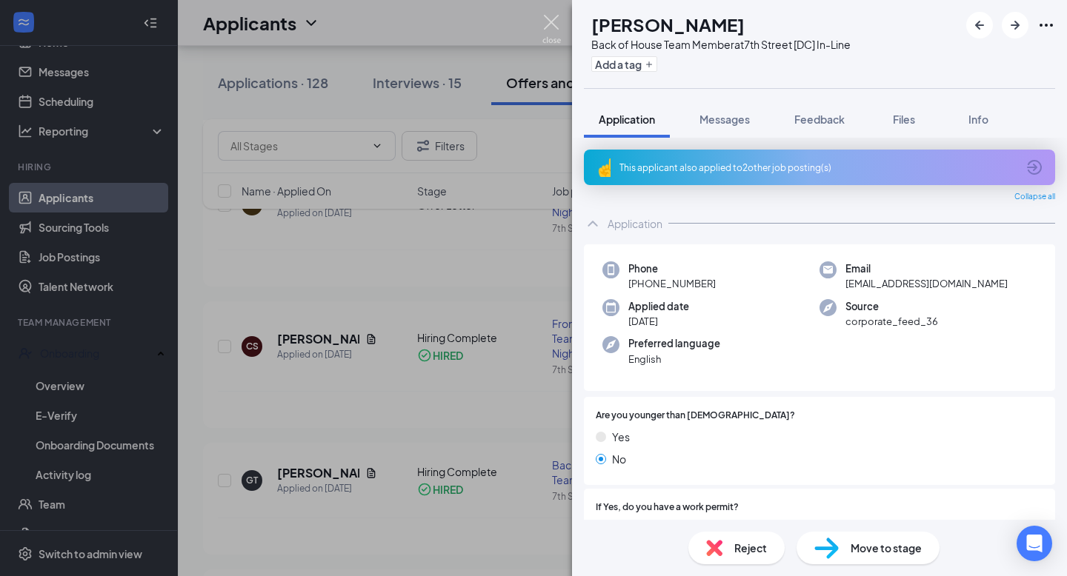
click at [552, 22] on img at bounding box center [551, 29] width 19 height 29
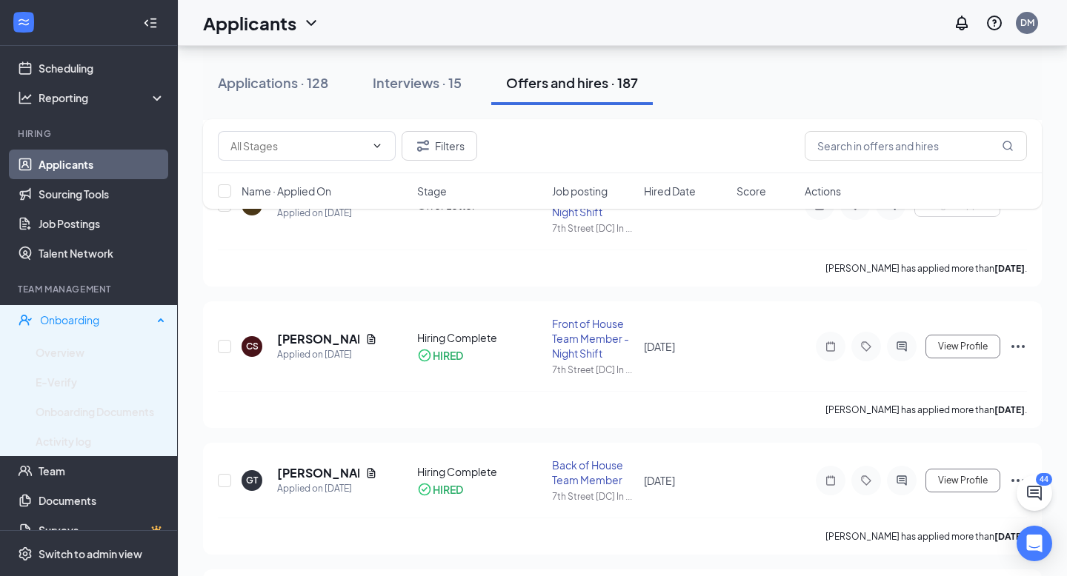
scroll to position [84, 0]
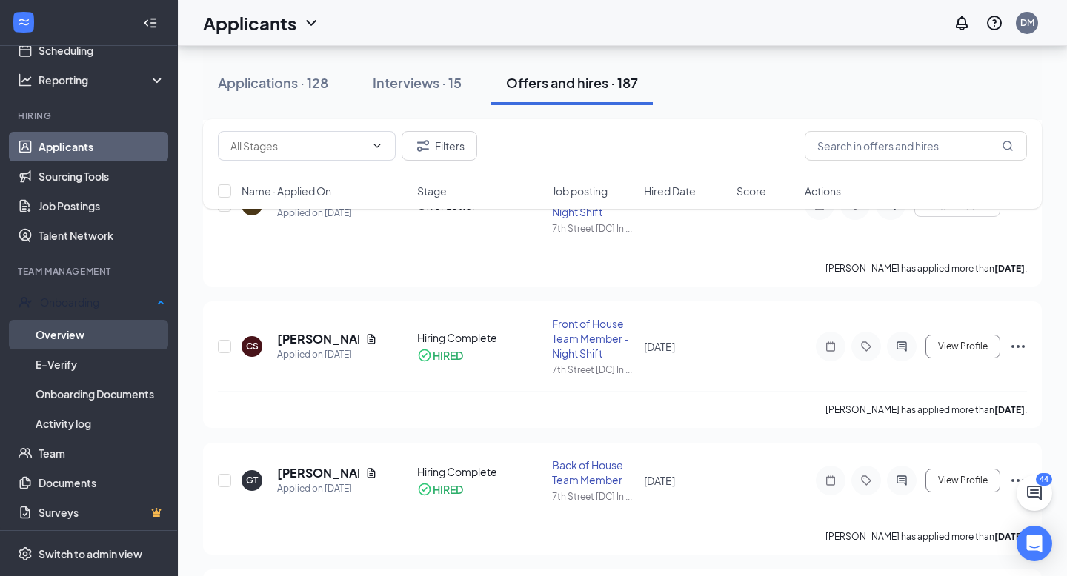
click at [127, 322] on link "Overview" at bounding box center [101, 335] width 130 height 30
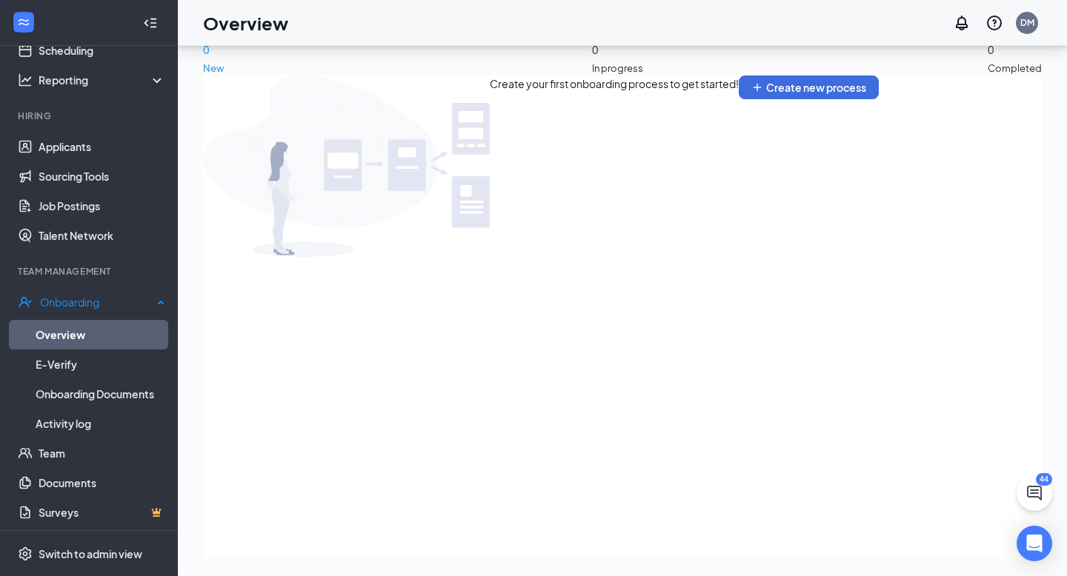
scroll to position [67, 0]
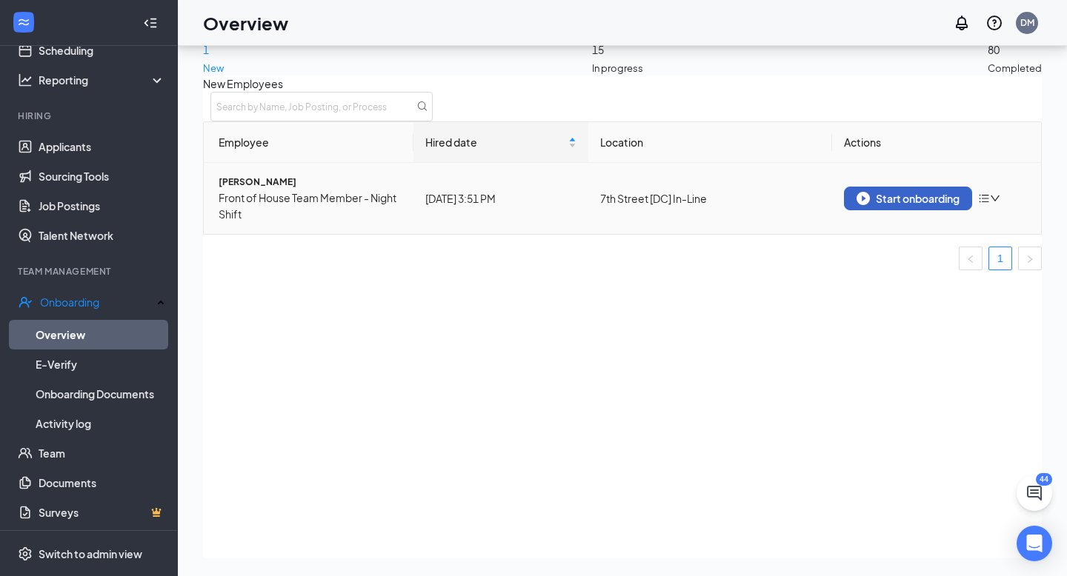
click at [880, 204] on button "Start onboarding" at bounding box center [908, 199] width 128 height 24
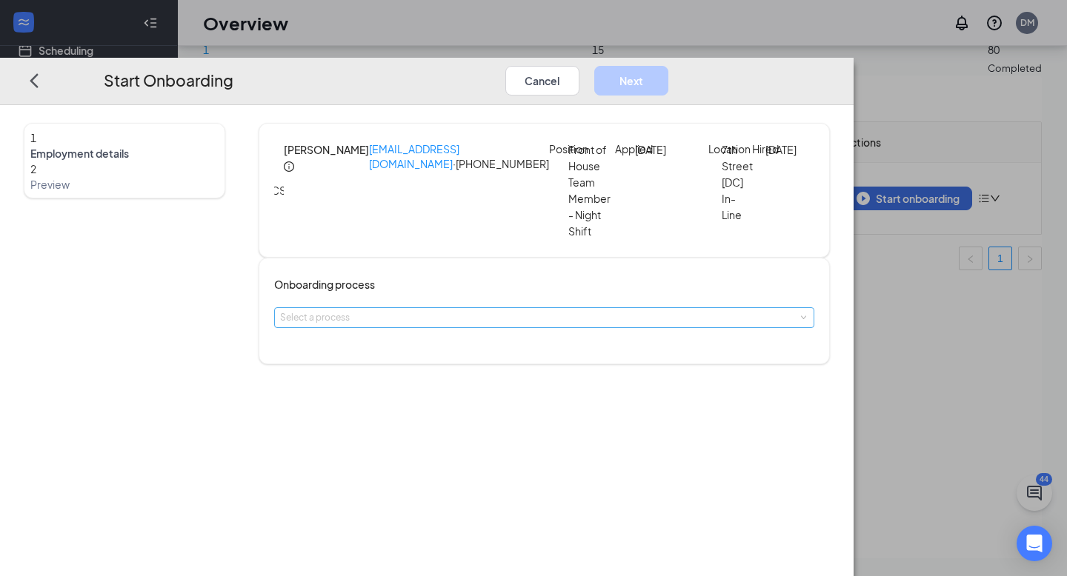
click at [529, 311] on div "Select a process" at bounding box center [541, 317] width 522 height 15
click at [511, 346] on li "Onboarding" at bounding box center [485, 346] width 243 height 27
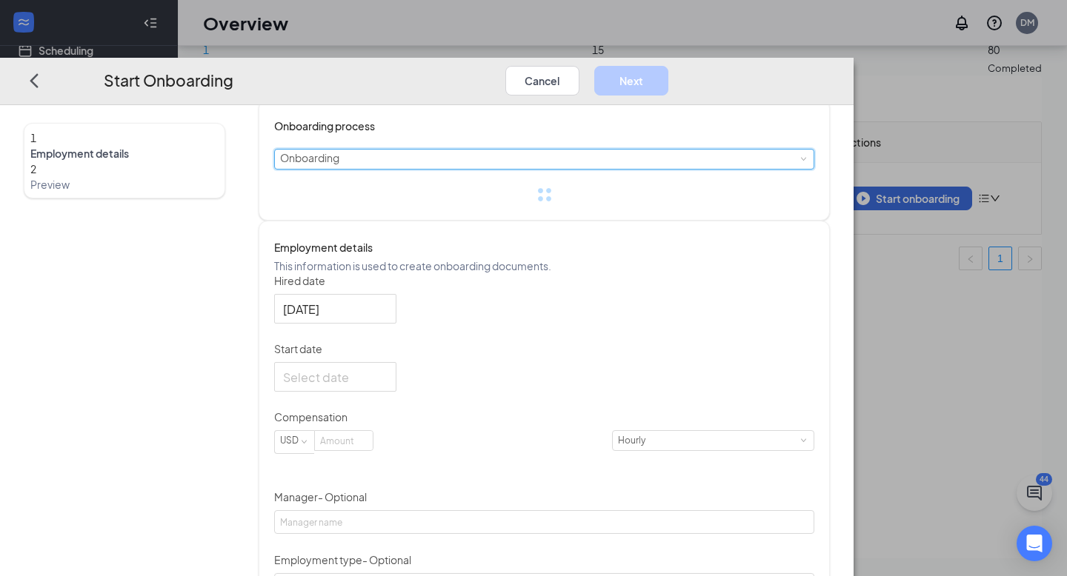
scroll to position [161, 0]
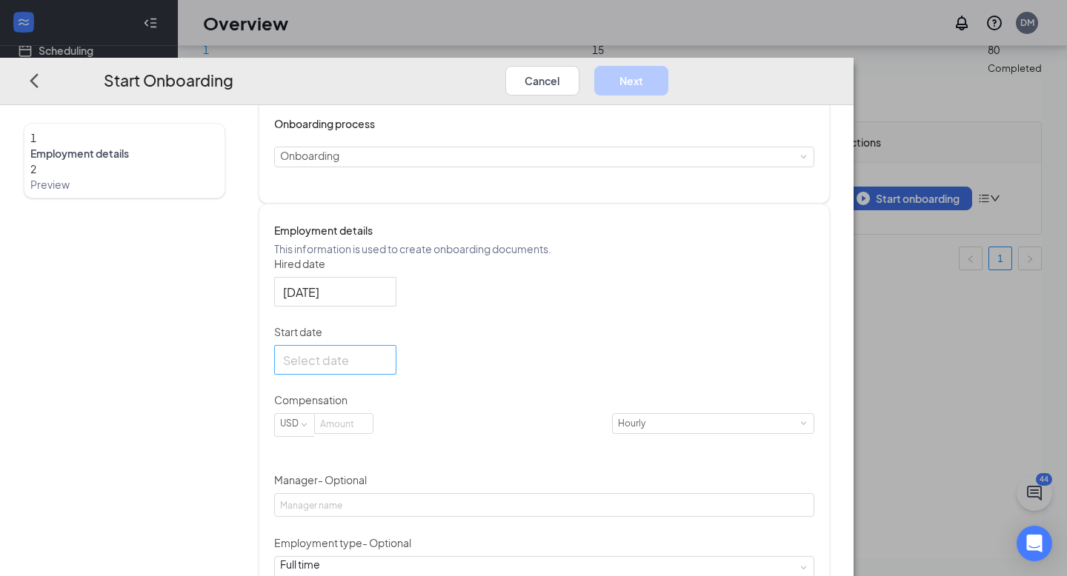
click at [387, 369] on div at bounding box center [335, 359] width 104 height 19
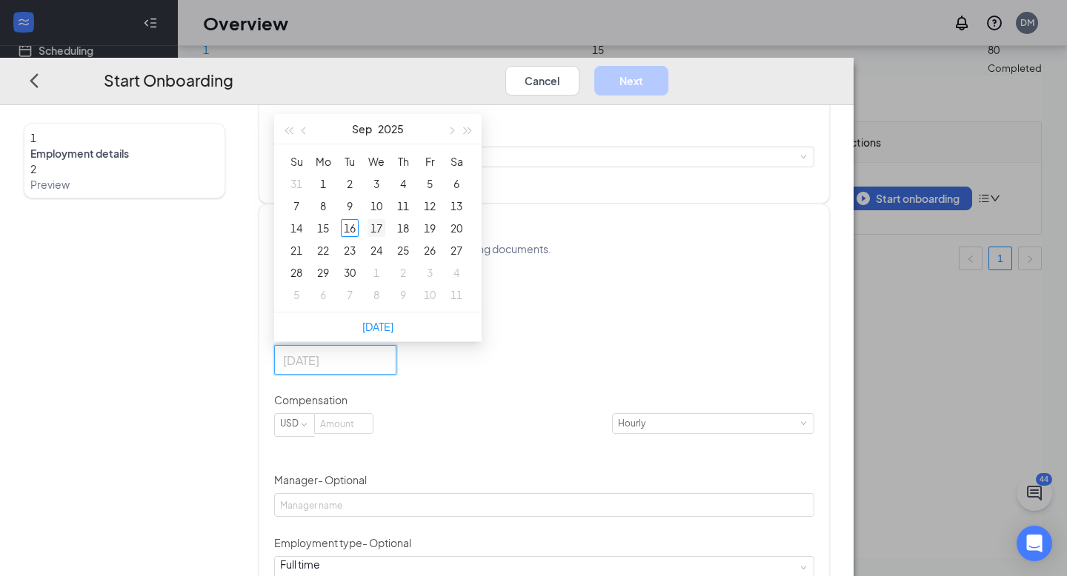
type input "[DATE]"
click at [385, 237] on div "17" at bounding box center [376, 228] width 18 height 18
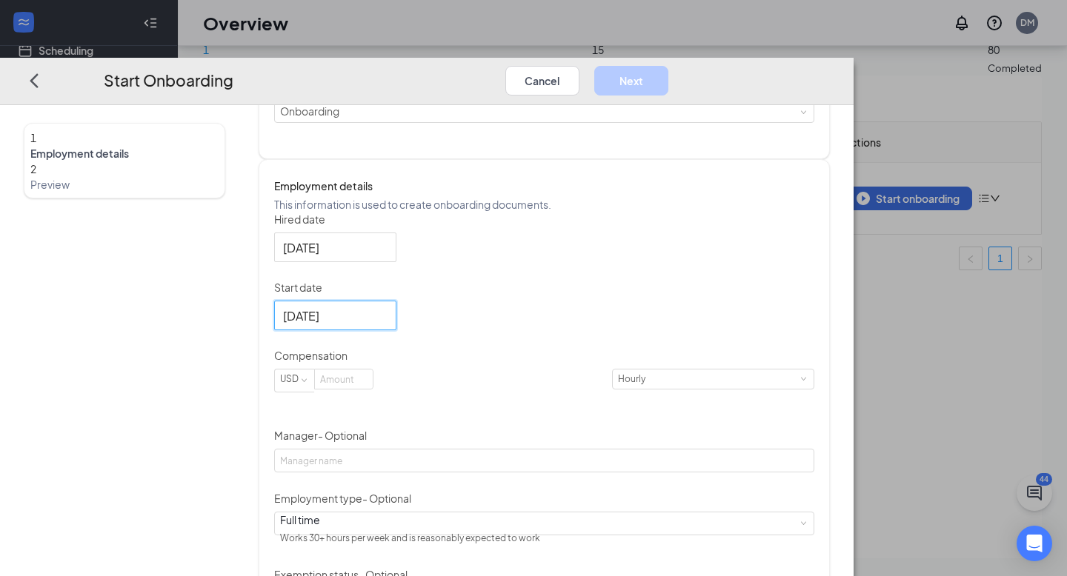
scroll to position [228, 0]
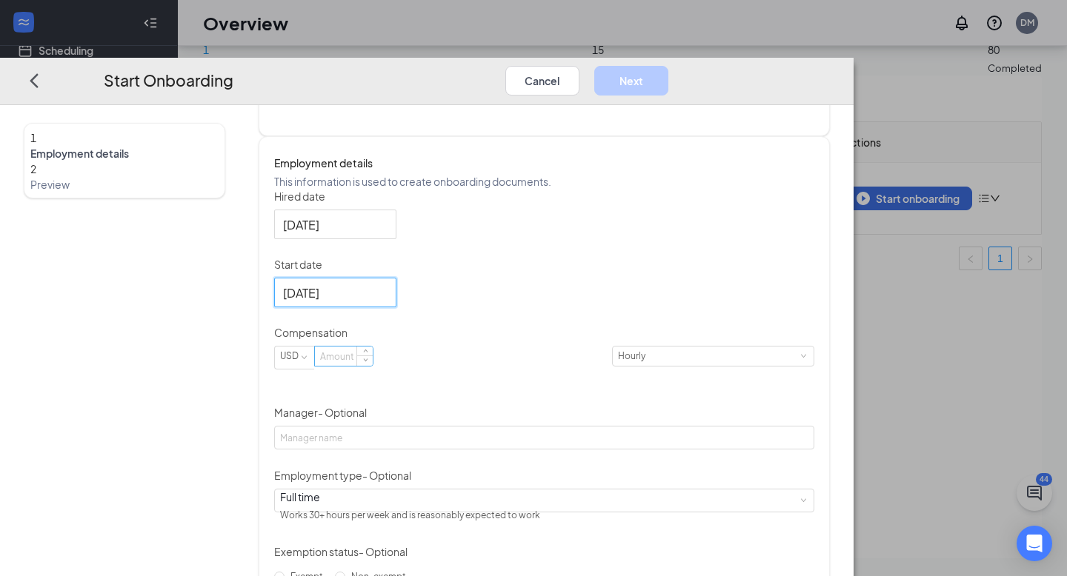
click at [373, 366] on input at bounding box center [344, 356] width 58 height 19
type input "18.5"
click at [631, 322] on div "Hired date [DATE] Start date [DATE] [DATE] Su Mo Tu We Th Fr Sa 31 1 2 3 4 5 6 …" at bounding box center [544, 420] width 540 height 462
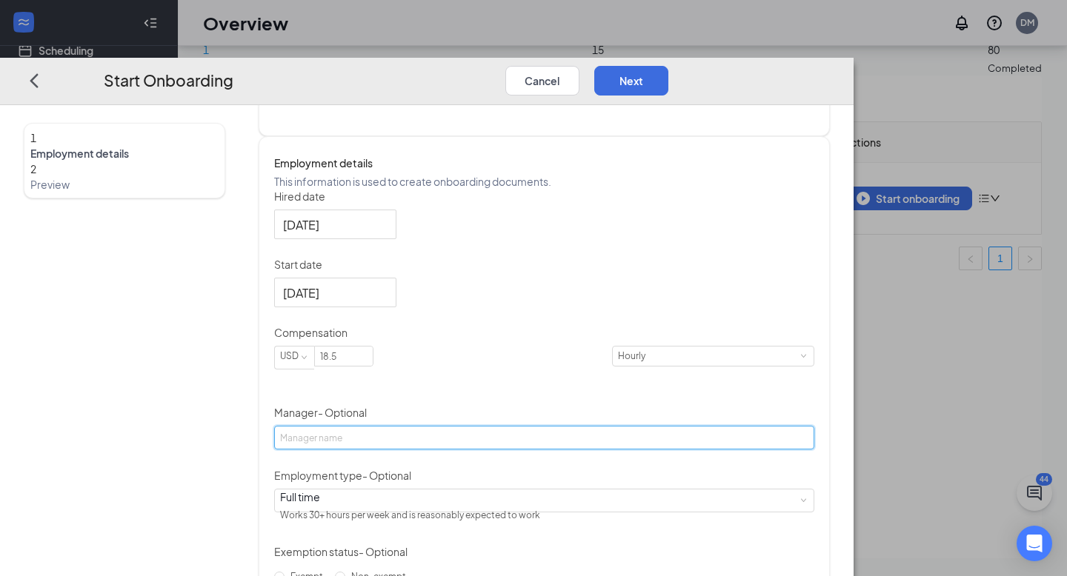
click at [512, 450] on input "Manager - Optional" at bounding box center [544, 438] width 540 height 24
type input "[PERSON_NAME]"
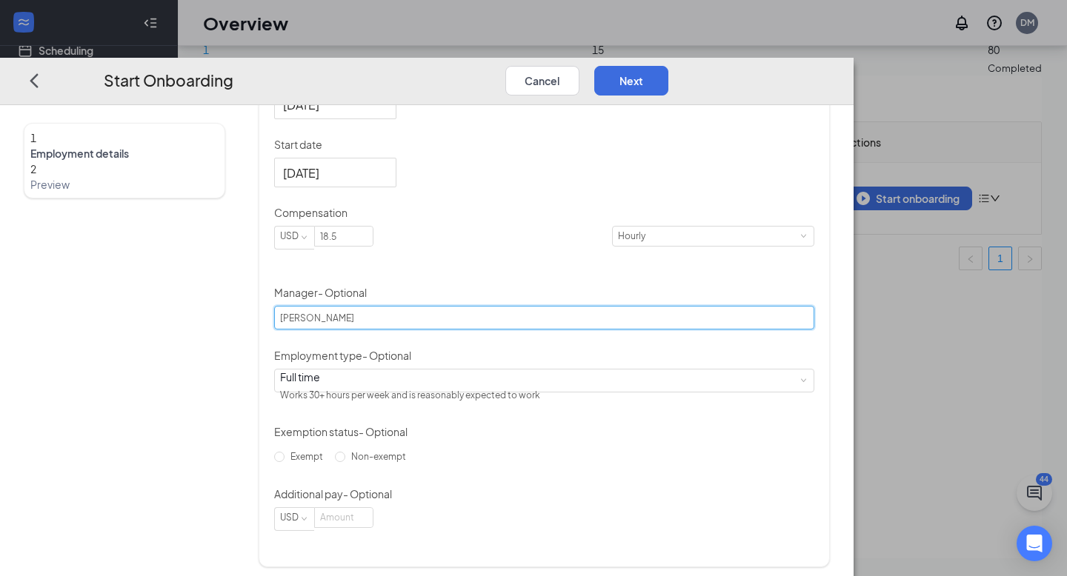
scroll to position [377, 0]
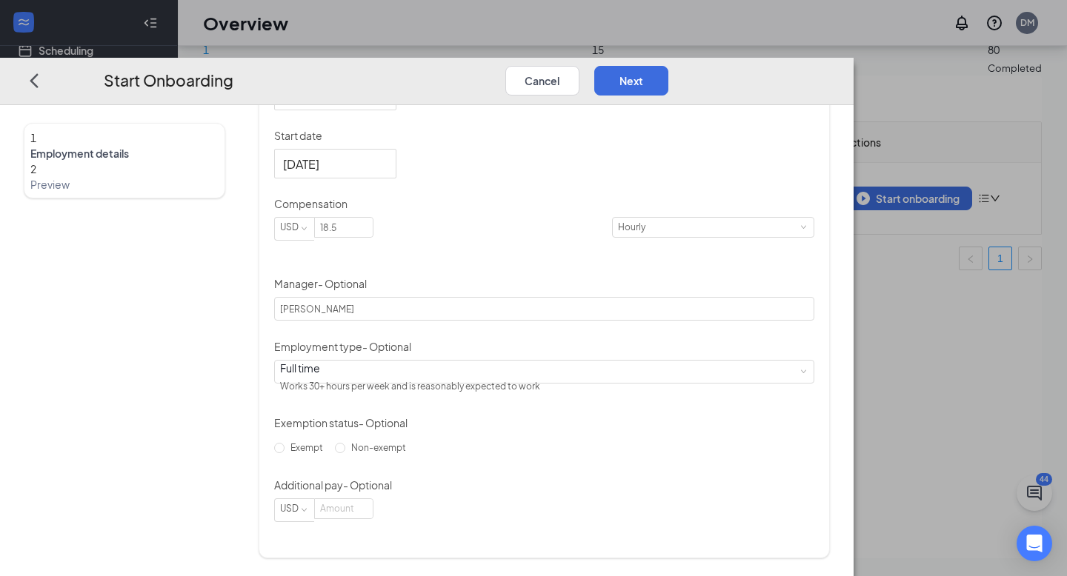
click at [562, 355] on div "Employment type - Optional" at bounding box center [544, 349] width 540 height 21
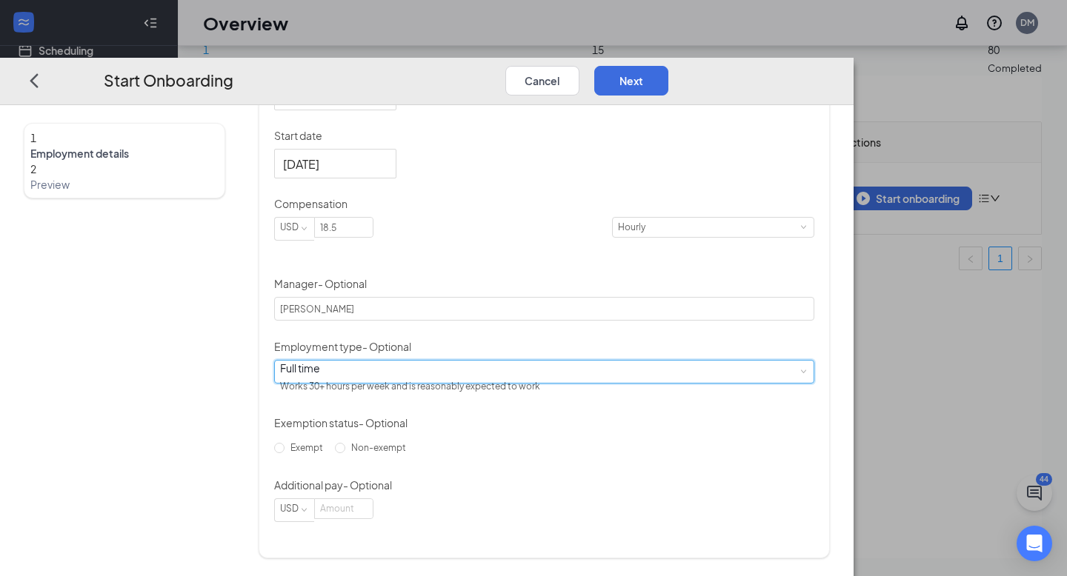
click at [563, 365] on div "Full time Works 30+ hours per week and is reasonably expected to work" at bounding box center [544, 372] width 528 height 22
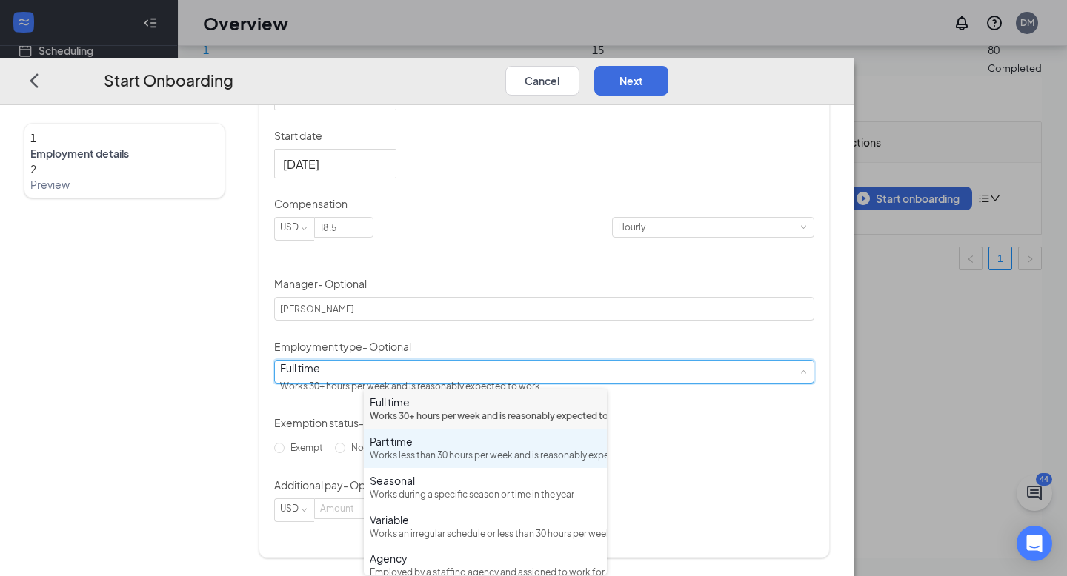
click at [482, 449] on div "Part time" at bounding box center [485, 441] width 231 height 15
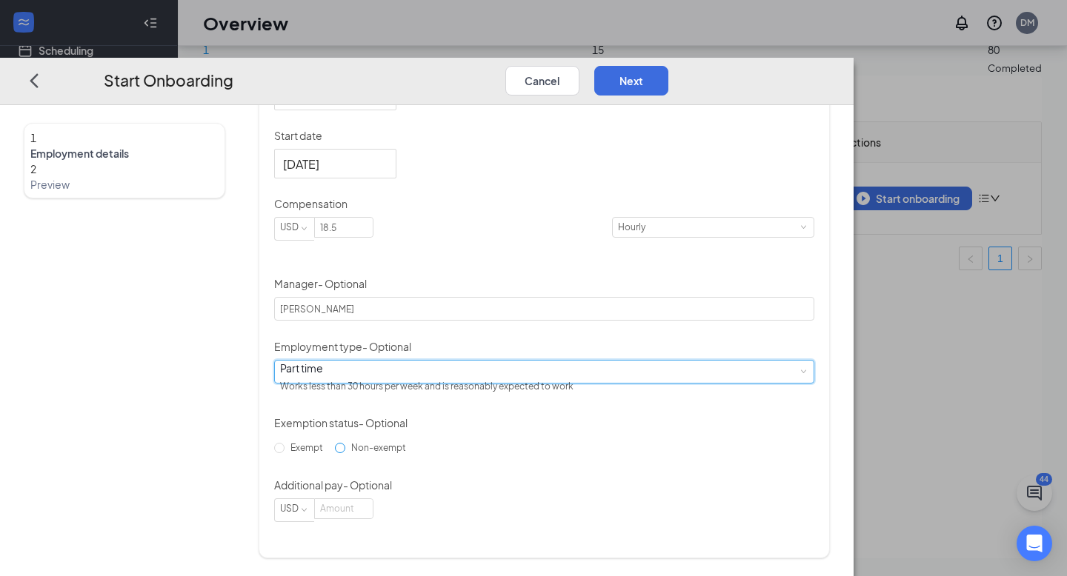
click at [402, 453] on span "Non-exempt" at bounding box center [378, 447] width 67 height 11
click at [345, 453] on input "Non-exempt" at bounding box center [340, 448] width 10 height 10
radio input "true"
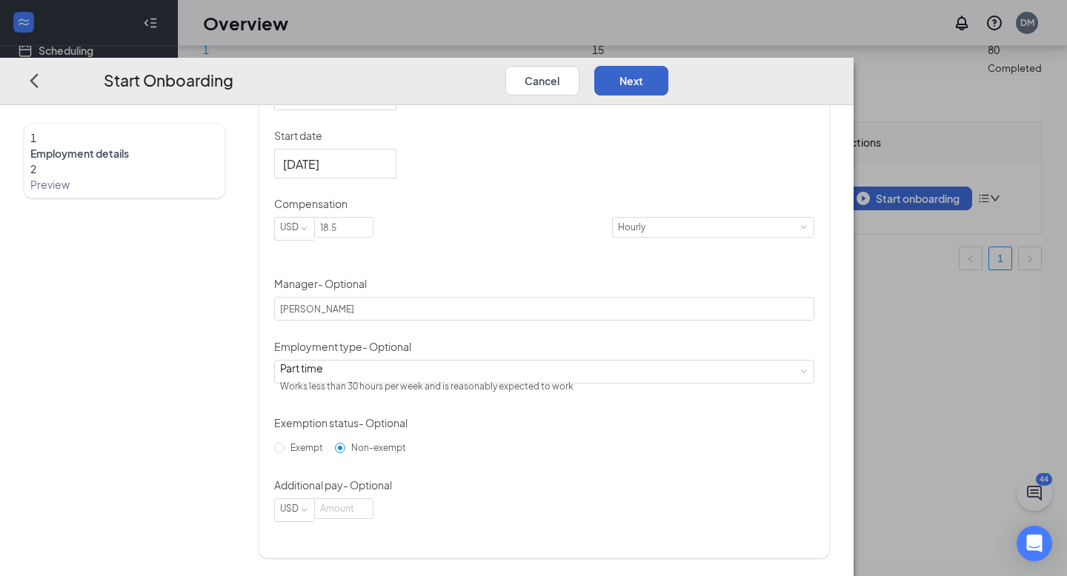
click at [668, 65] on button "Next" at bounding box center [631, 80] width 74 height 30
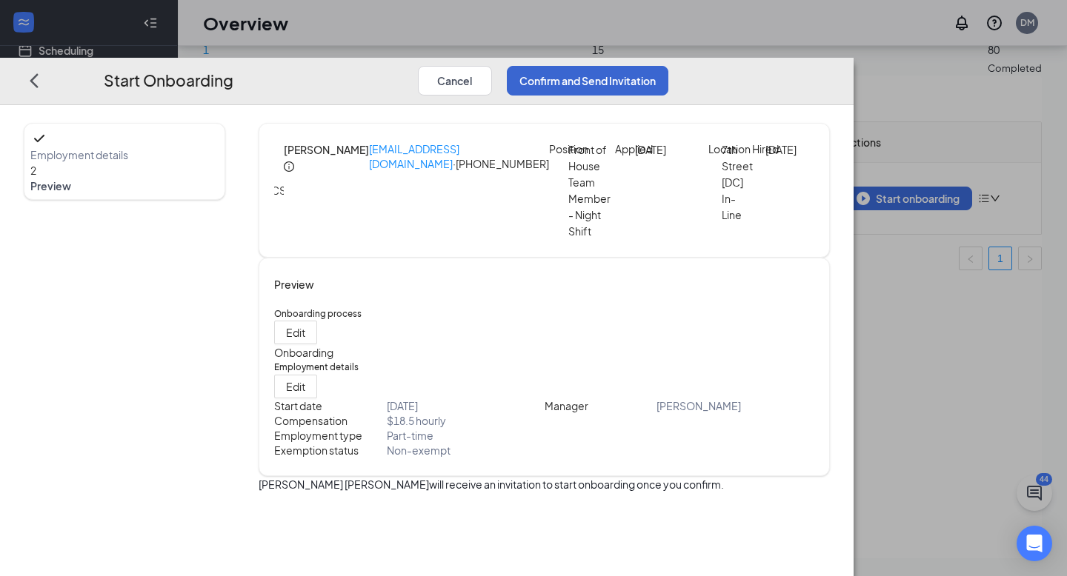
scroll to position [0, 0]
click at [668, 65] on button "Confirm and Send Invitation" at bounding box center [588, 80] width 162 height 30
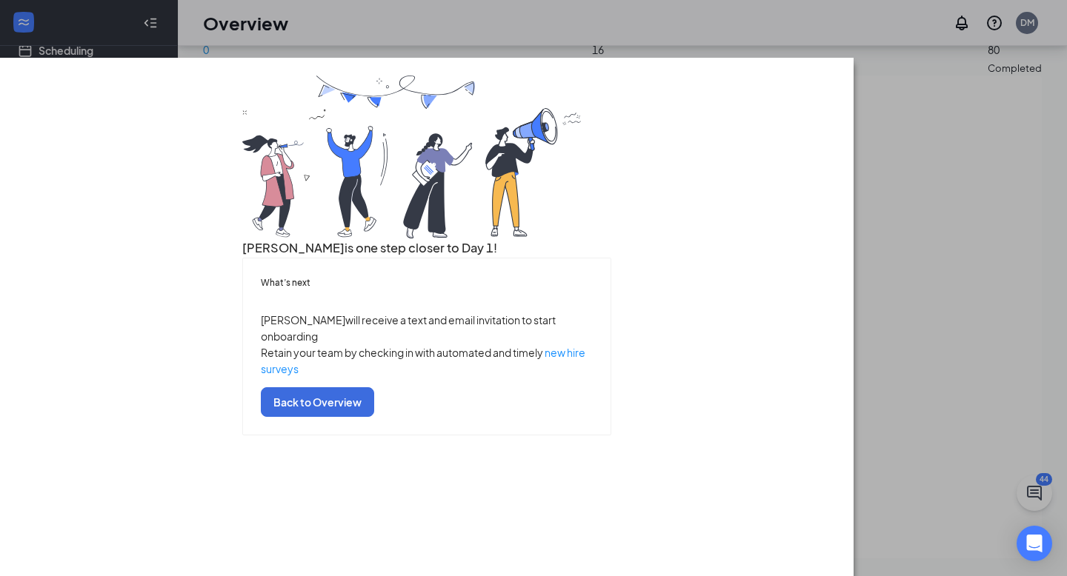
click at [830, 86] on div "[PERSON_NAME] is one step closer to Day 1! What’s next [PERSON_NAME] will recei…" at bounding box center [427, 256] width 806 height 360
click at [374, 417] on button "Back to Overview" at bounding box center [317, 402] width 113 height 30
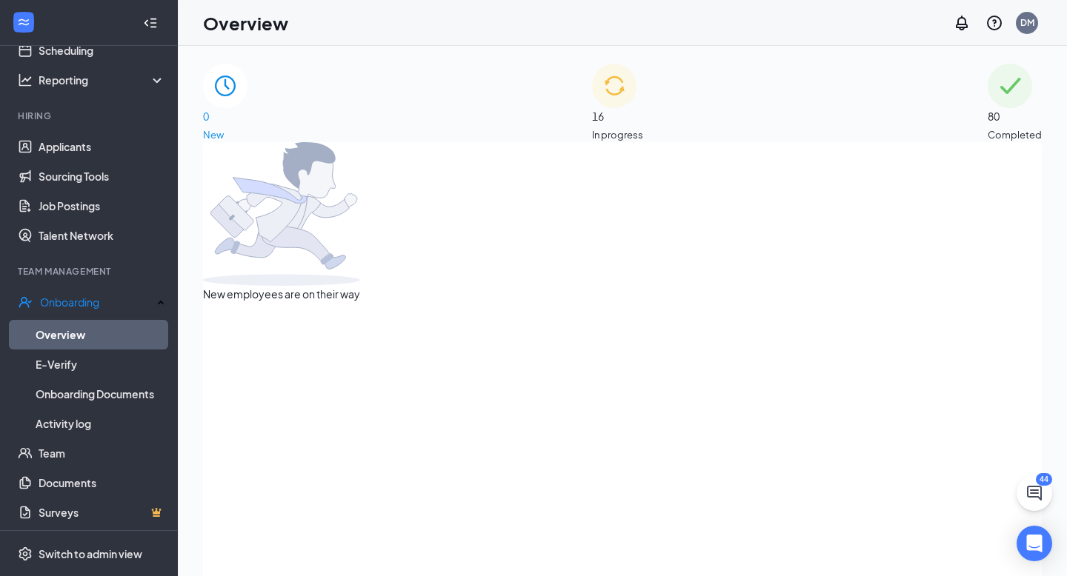
click at [988, 94] on div "80 Completed" at bounding box center [1015, 103] width 54 height 79
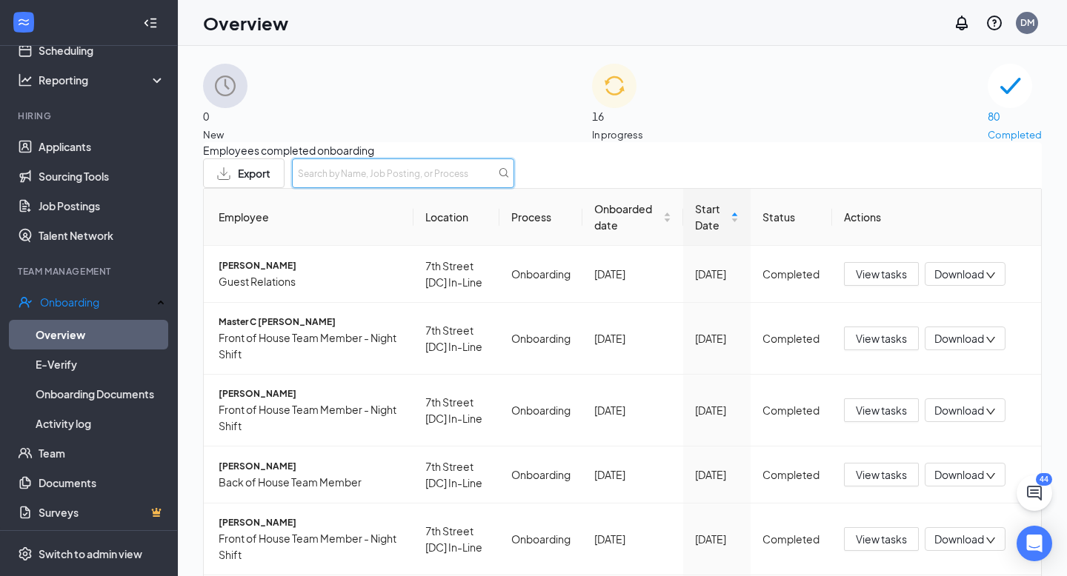
click at [514, 187] on input "text" at bounding box center [403, 174] width 222 height 30
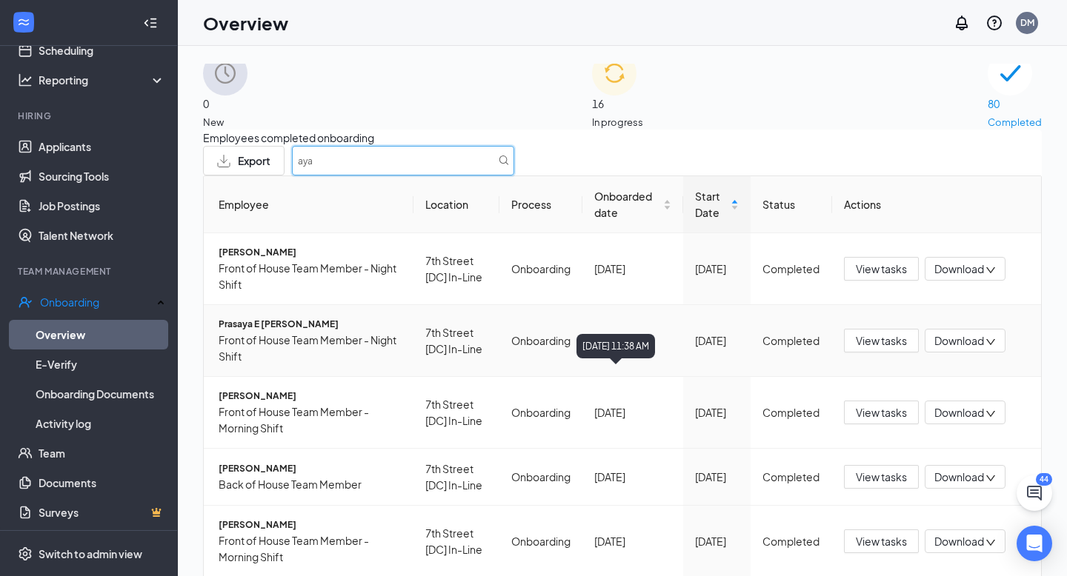
scroll to position [33, 0]
type input "aya"
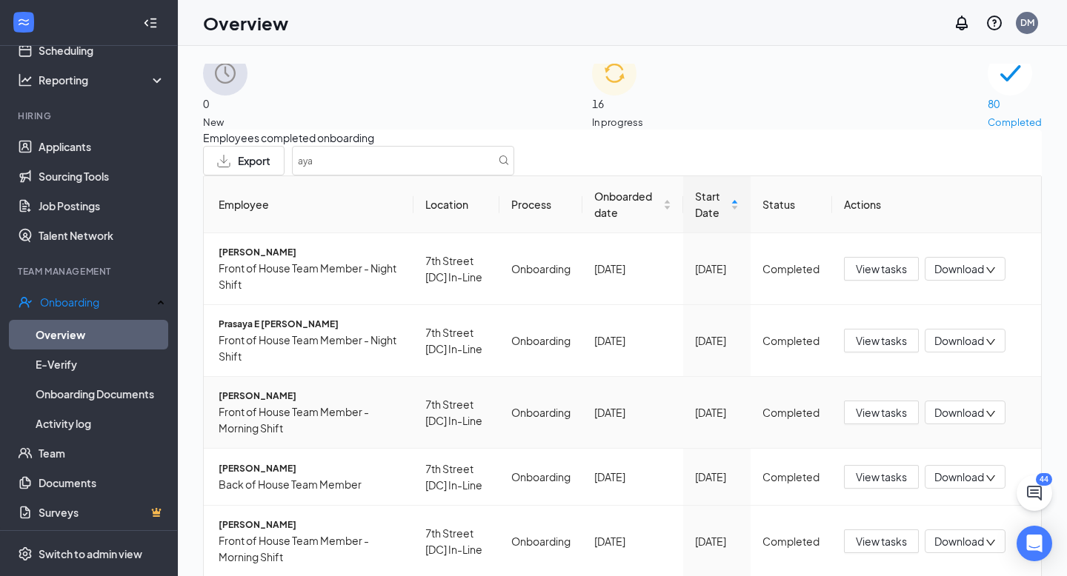
click at [276, 402] on span "[PERSON_NAME]" at bounding box center [310, 396] width 183 height 15
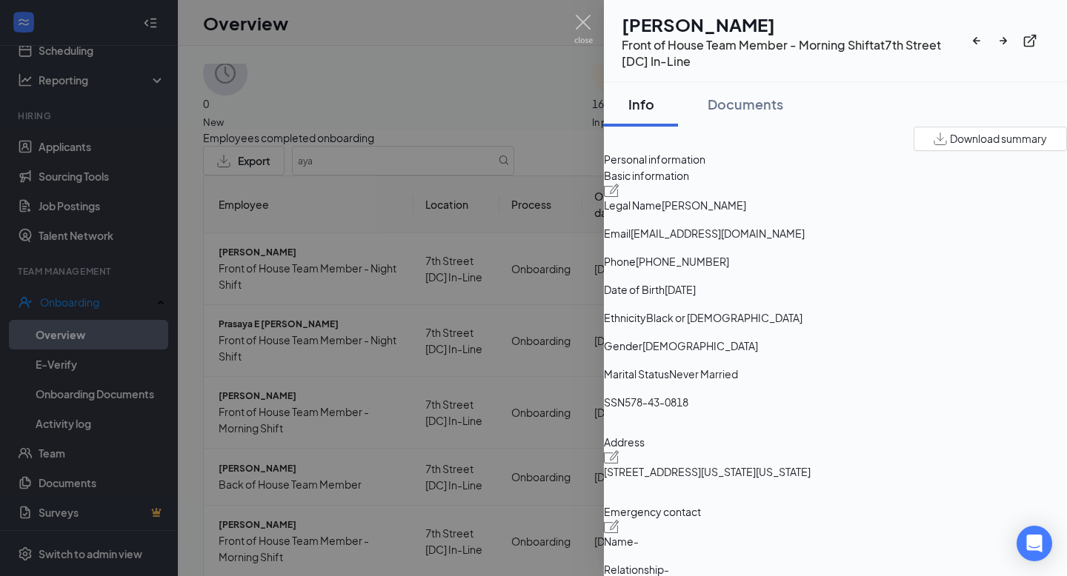
click at [309, 407] on div at bounding box center [533, 288] width 1067 height 576
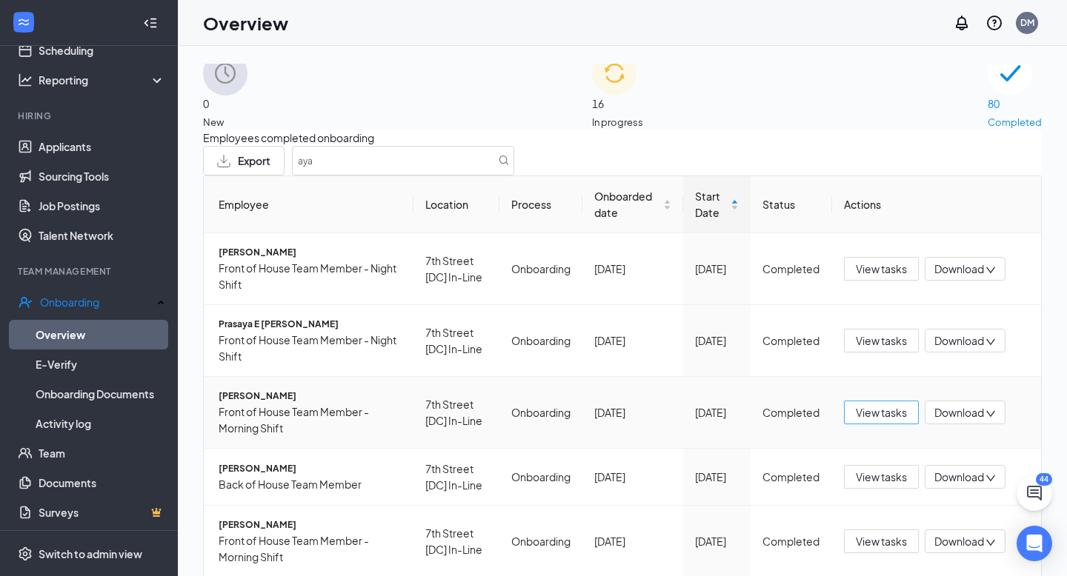
click at [868, 421] on span "View tasks" at bounding box center [881, 412] width 51 height 16
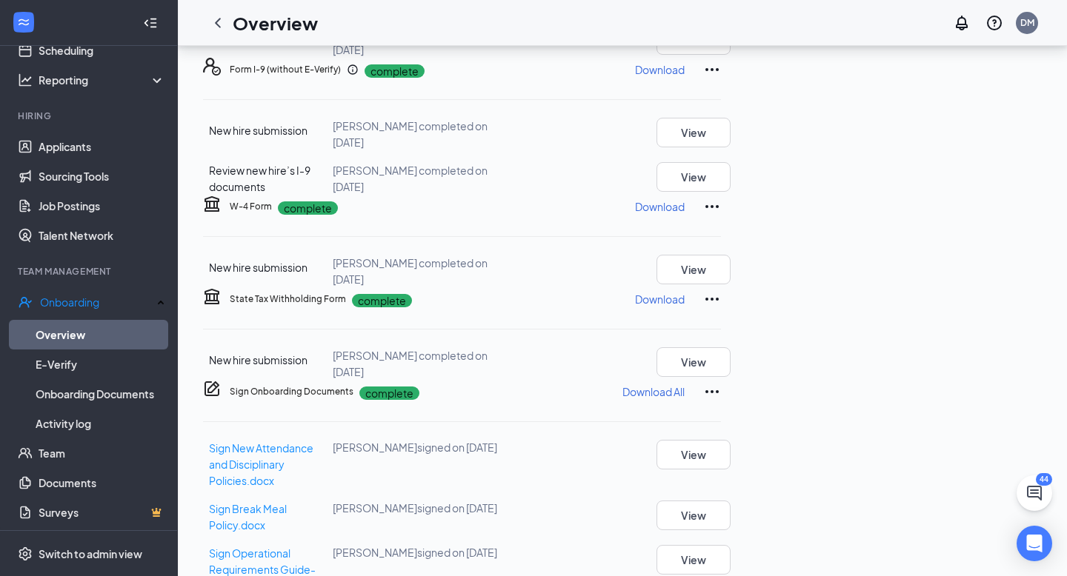
scroll to position [231, 0]
click at [719, 207] on icon "Ellipses" at bounding box center [711, 205] width 13 height 3
click at [992, 371] on span "Restart" at bounding box center [989, 367] width 36 height 16
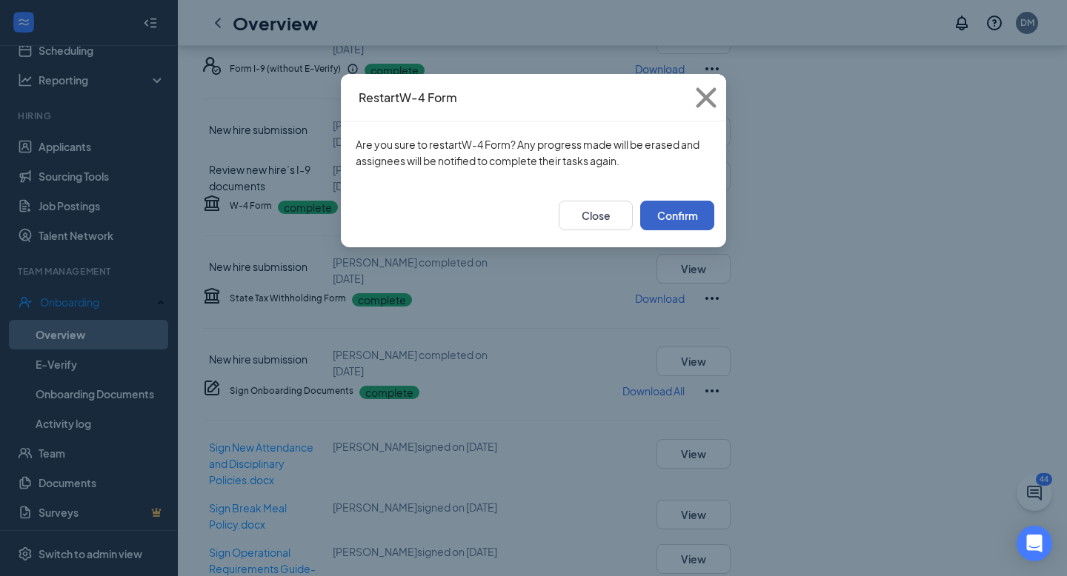
click at [692, 214] on button "Confirm" at bounding box center [677, 216] width 74 height 30
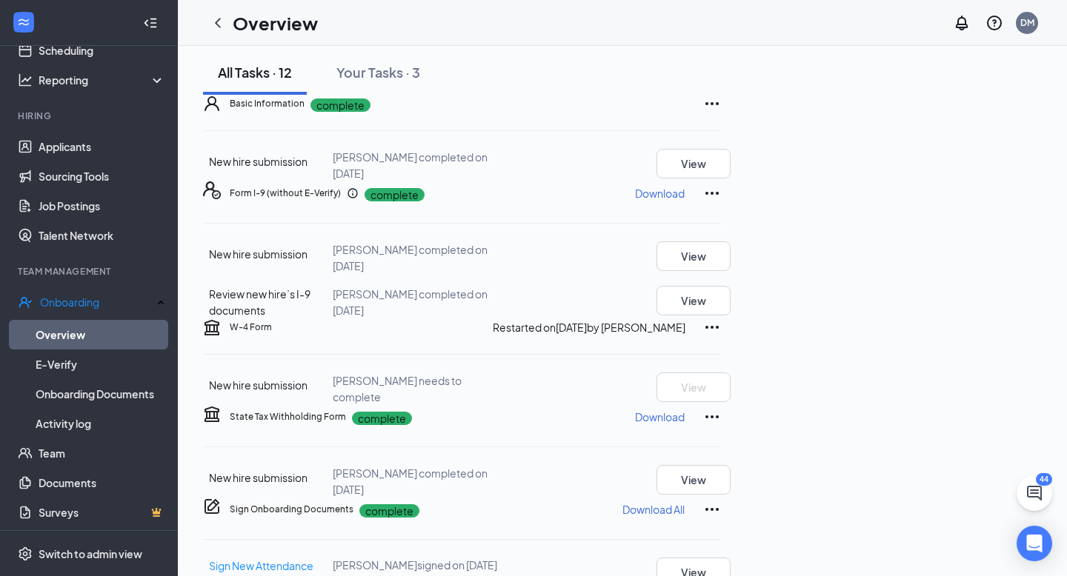
scroll to position [0, 0]
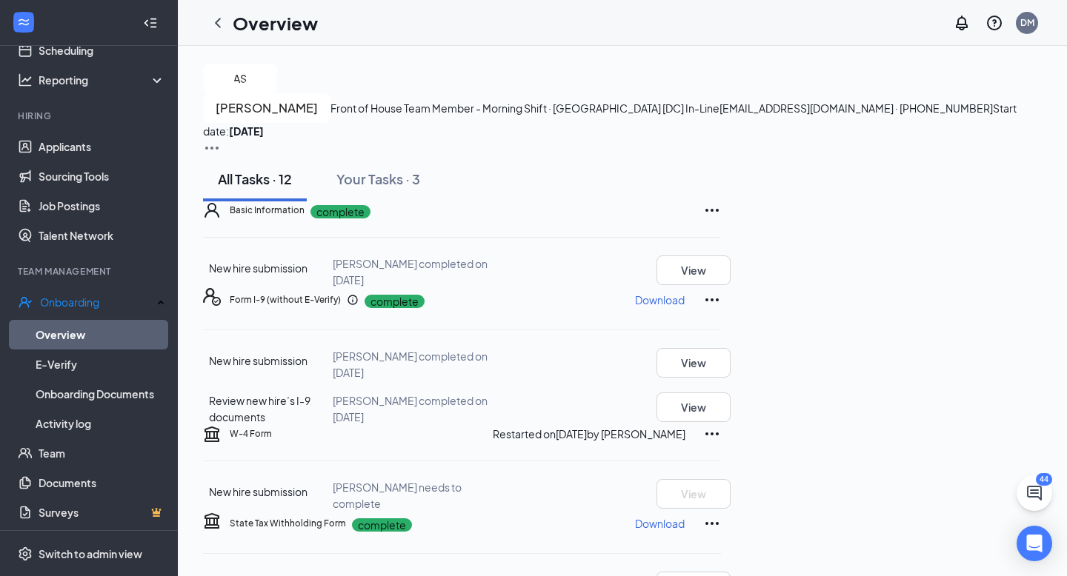
click at [221, 139] on img at bounding box center [212, 148] width 18 height 18
click at [906, 202] on div "All Tasks · 12 Your Tasks · 3" at bounding box center [622, 179] width 839 height 44
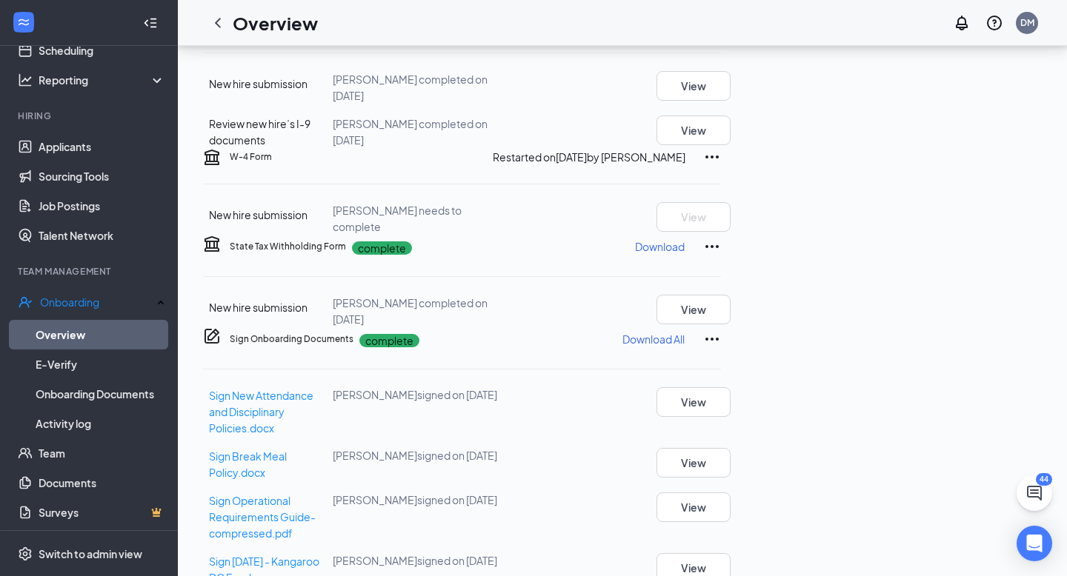
scroll to position [285, 0]
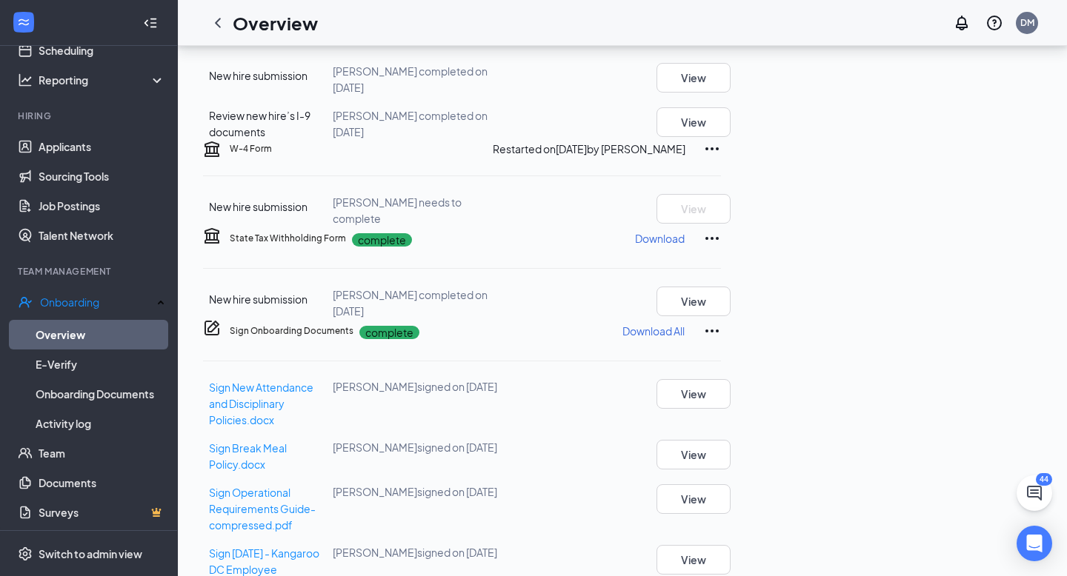
click at [719, 150] on icon "Ellipses" at bounding box center [711, 148] width 13 height 3
click at [583, 158] on div "W-4 Form Restarted on [DATE] by [PERSON_NAME]" at bounding box center [475, 149] width 491 height 18
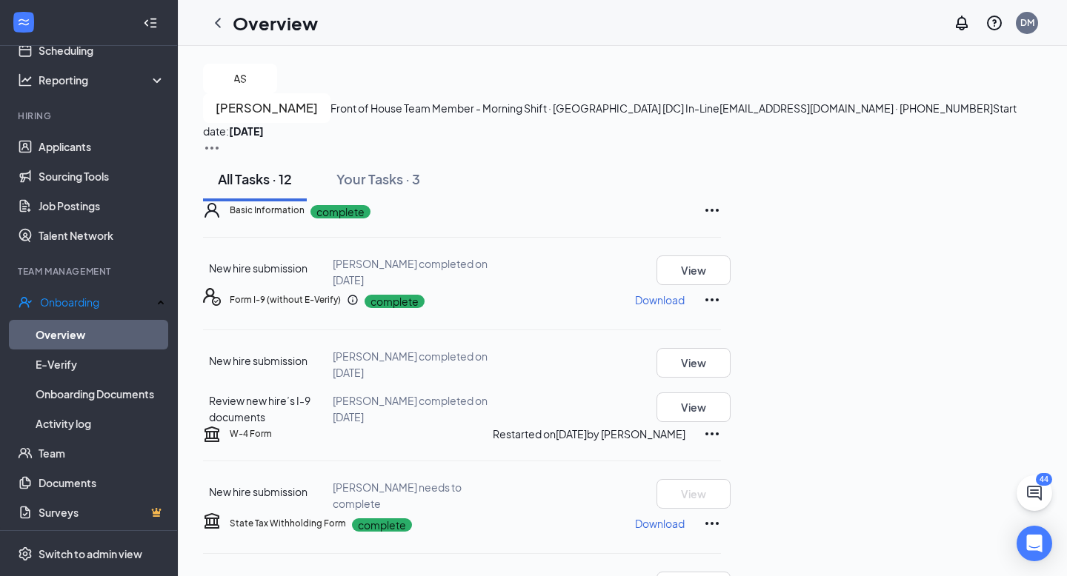
scroll to position [39, 0]
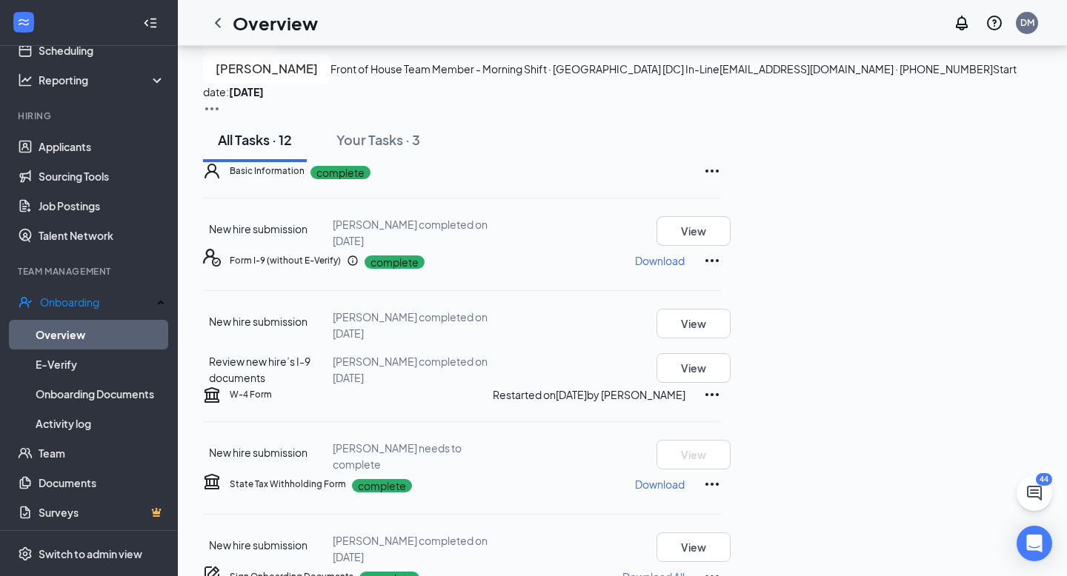
click at [221, 100] on img at bounding box center [212, 109] width 18 height 18
click at [996, 86] on span "View details" at bounding box center [1003, 84] width 58 height 16
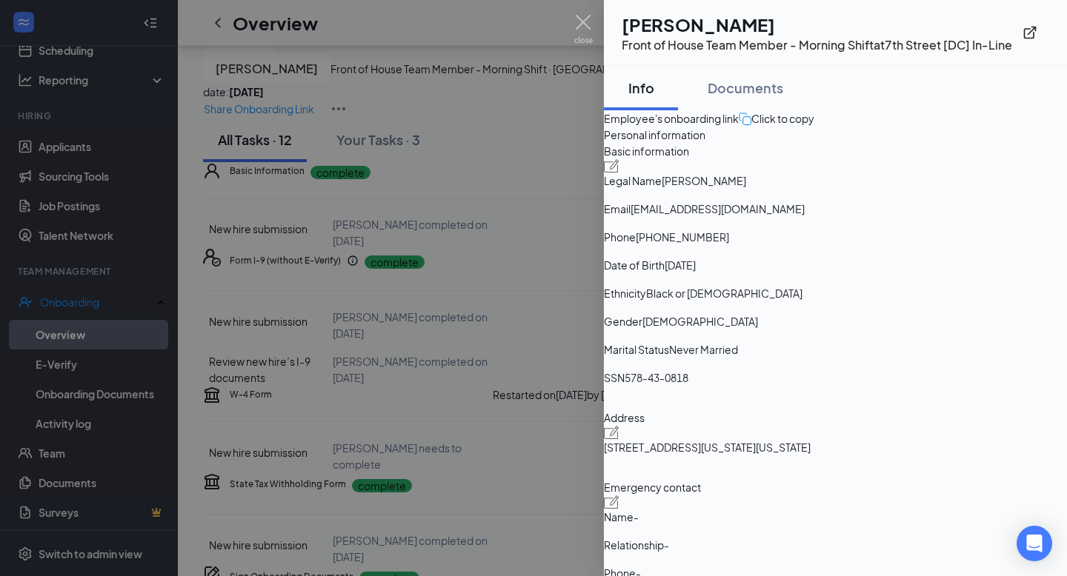
click at [814, 127] on div "Click to copy" at bounding box center [777, 118] width 76 height 16
click at [585, 19] on img at bounding box center [583, 29] width 19 height 29
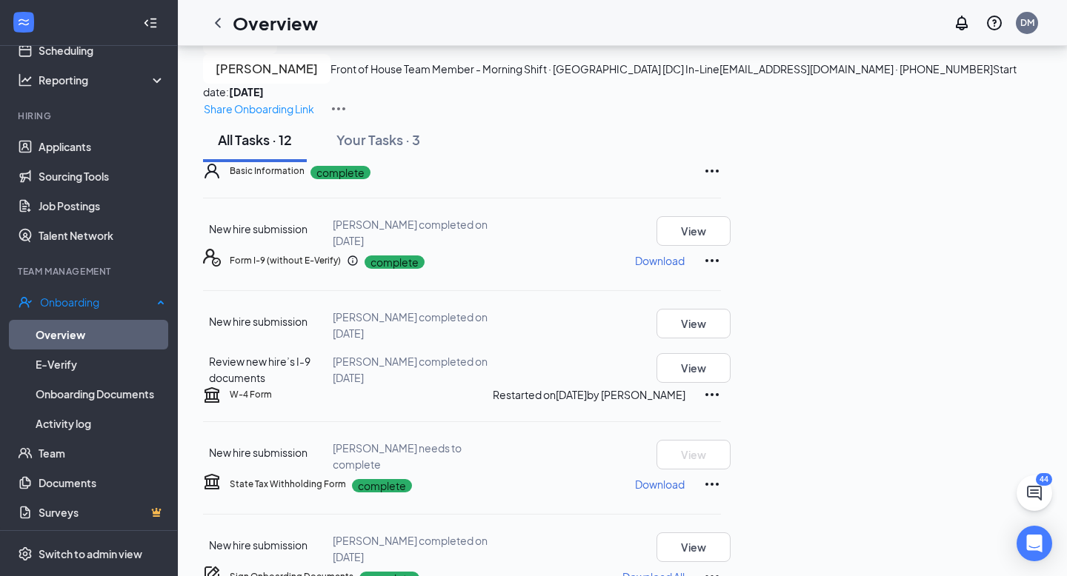
click at [73, 334] on link "Overview" at bounding box center [101, 335] width 130 height 30
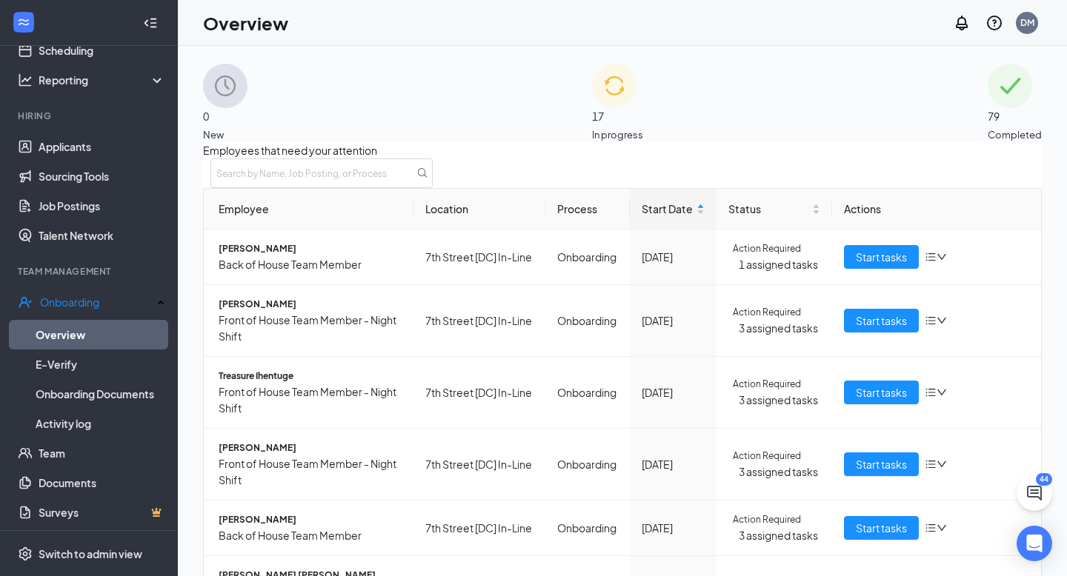
click at [988, 108] on span "79" at bounding box center [1015, 116] width 54 height 16
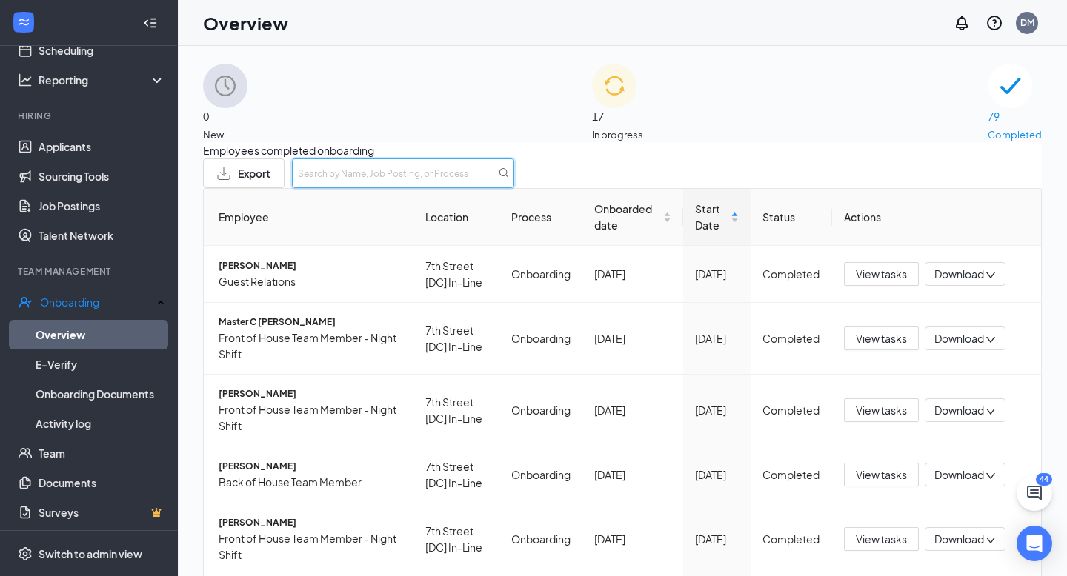
click at [514, 179] on input "text" at bounding box center [403, 174] width 222 height 30
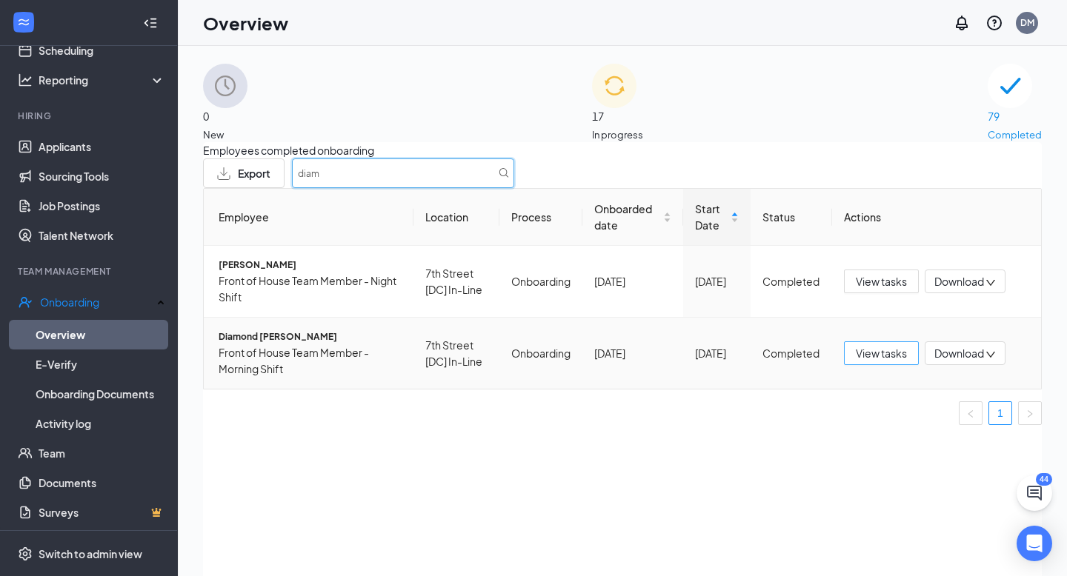
type input "diam"
click at [878, 362] on span "View tasks" at bounding box center [881, 353] width 51 height 16
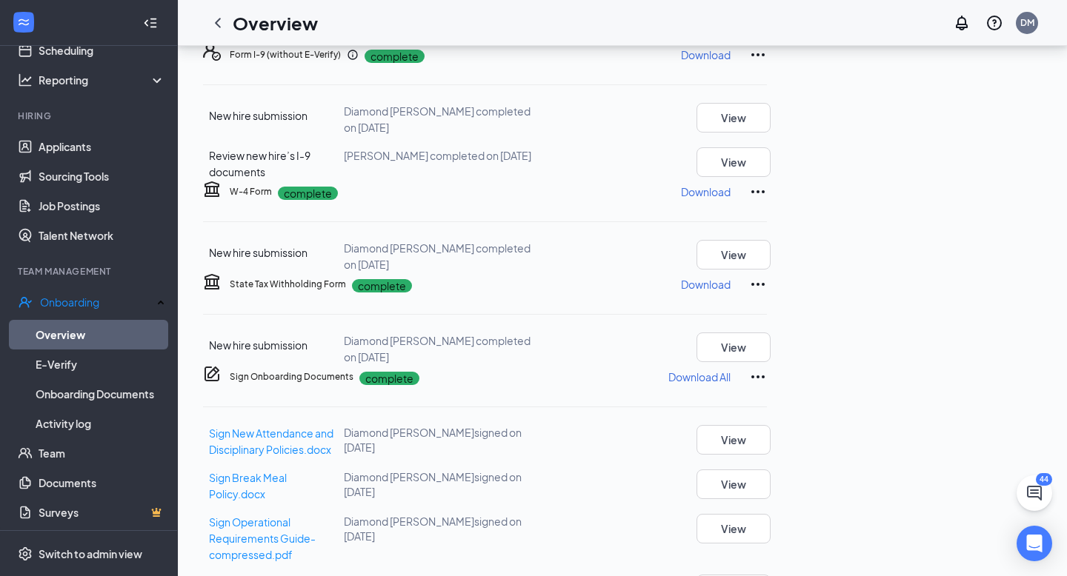
scroll to position [251, 0]
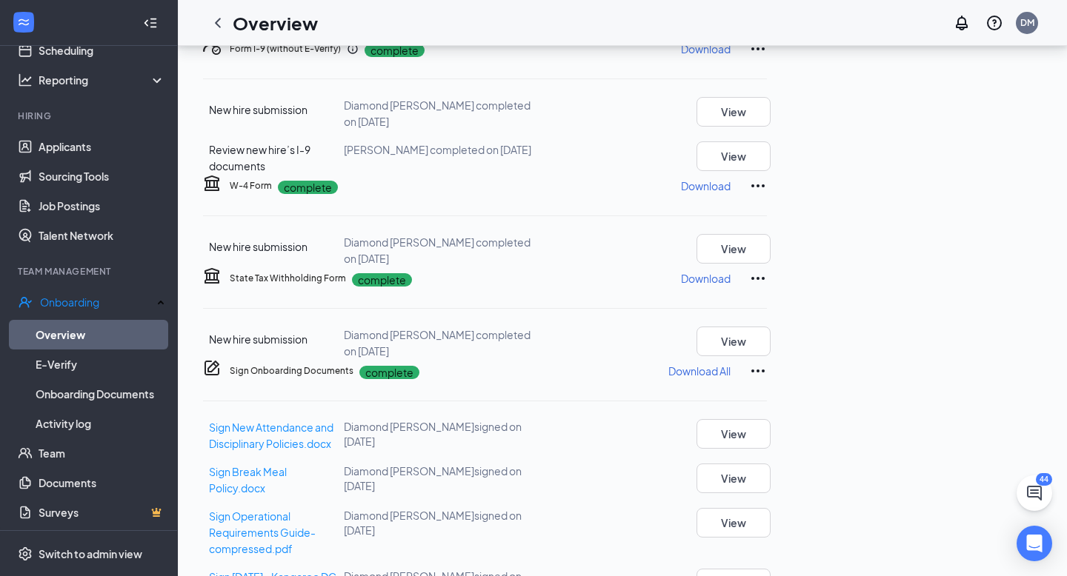
click at [767, 195] on icon "Ellipses" at bounding box center [758, 186] width 18 height 18
click at [992, 342] on span "Restart" at bounding box center [989, 347] width 36 height 16
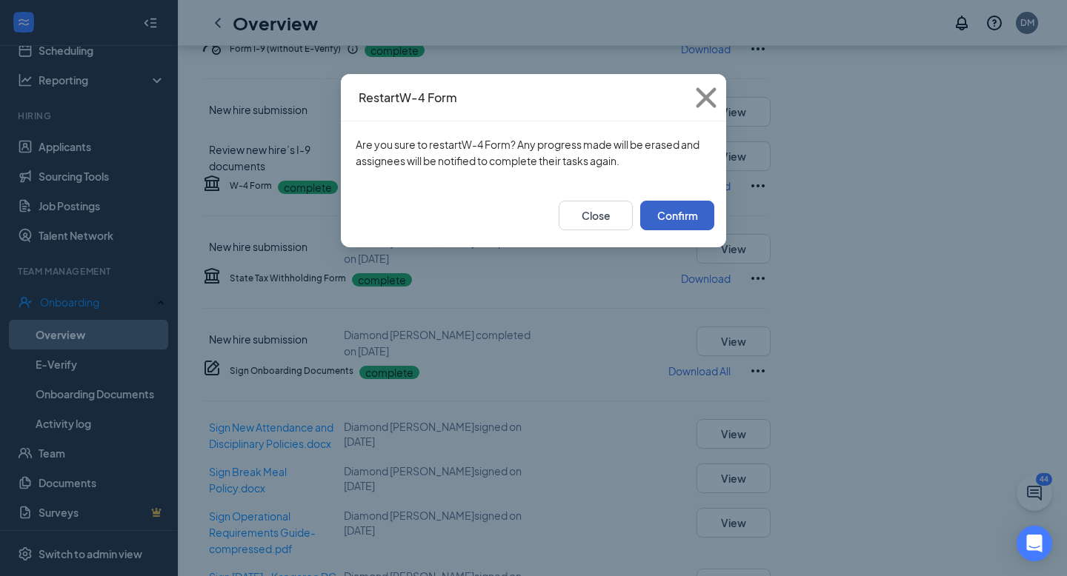
click at [676, 208] on button "Confirm" at bounding box center [677, 216] width 74 height 30
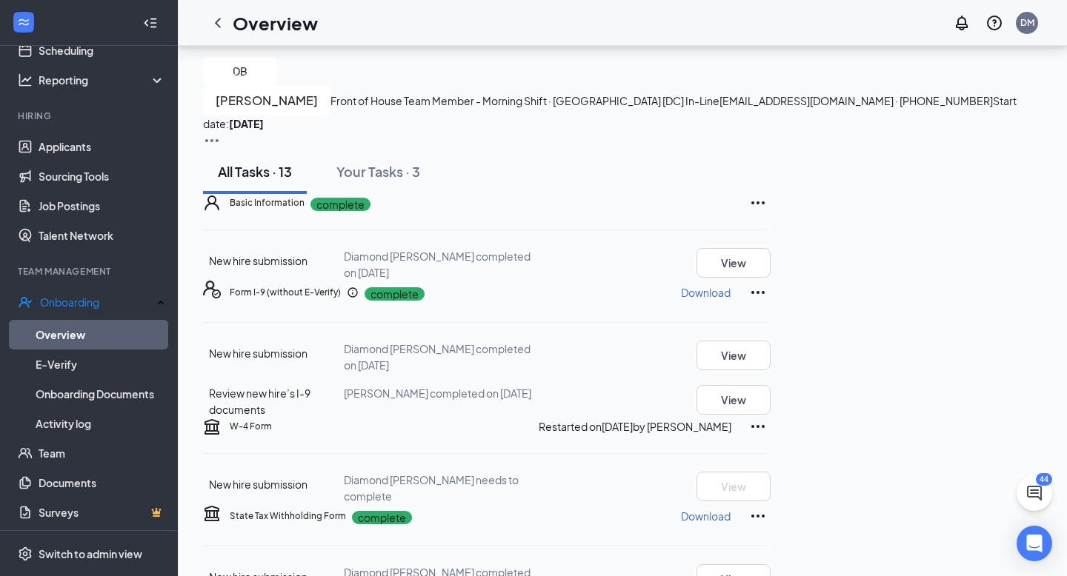
scroll to position [0, 0]
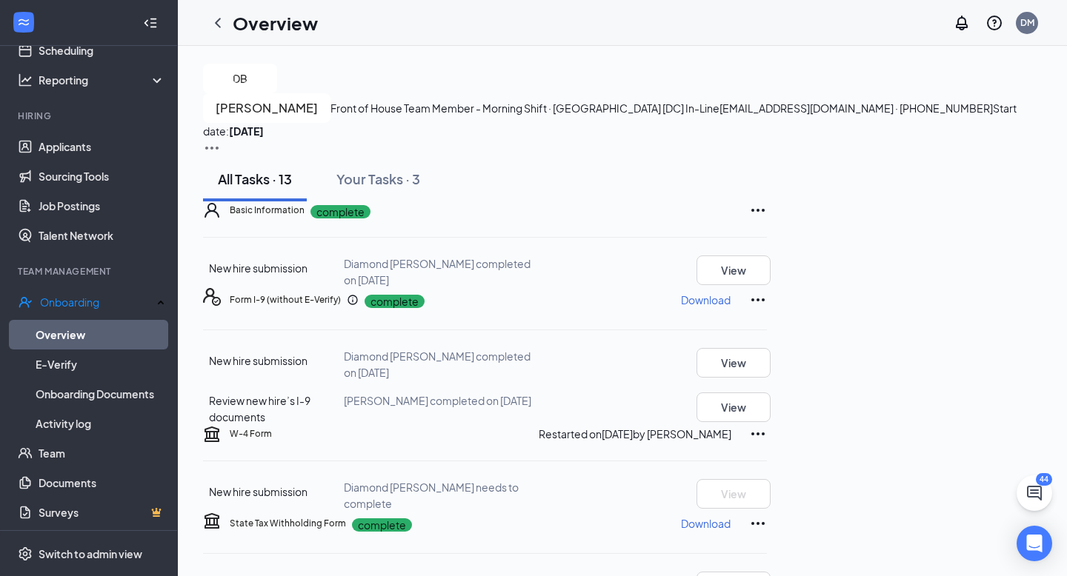
click at [221, 139] on img at bounding box center [212, 148] width 18 height 18
click at [1003, 128] on span "View details" at bounding box center [1003, 123] width 58 height 16
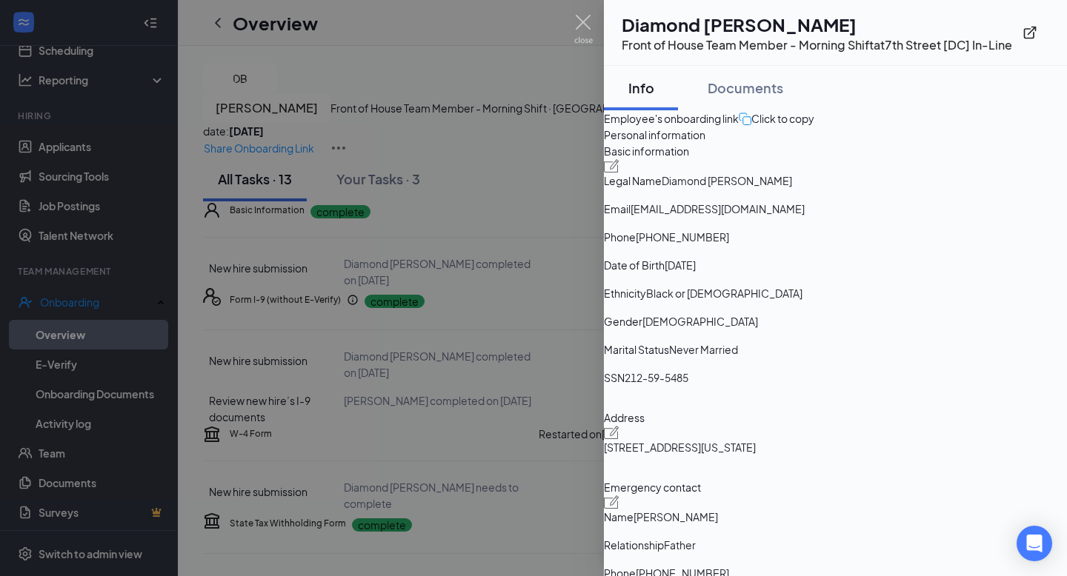
click at [814, 127] on div "Click to copy" at bounding box center [777, 118] width 76 height 16
click at [585, 20] on img at bounding box center [583, 29] width 19 height 29
